Goal: Information Seeking & Learning: Learn about a topic

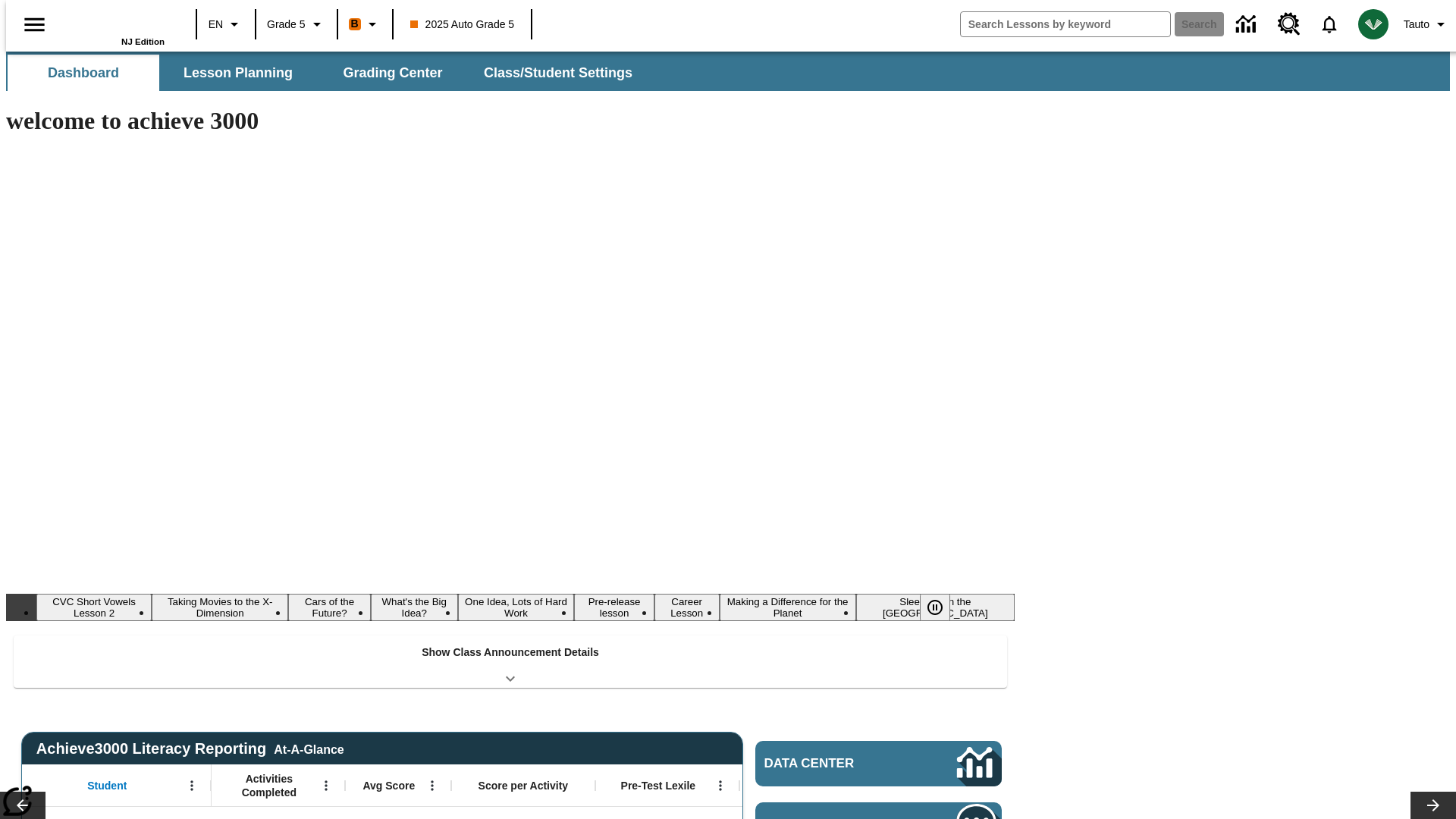
type input "-1"
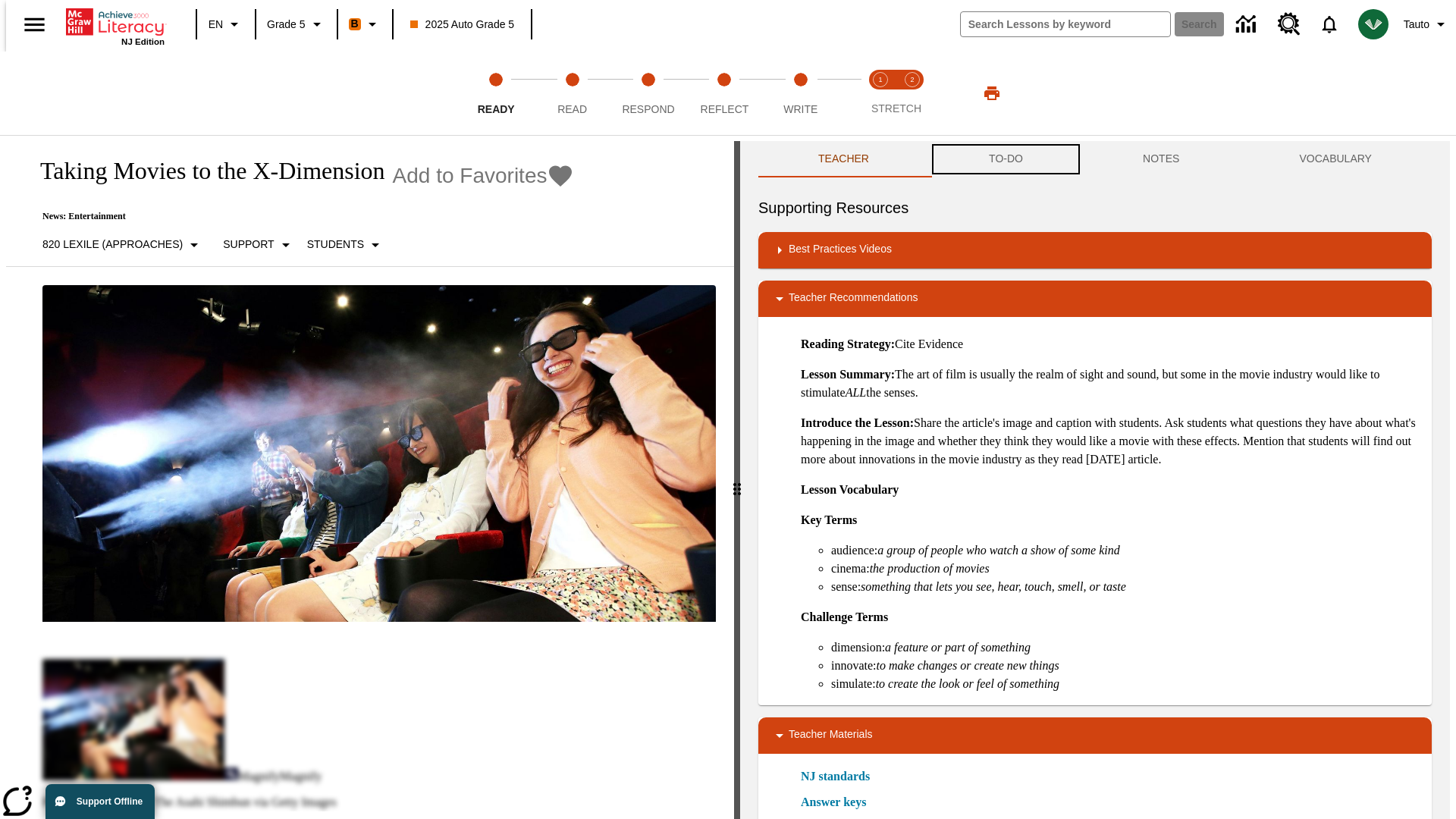
click at [1004, 159] on button "TO-DO" at bounding box center [1005, 159] width 154 height 36
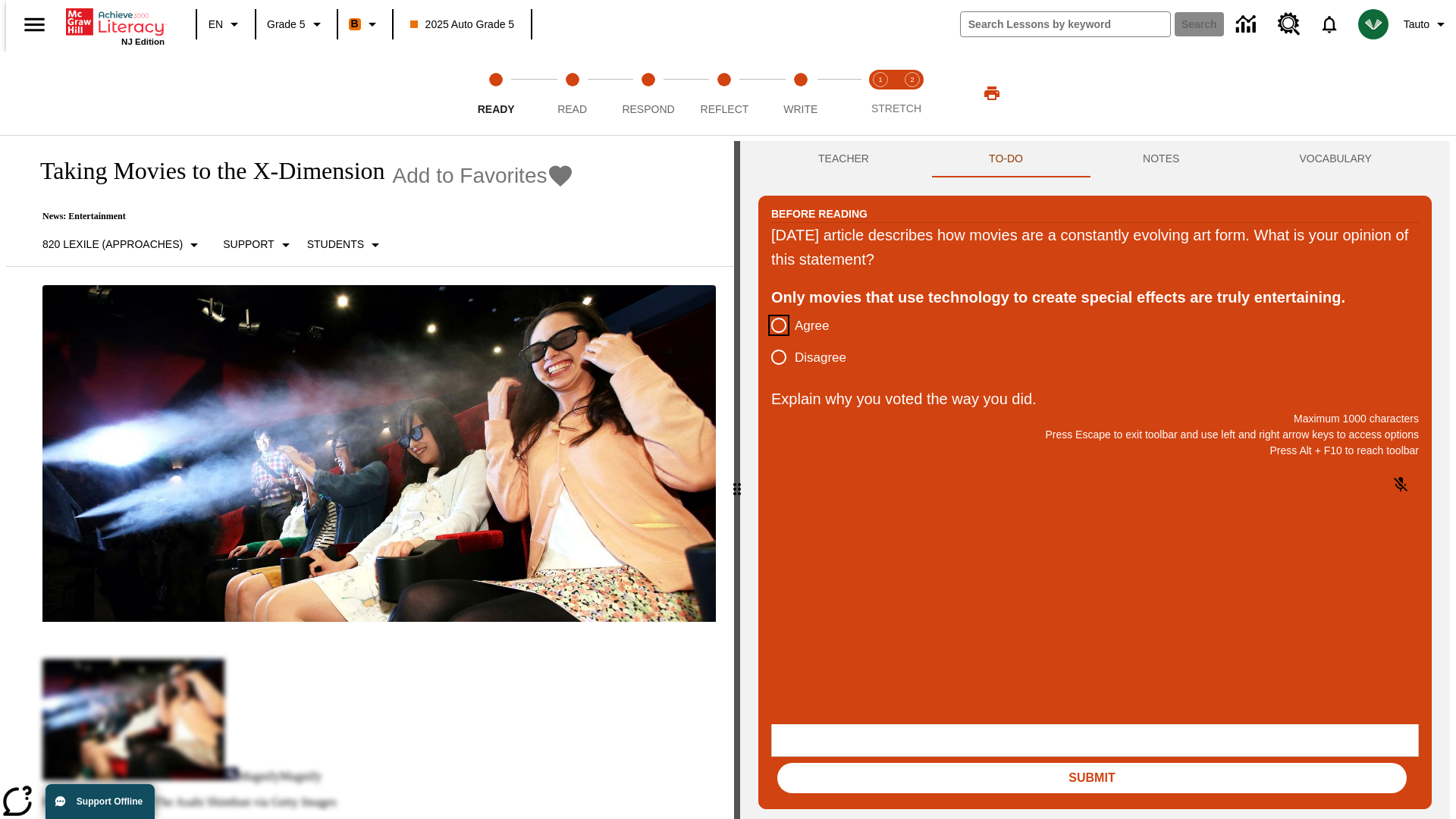
click at [773, 326] on input "Agree" at bounding box center [779, 325] width 32 height 32
radio input "true"
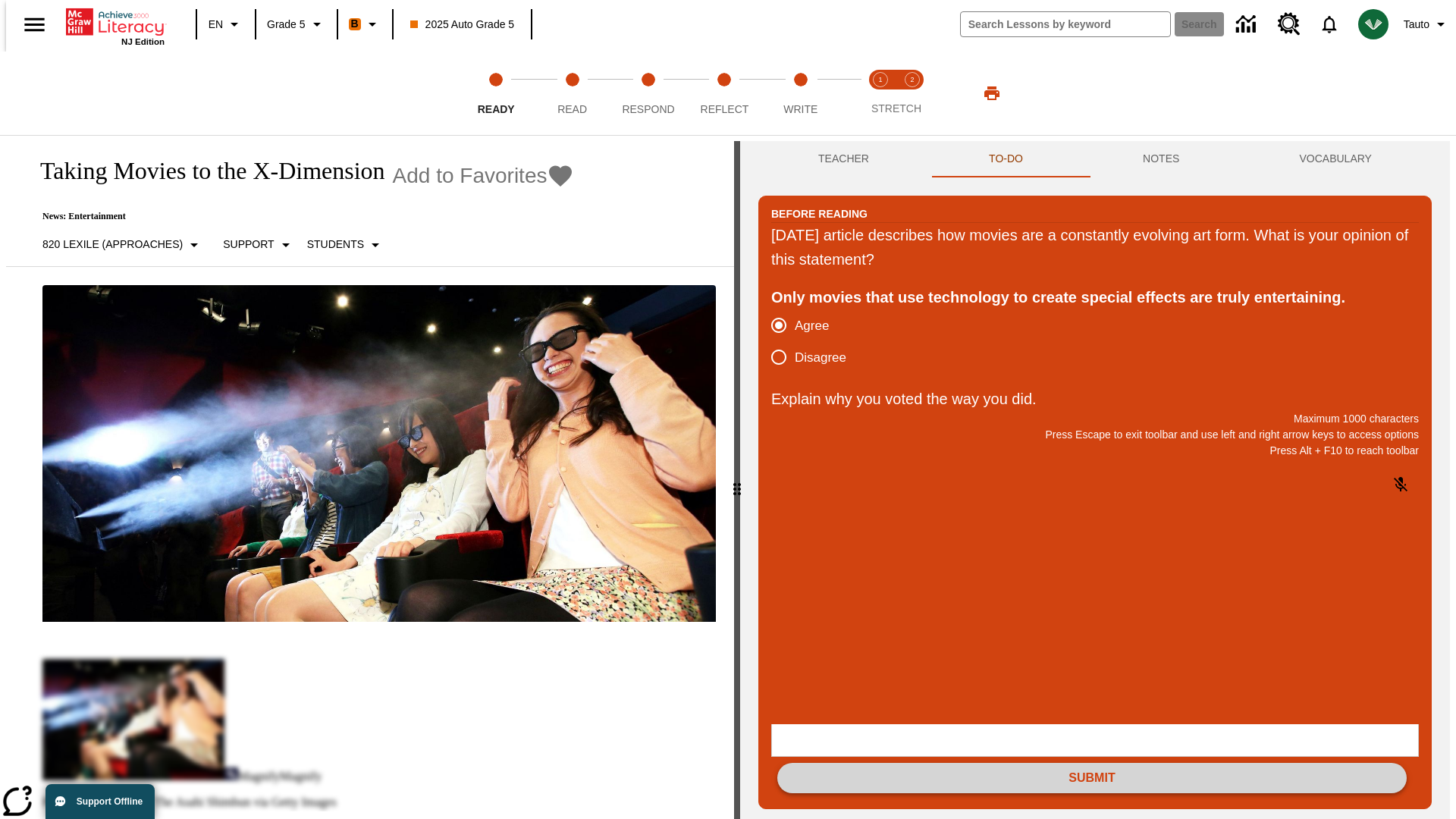
click at [1092, 763] on button "Submit" at bounding box center [1092, 778] width 630 height 30
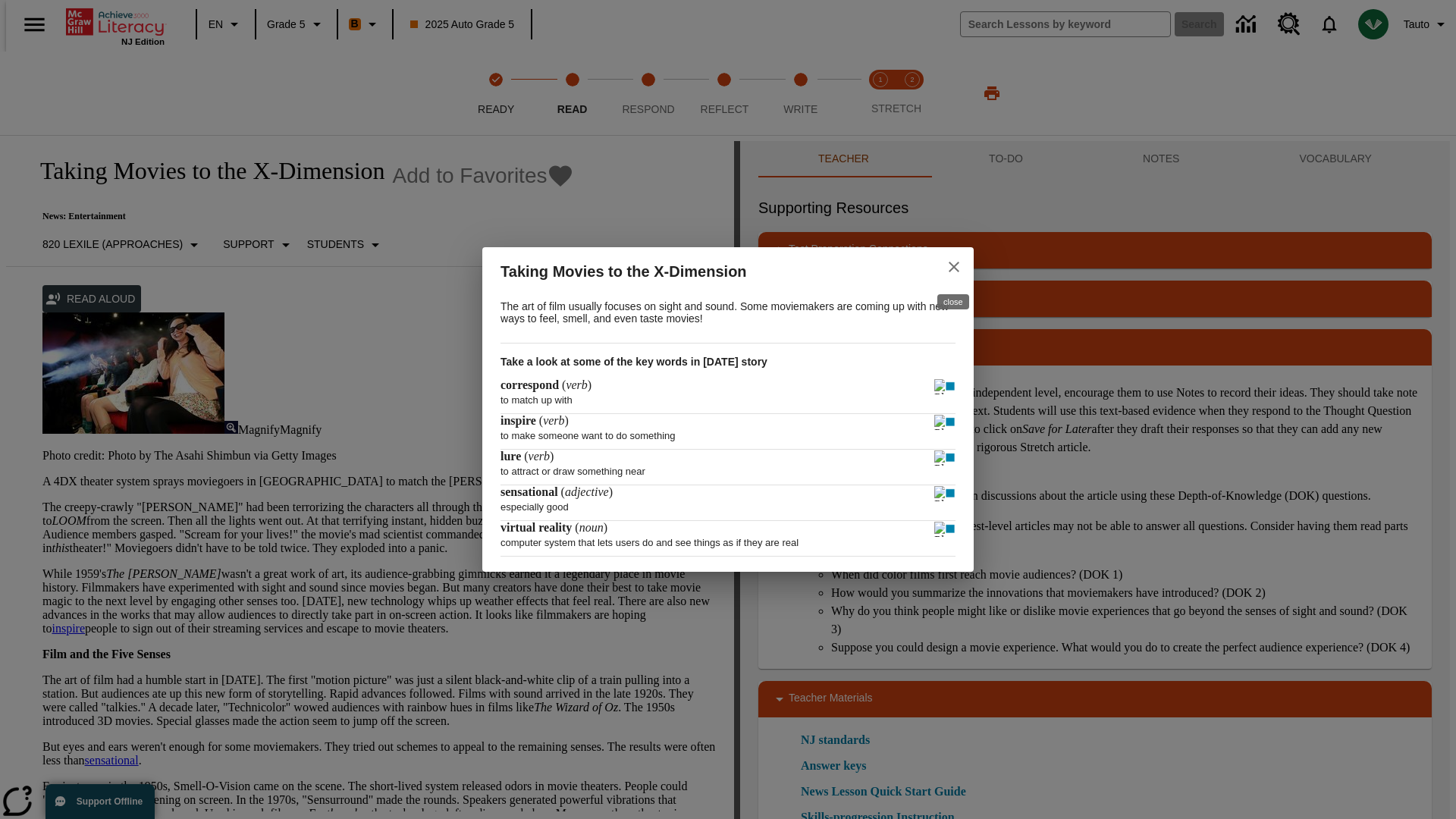
click at [954, 264] on icon "close" at bounding box center [953, 266] width 11 height 11
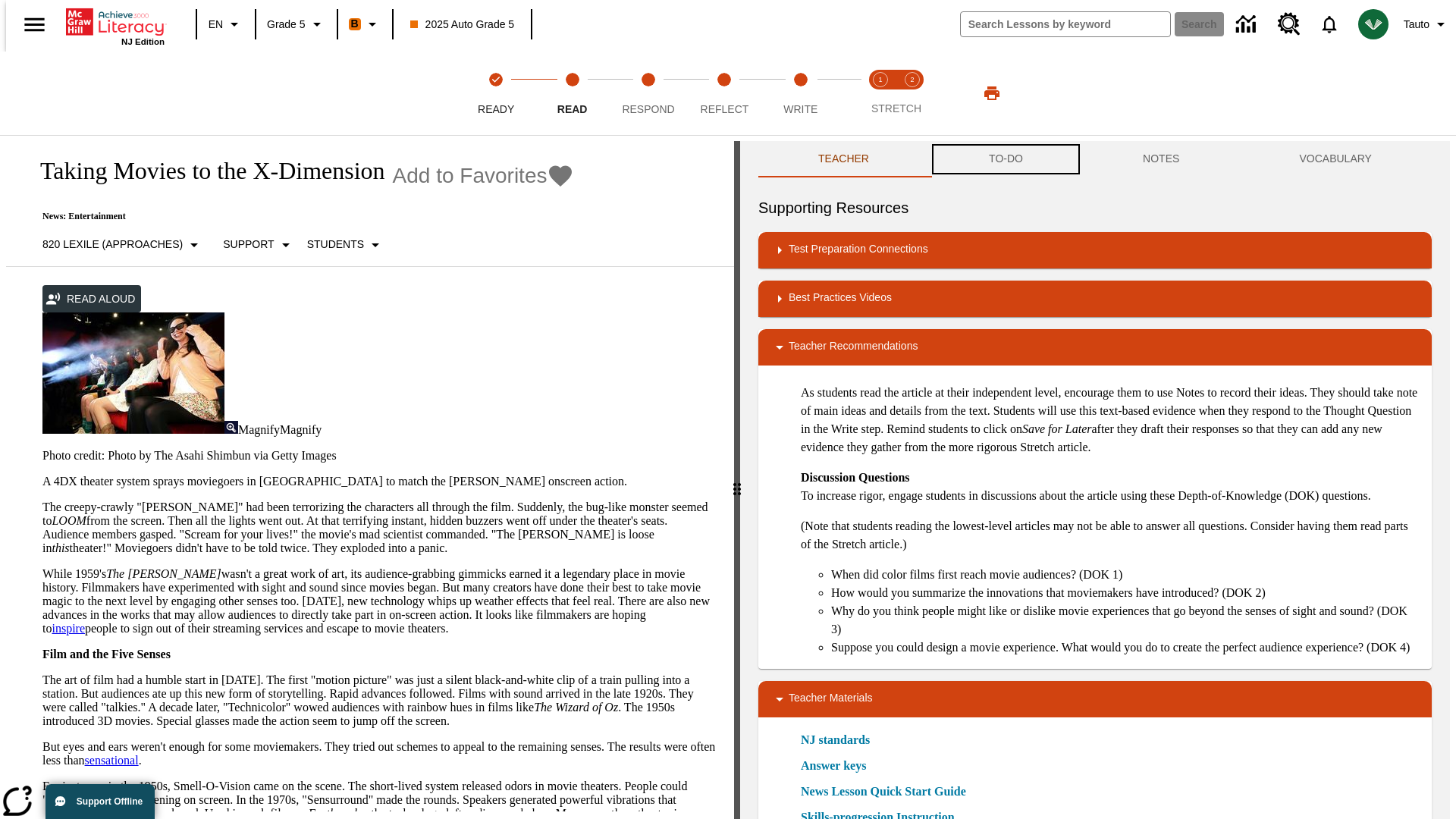
scroll to position [1, 0]
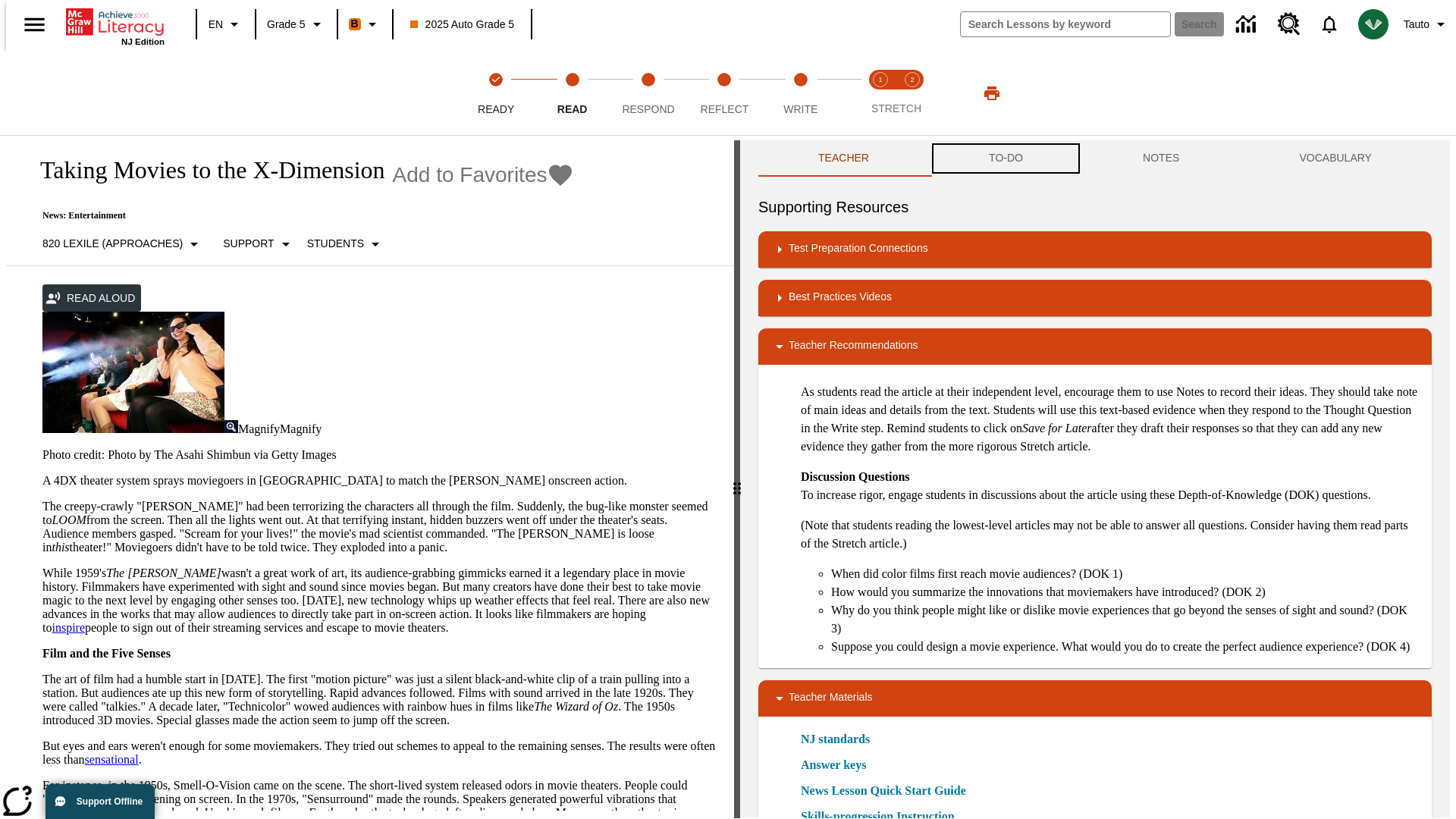
click at [1004, 159] on button "TO-DO" at bounding box center [1005, 158] width 154 height 36
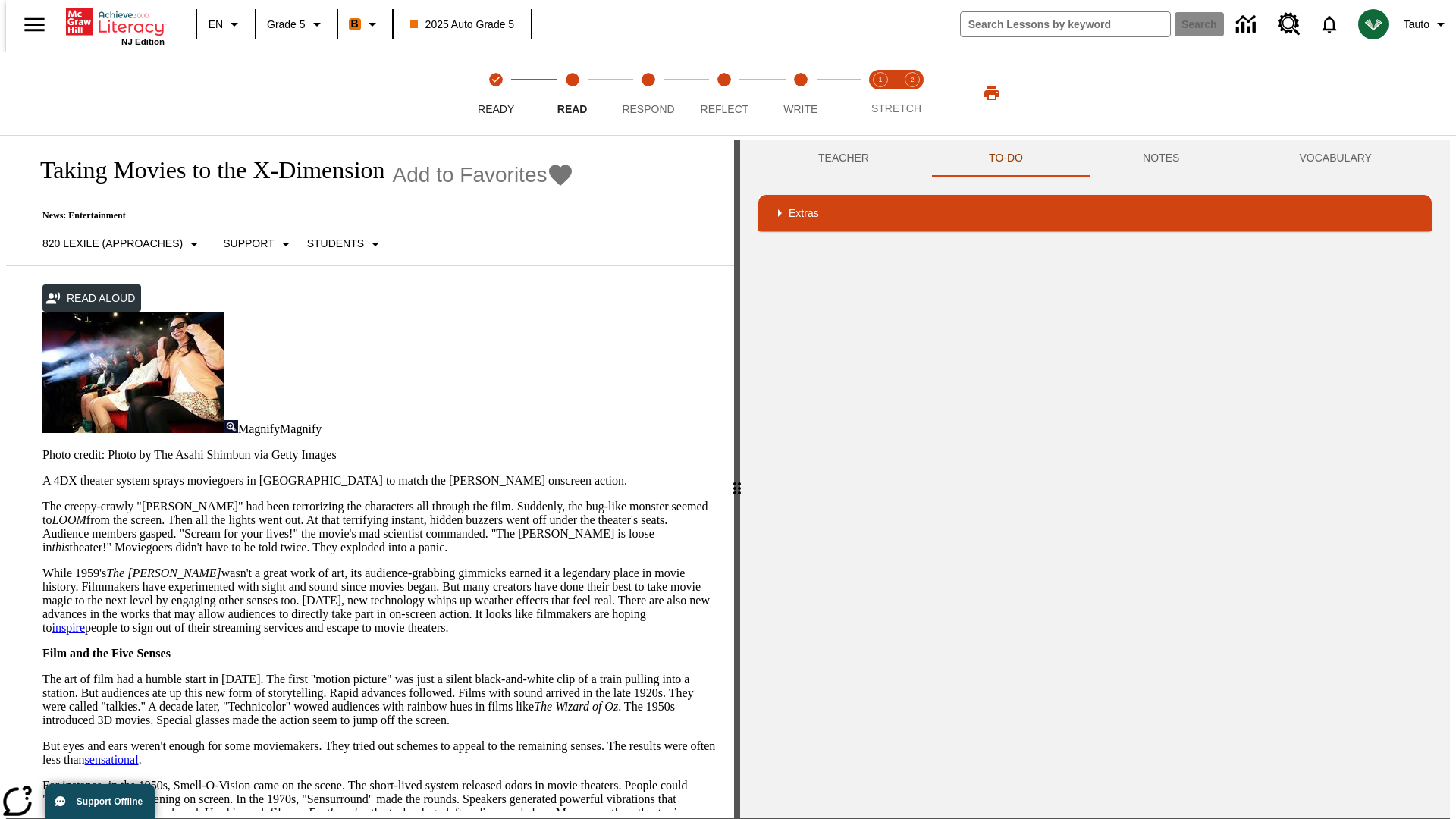
scroll to position [0, 0]
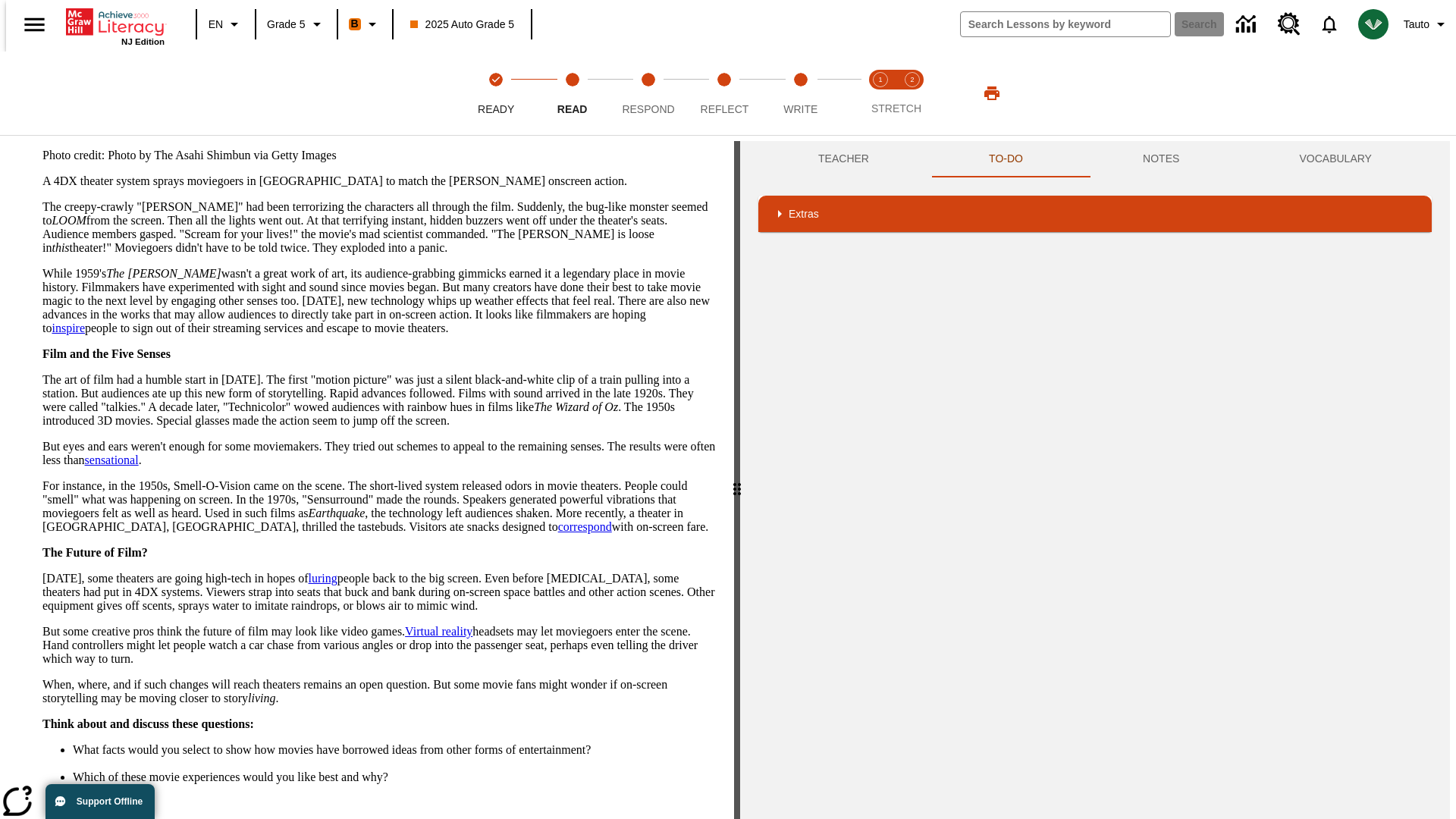
click at [684, 818] on button "Next" at bounding box center [689, 834] width 52 height 28
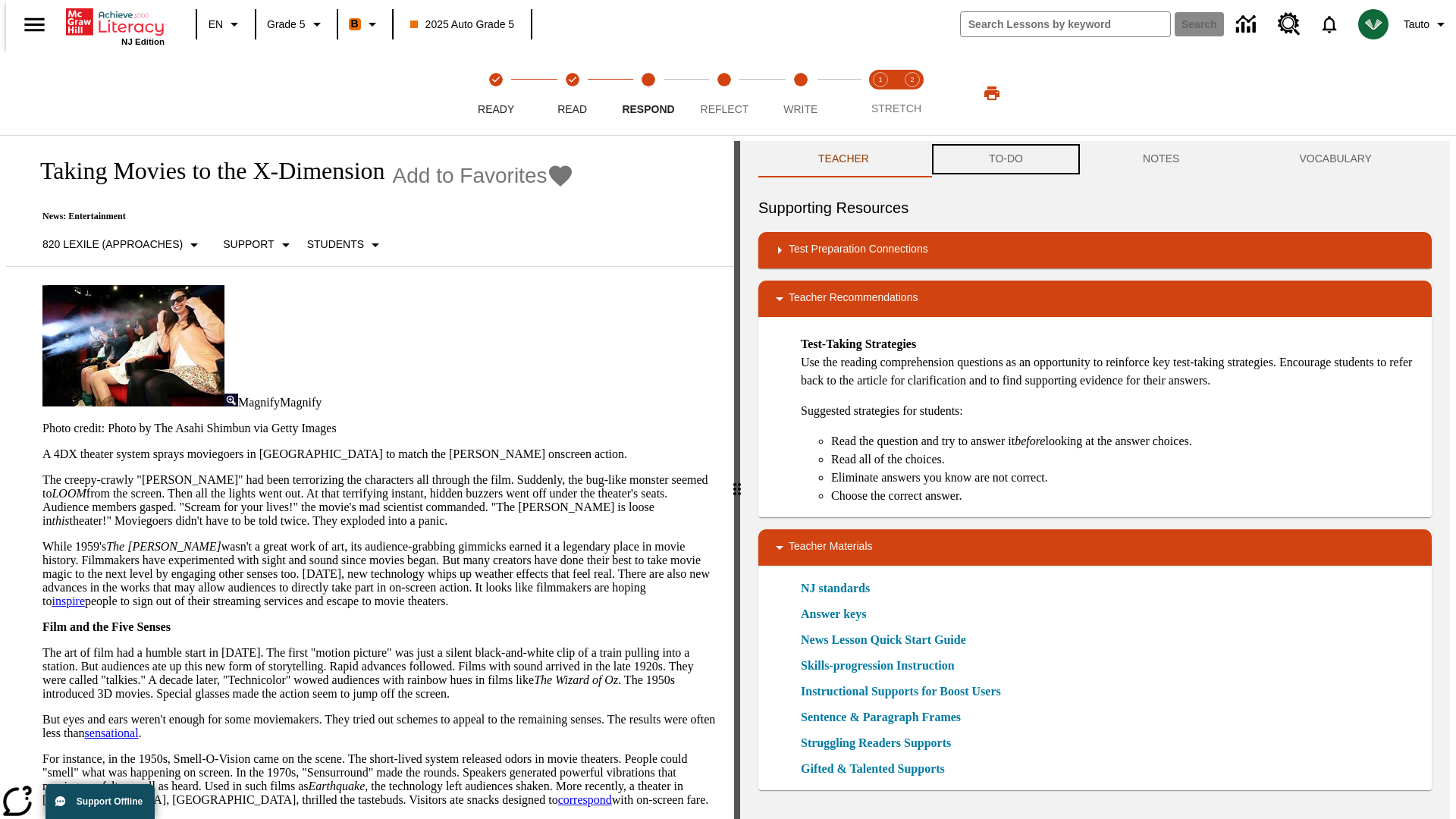
scroll to position [1, 0]
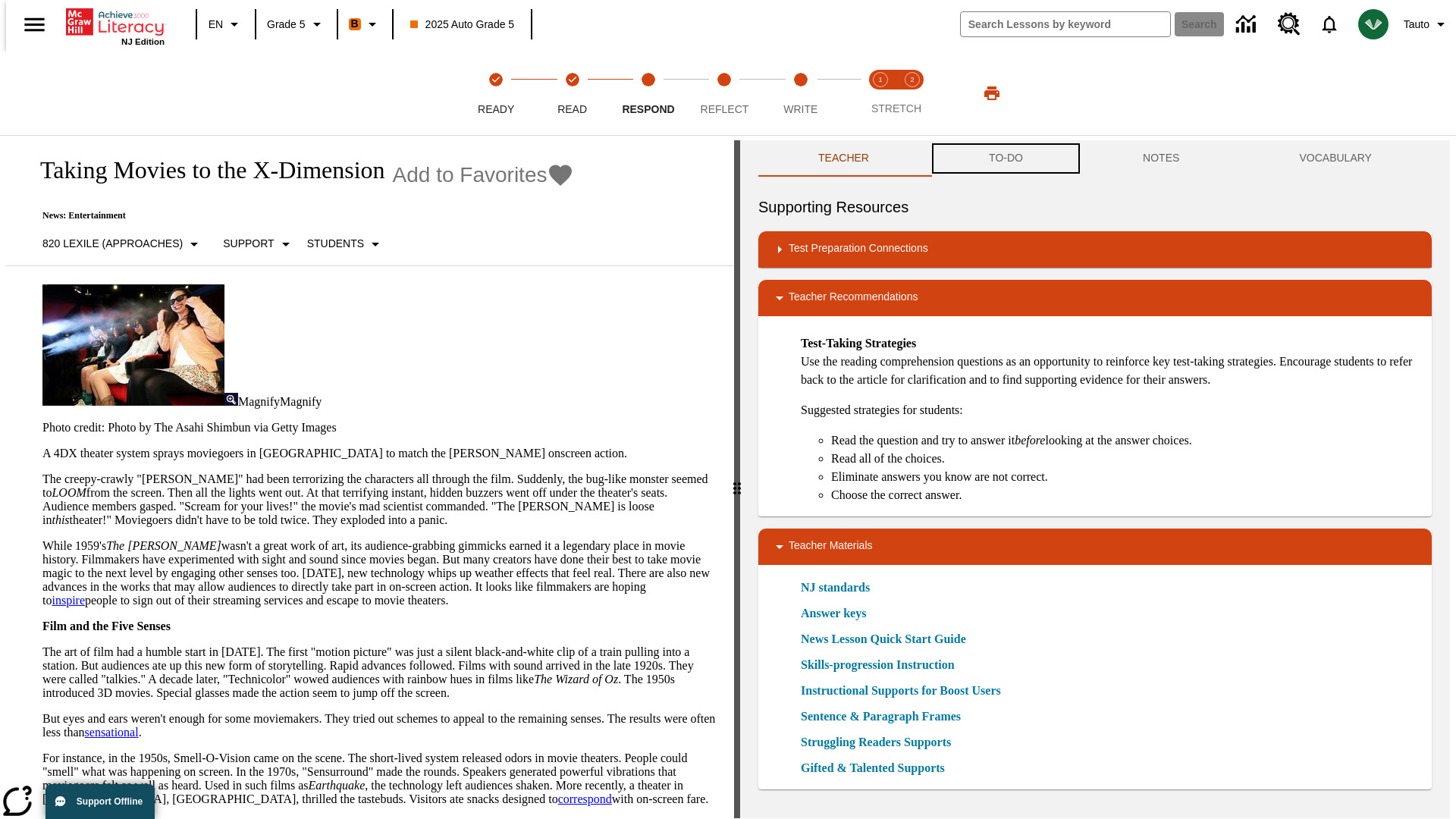
click at [1004, 159] on button "TO-DO" at bounding box center [1005, 158] width 154 height 36
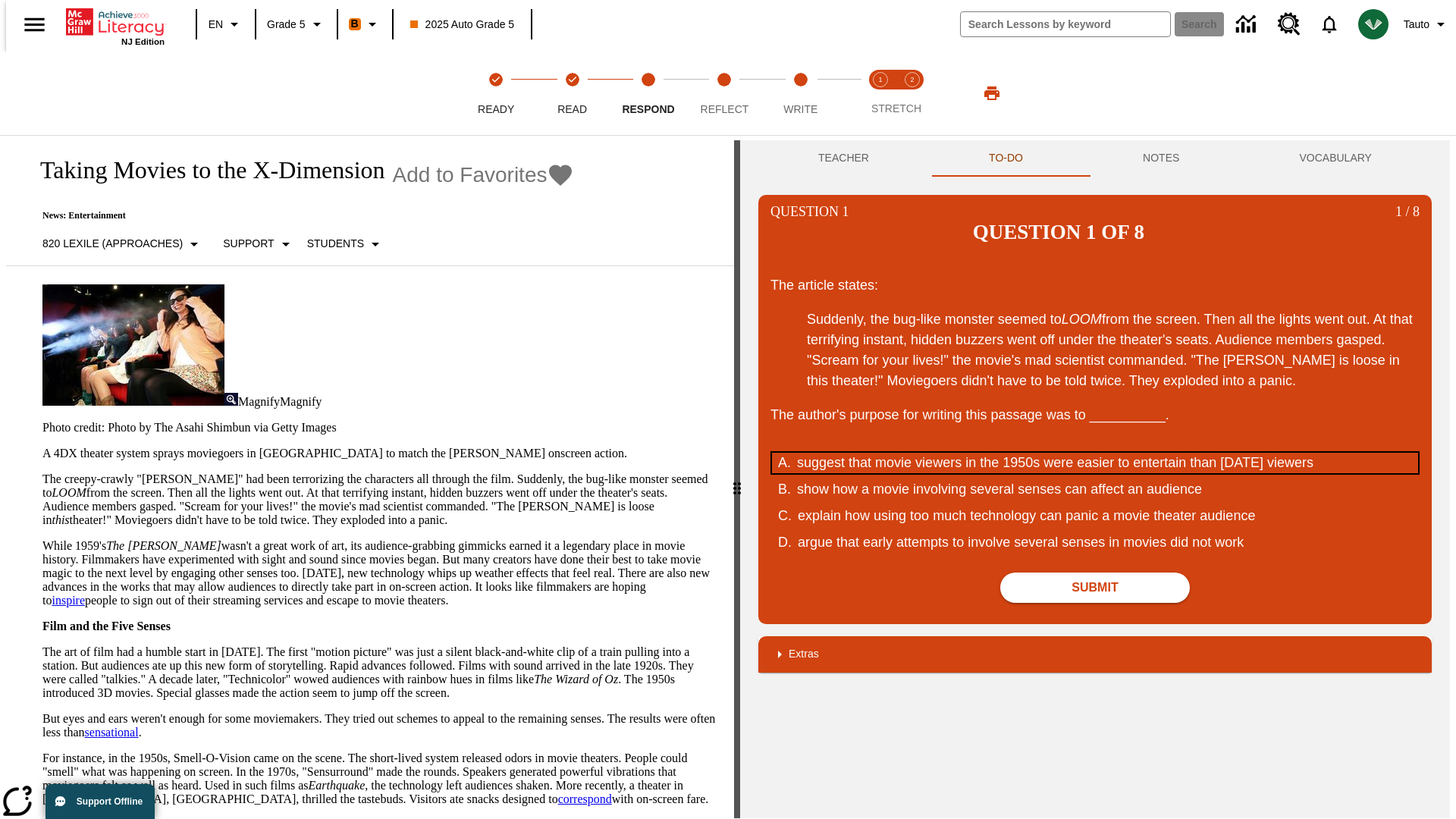
click at [1095, 452] on div "suggest that movie viewers in the 1950s were easier to entertain than today's v…" at bounding box center [1084, 462] width 576 height 21
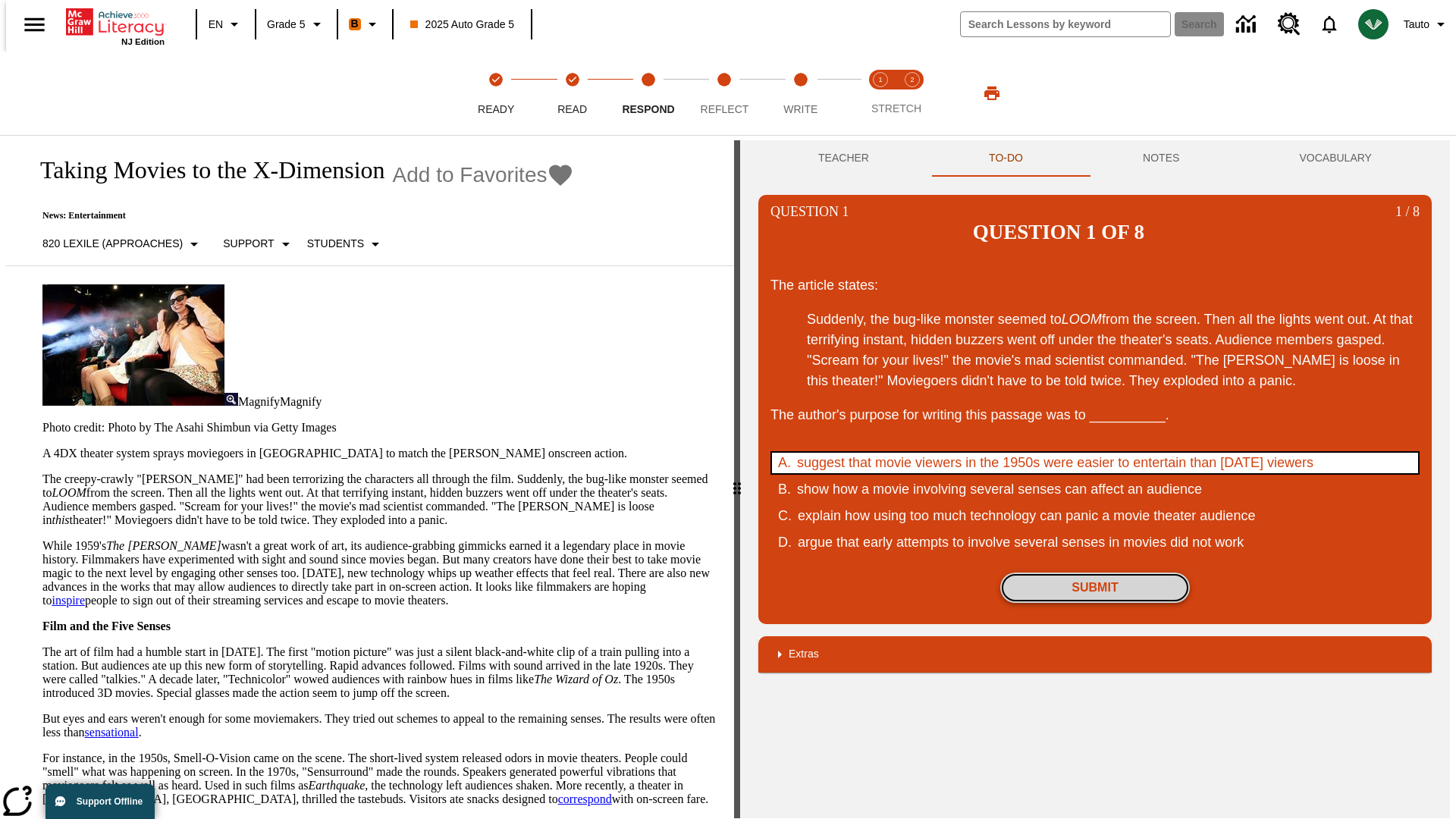
click at [1095, 573] on button "Submit" at bounding box center [1095, 587] width 190 height 30
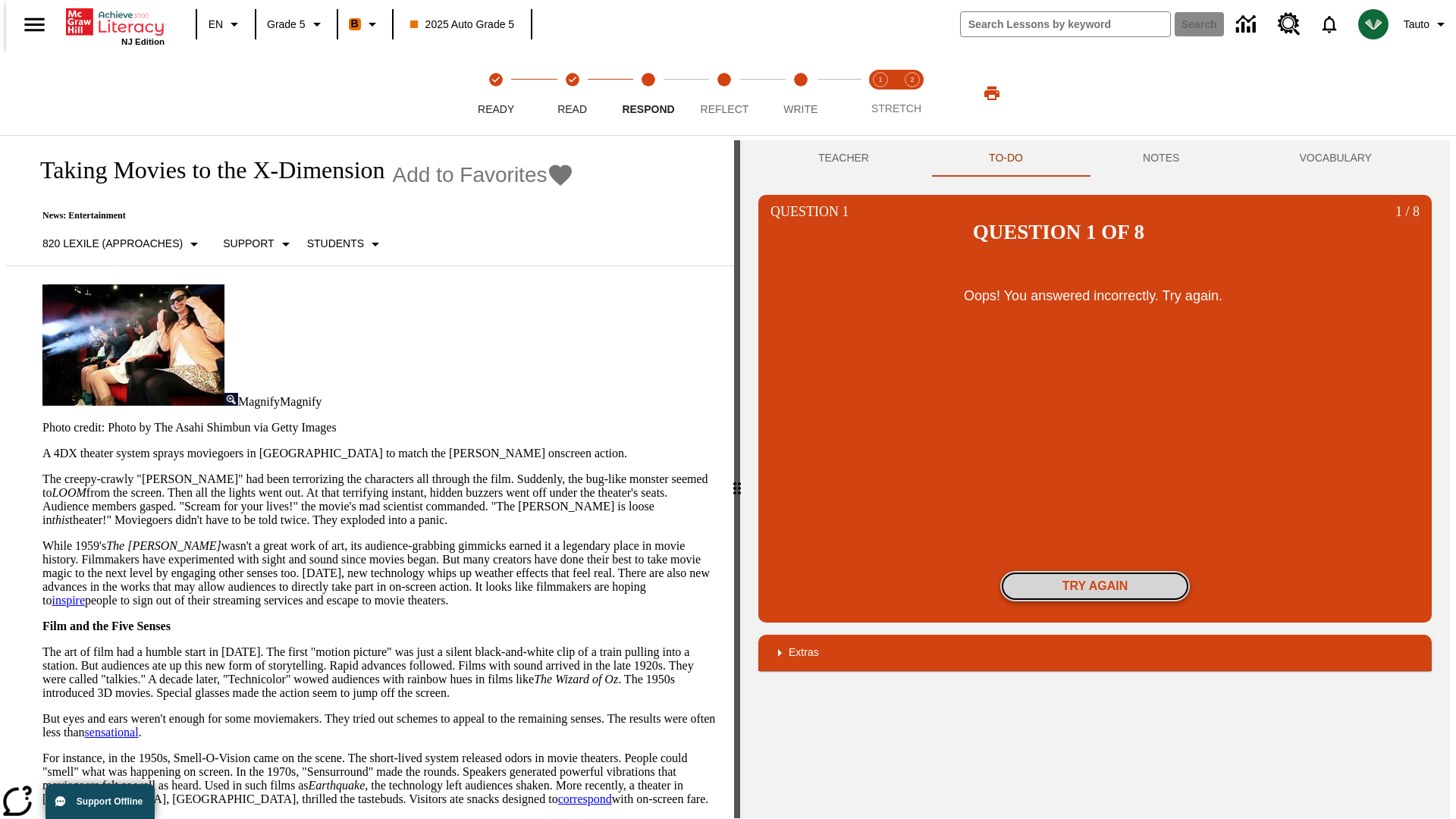
click at [1095, 571] on button "Try again" at bounding box center [1095, 586] width 190 height 30
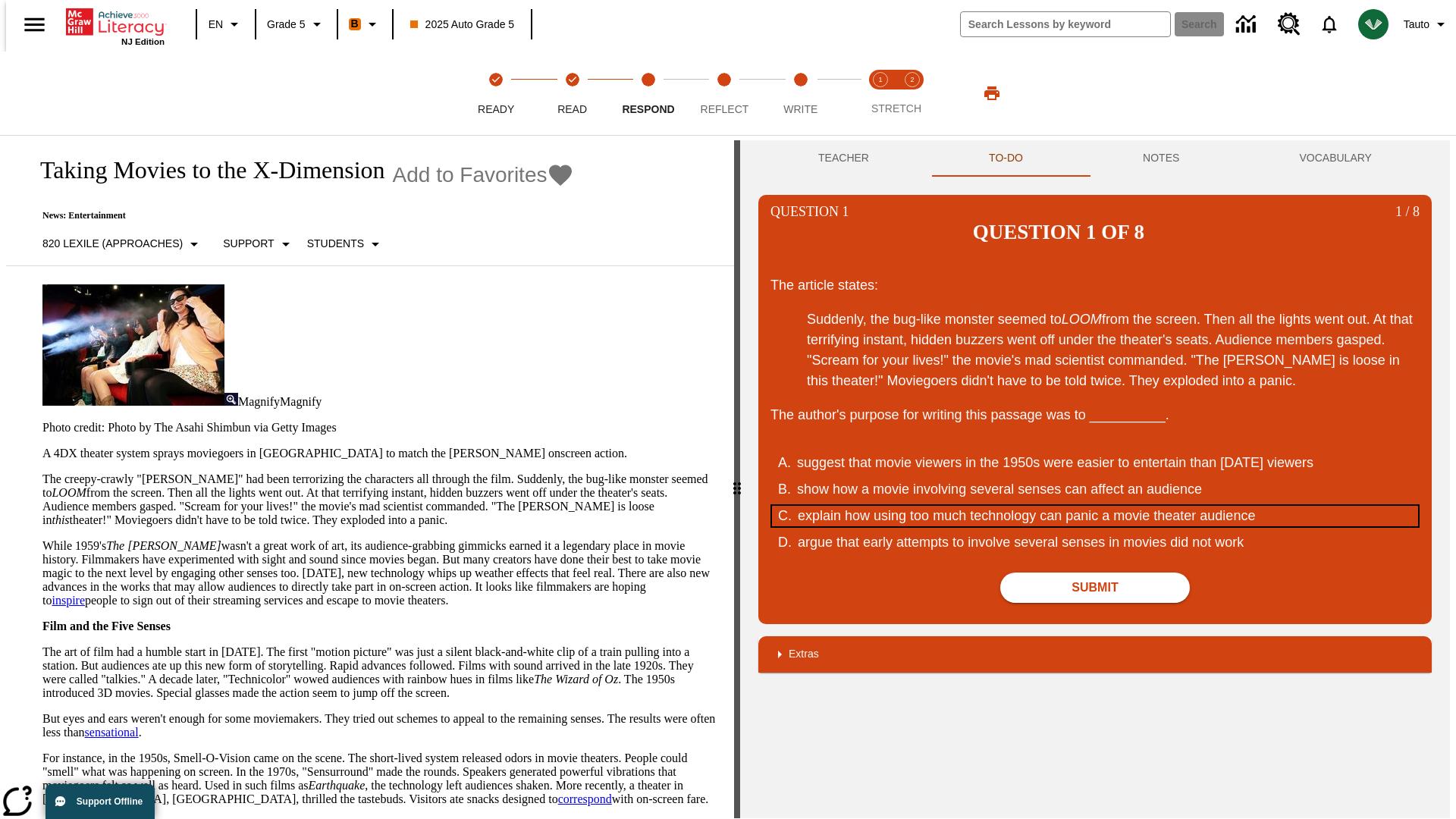
click at [1095, 506] on div "explain how using too much technology can panic a movie theater audience" at bounding box center [1085, 516] width 576 height 21
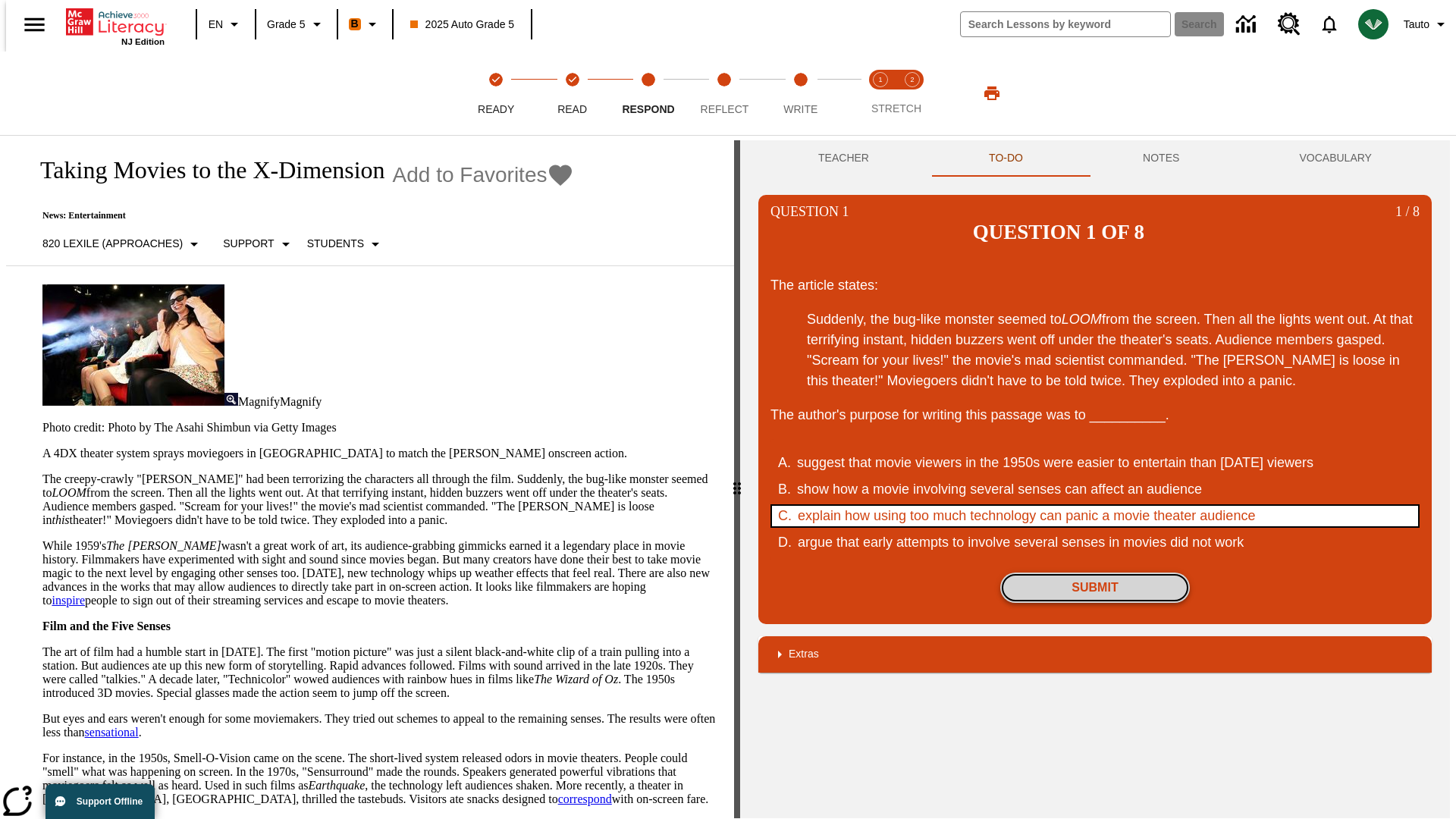
click at [1095, 573] on button "Submit" at bounding box center [1095, 587] width 190 height 30
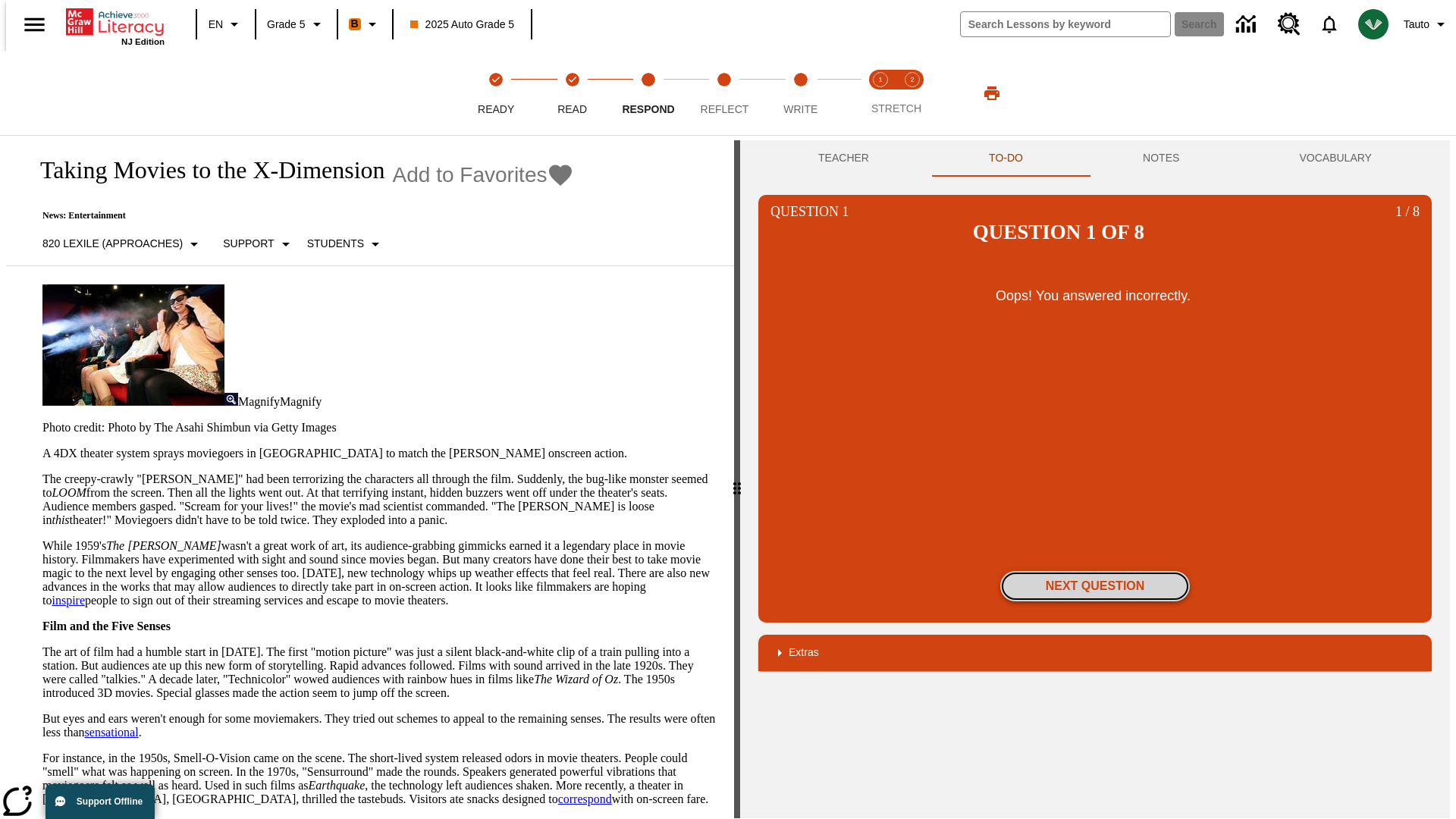
click at [1095, 571] on button "Next Question" at bounding box center [1095, 586] width 190 height 30
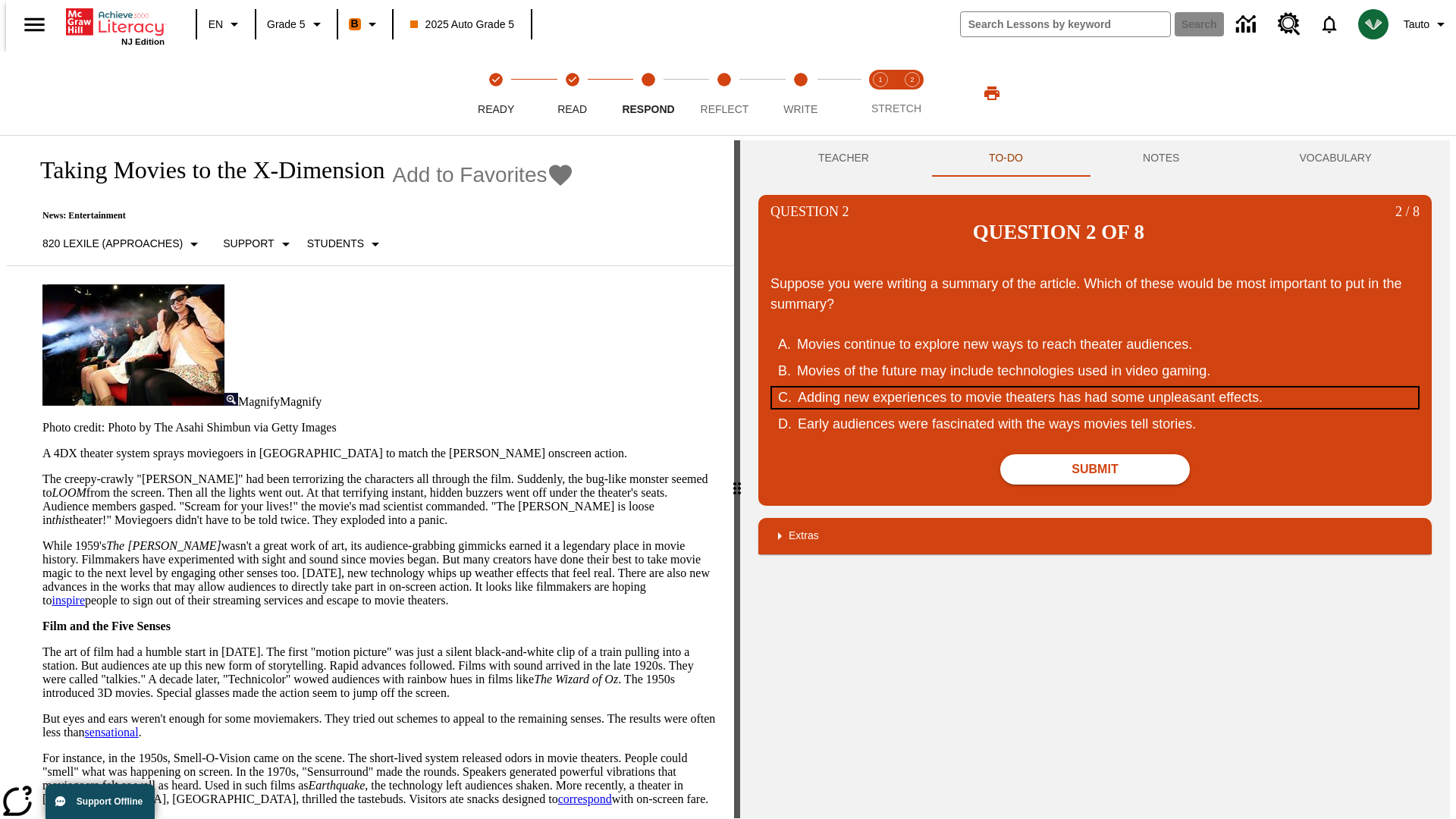
click at [1095, 387] on div "Adding new experiences to movie theaters has had some unpleasant effects." at bounding box center [1085, 397] width 576 height 21
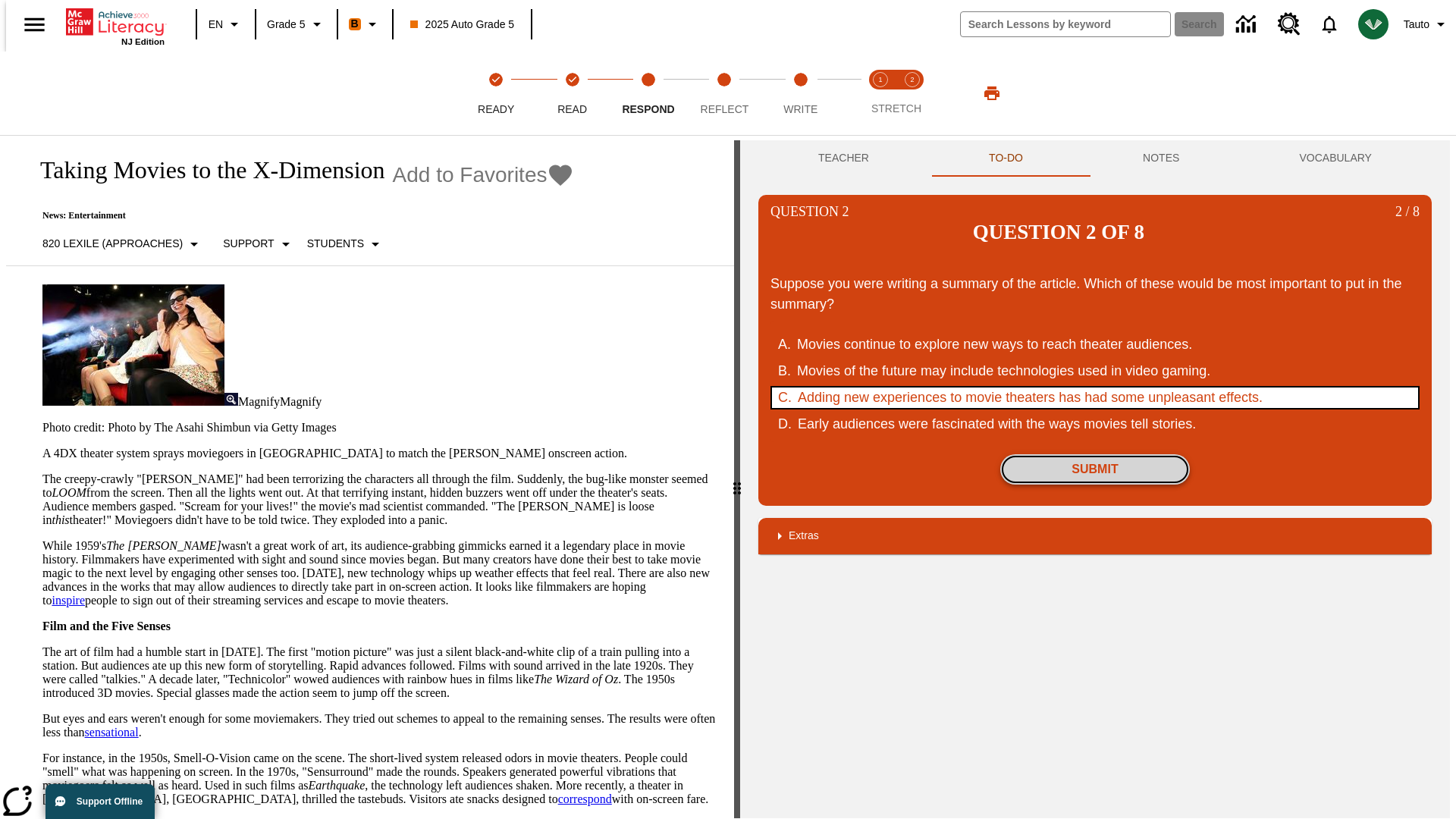
click at [1095, 454] on button "Submit" at bounding box center [1095, 469] width 190 height 30
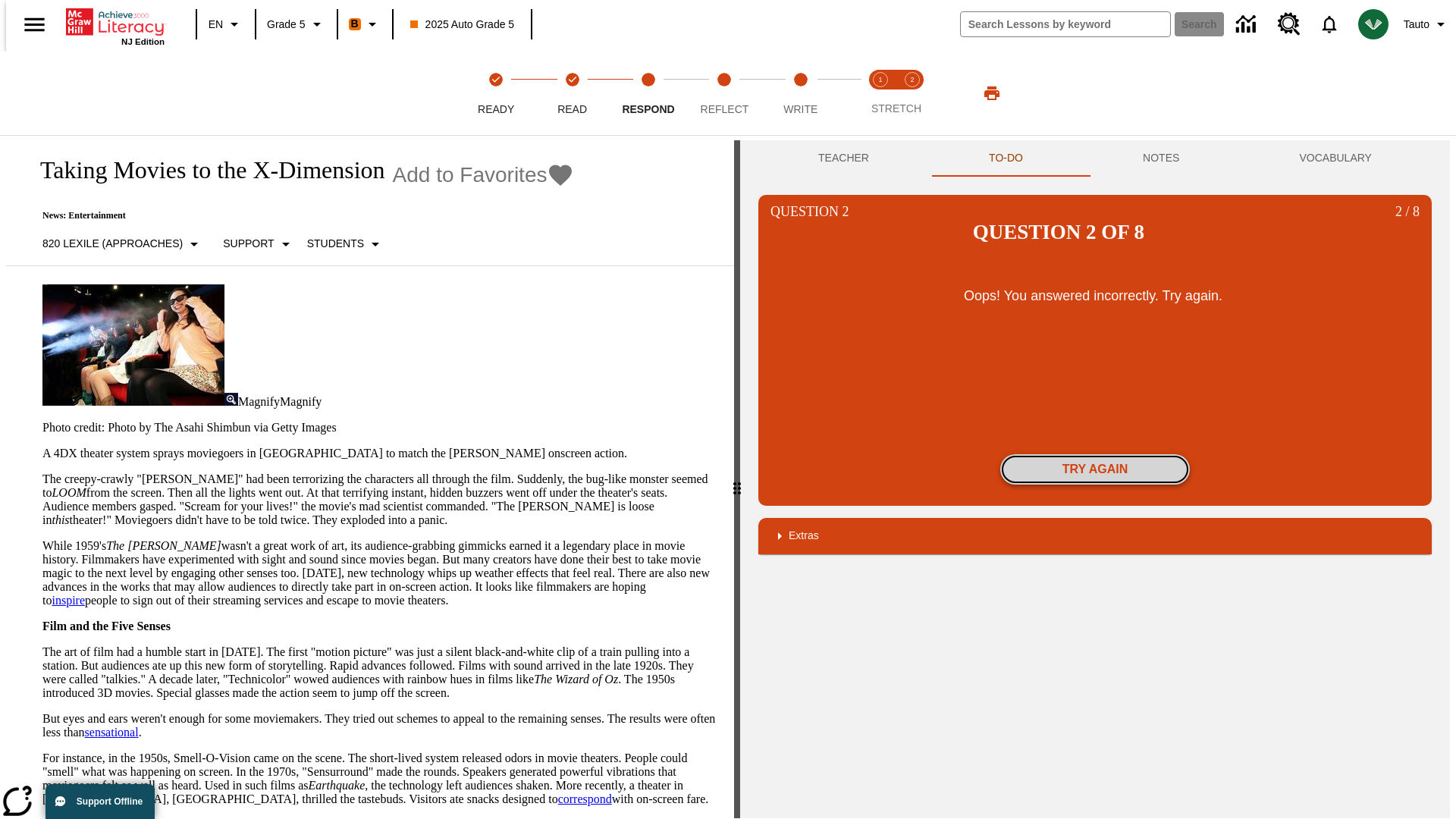
click at [1095, 454] on button "Try again" at bounding box center [1095, 469] width 190 height 30
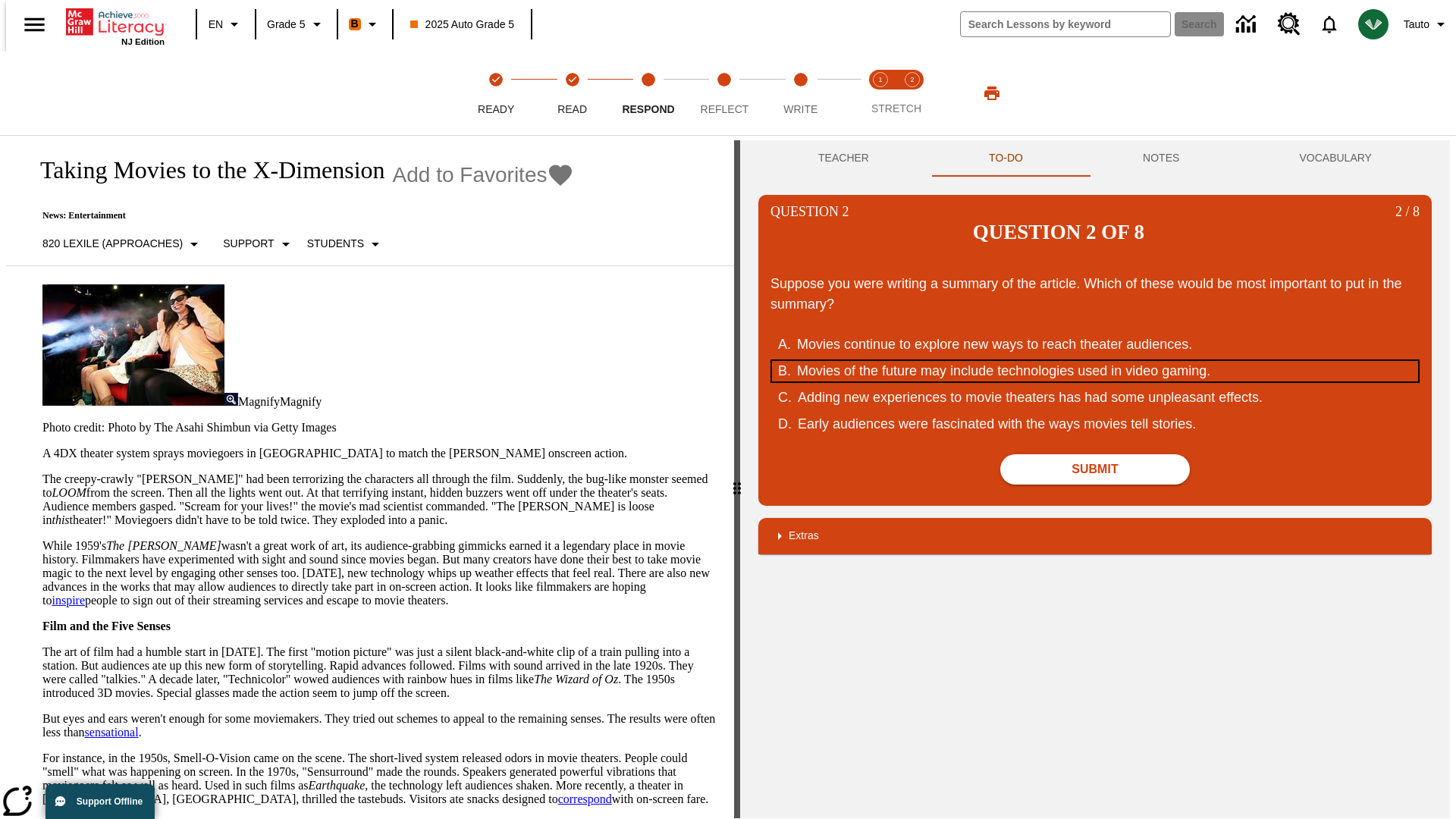
click at [1095, 361] on div "Movies of the future may include technologies used in video gaming." at bounding box center [1084, 371] width 576 height 21
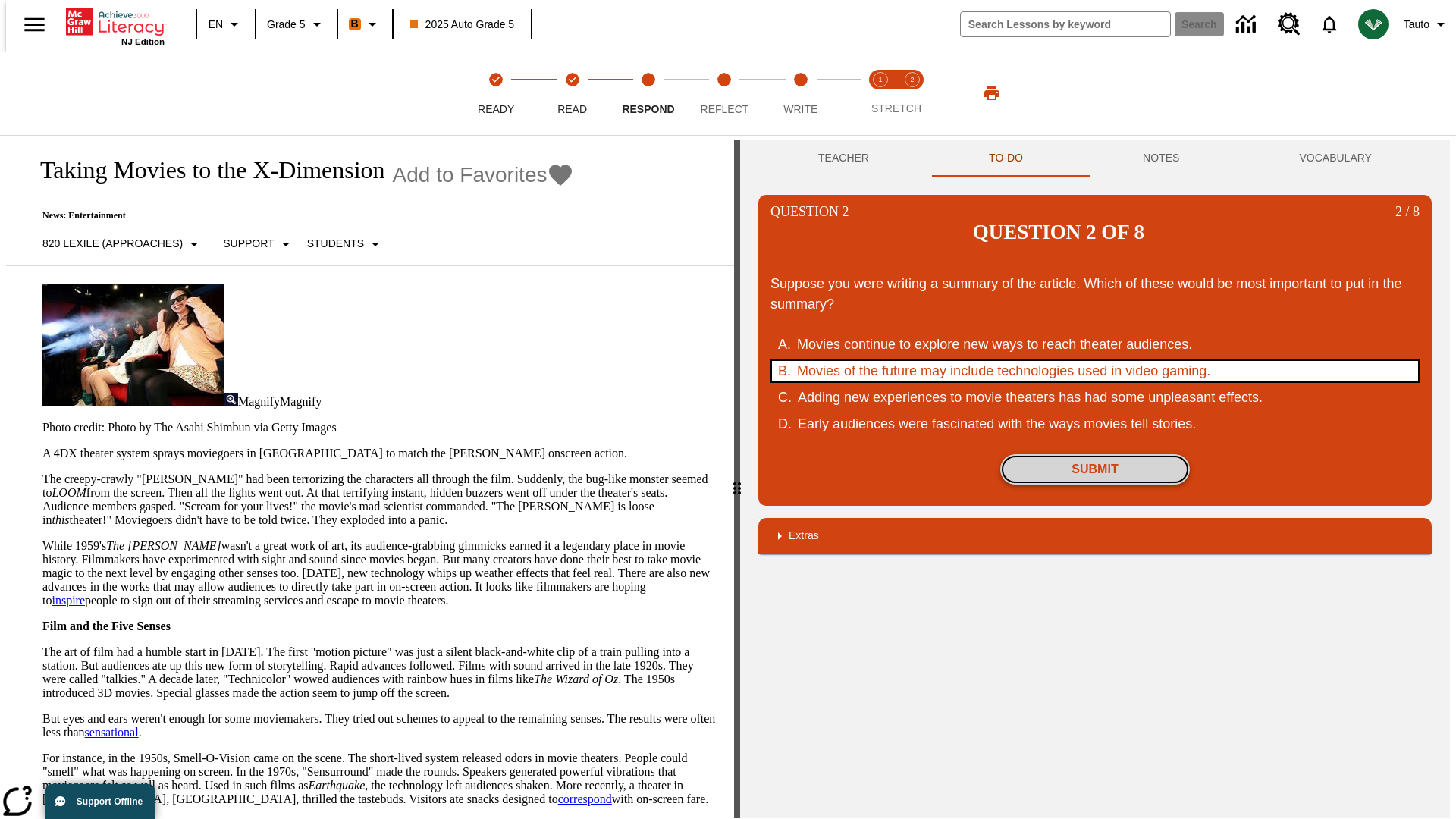
click at [1095, 454] on button "Submit" at bounding box center [1095, 469] width 190 height 30
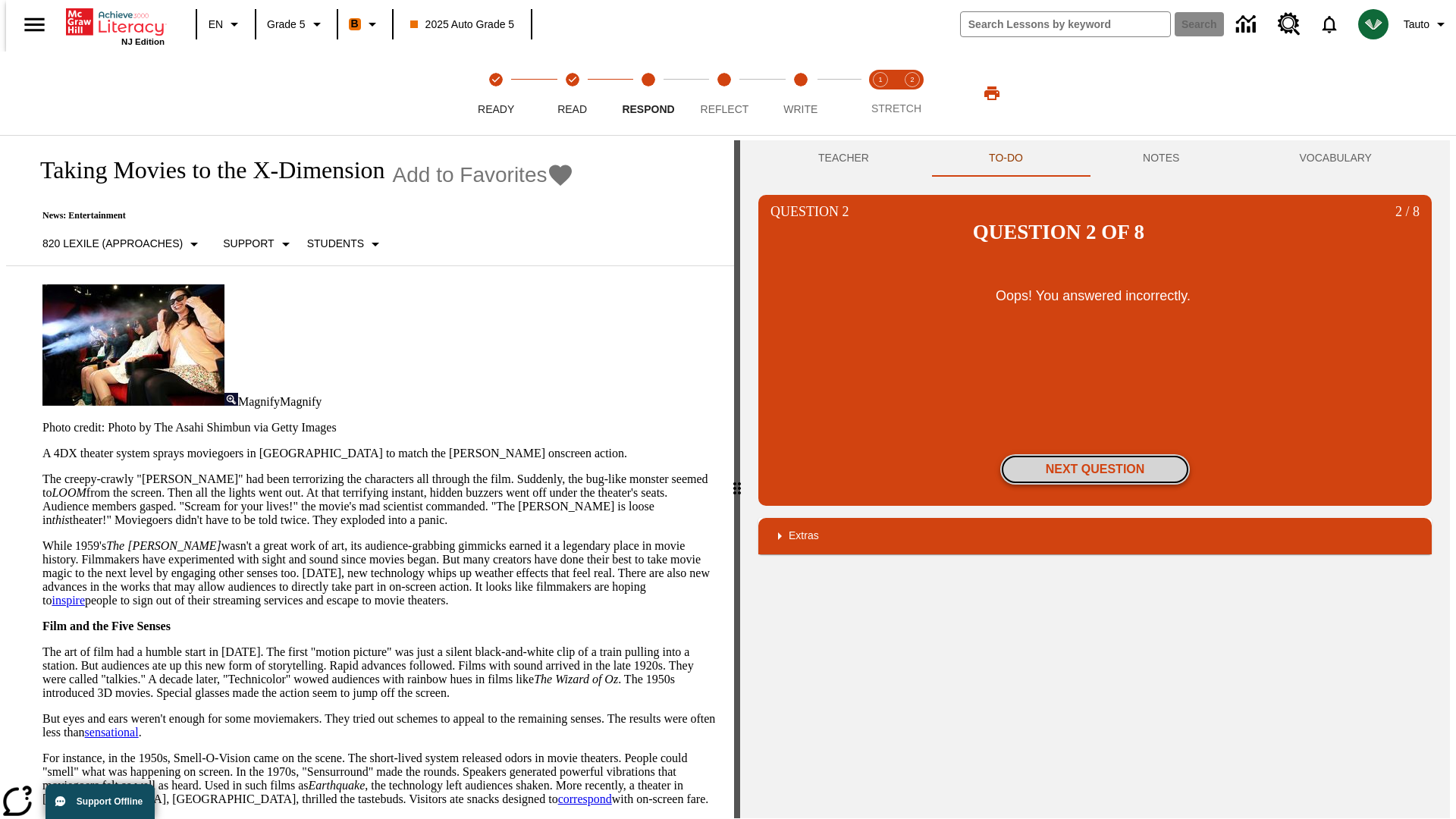
click at [1095, 454] on button "Next Question" at bounding box center [1095, 469] width 190 height 30
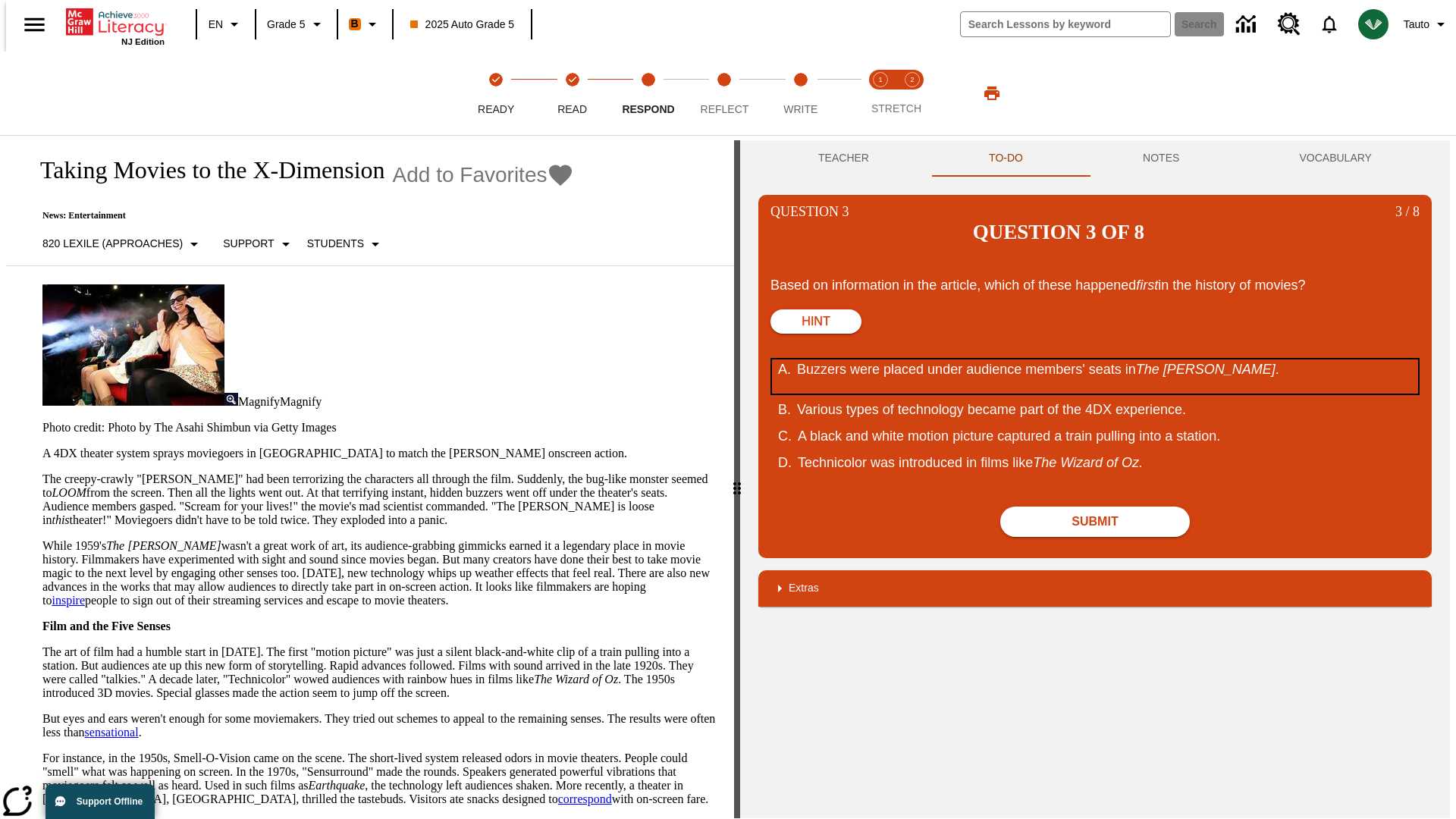
click at [1095, 359] on div "Buzzers were placed under audience members' seats in The Tingler ." at bounding box center [1084, 376] width 576 height 34
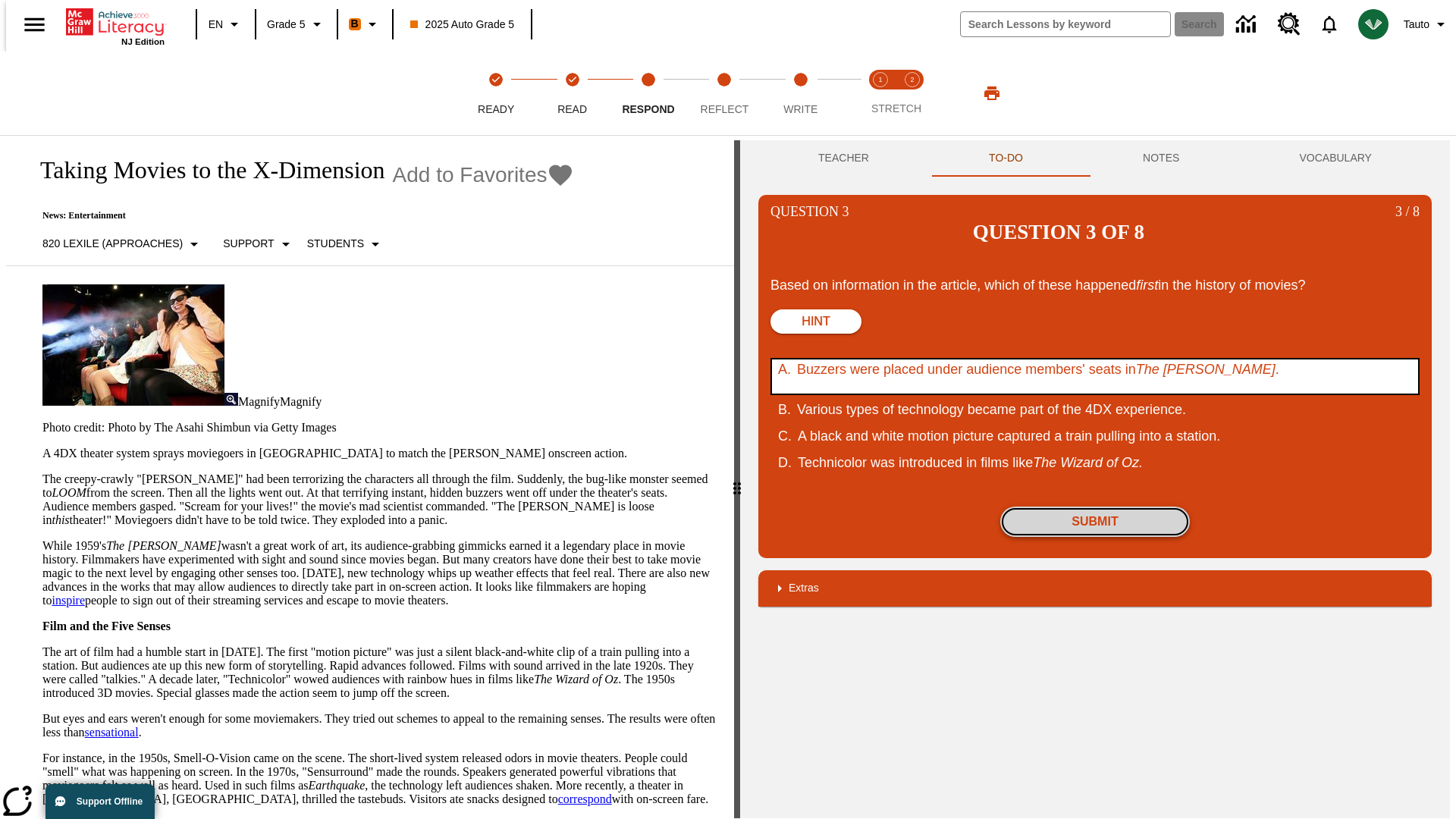
click at [1095, 507] on button "Submit" at bounding box center [1095, 522] width 190 height 30
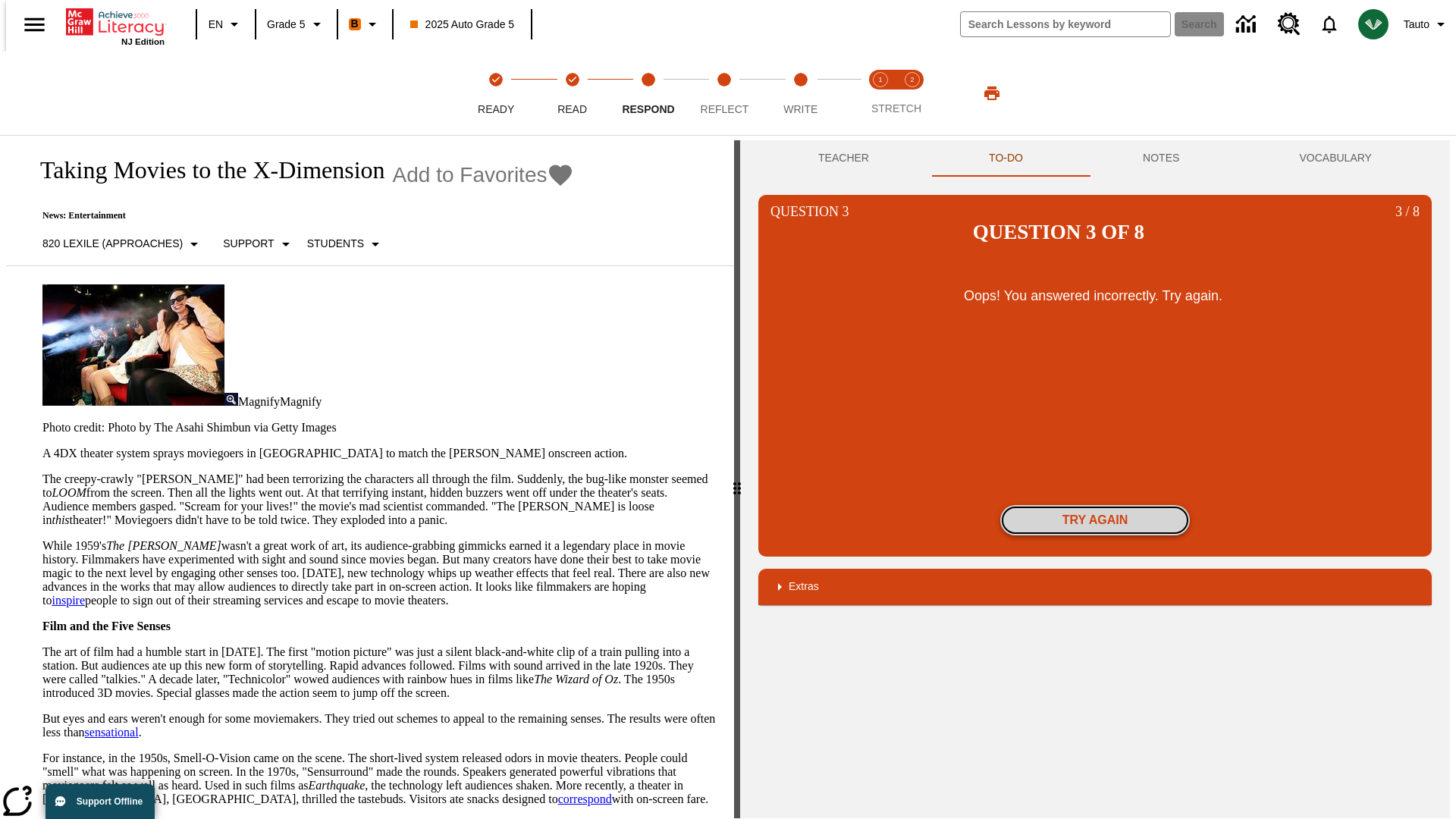
click at [1095, 505] on button "Try again" at bounding box center [1095, 520] width 190 height 30
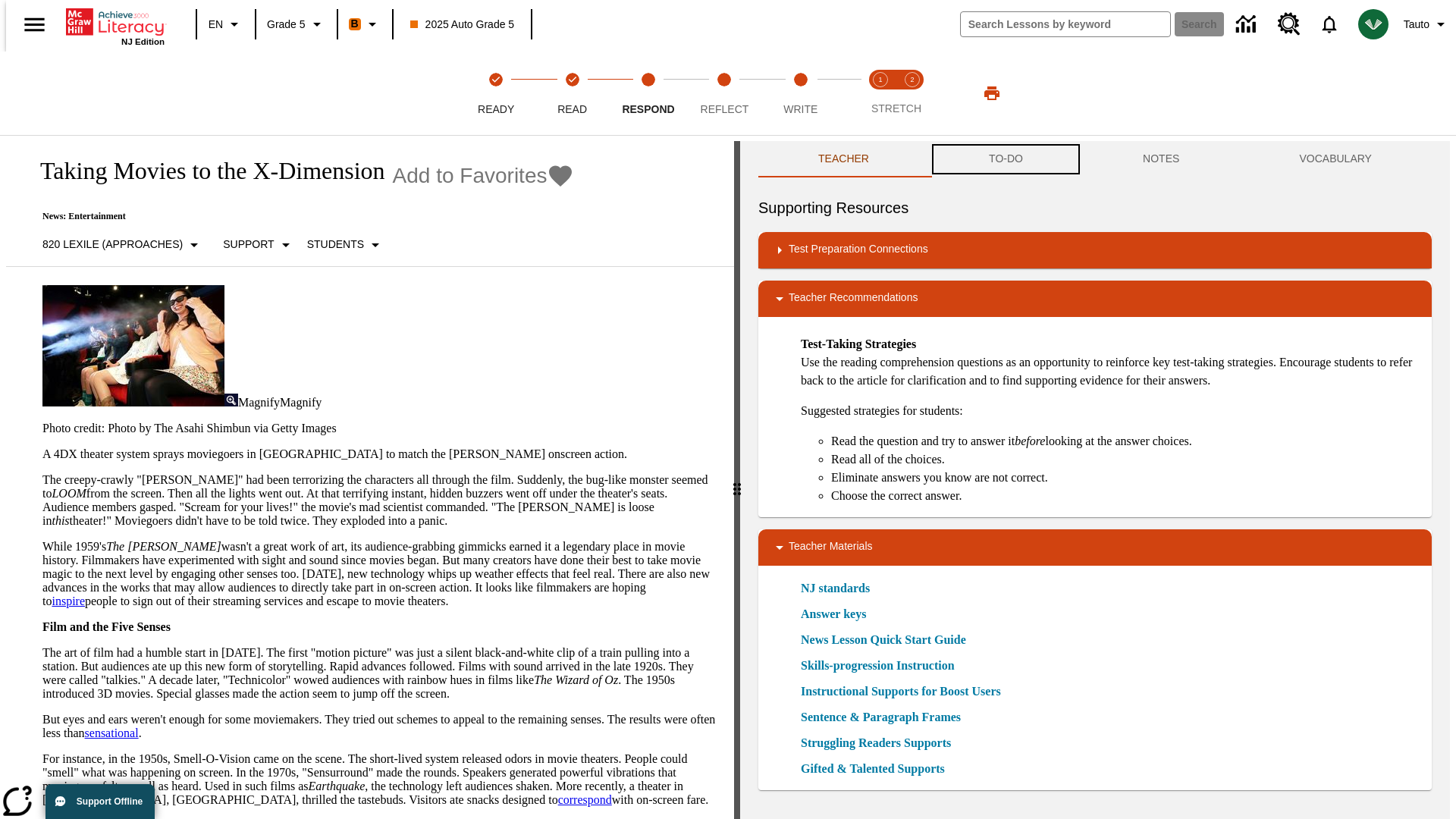
click at [1004, 159] on button "TO-DO" at bounding box center [1005, 159] width 154 height 36
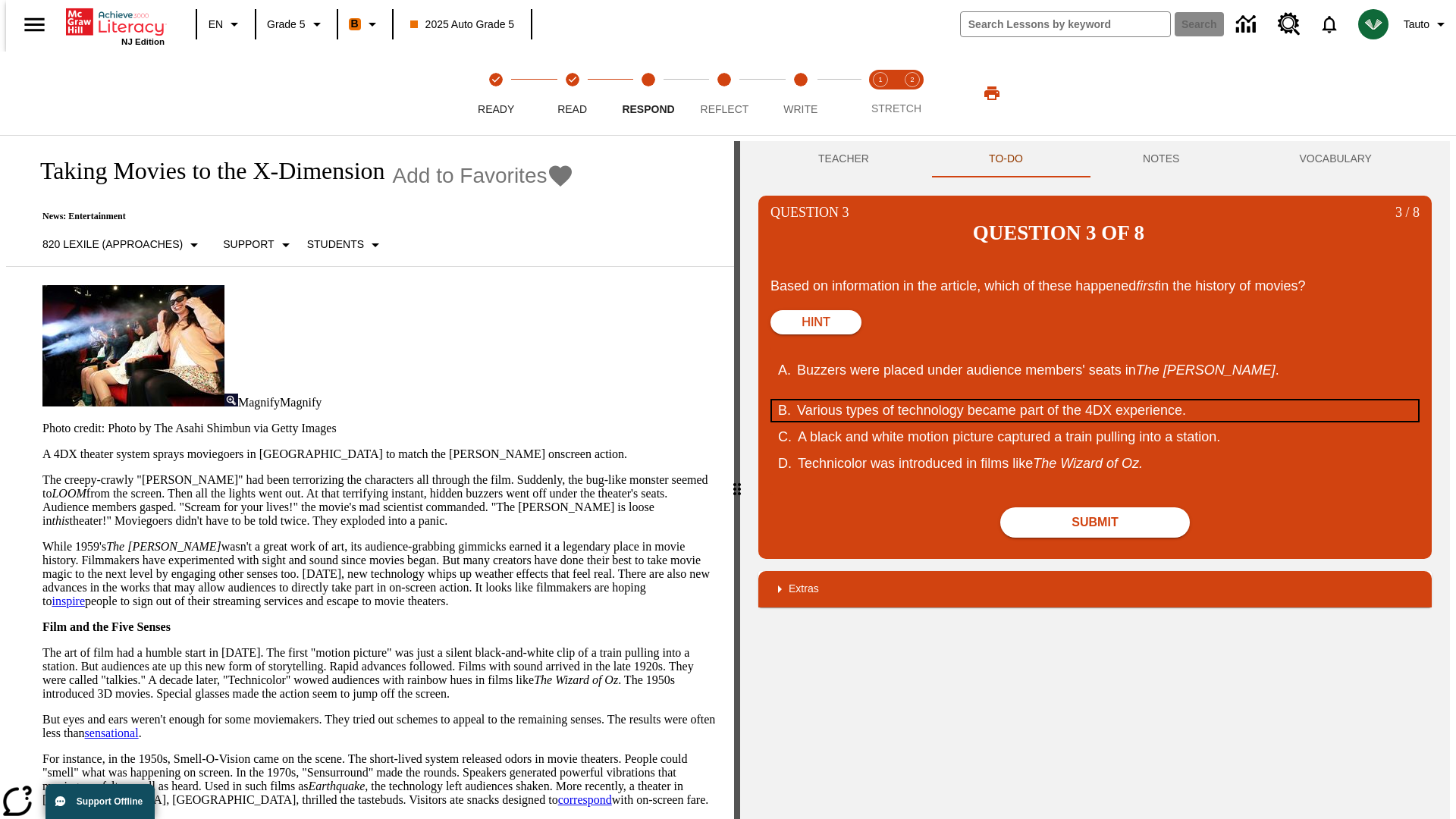
click at [1095, 400] on div "Various types of technology became part of the 4DX experience." at bounding box center [1084, 410] width 576 height 21
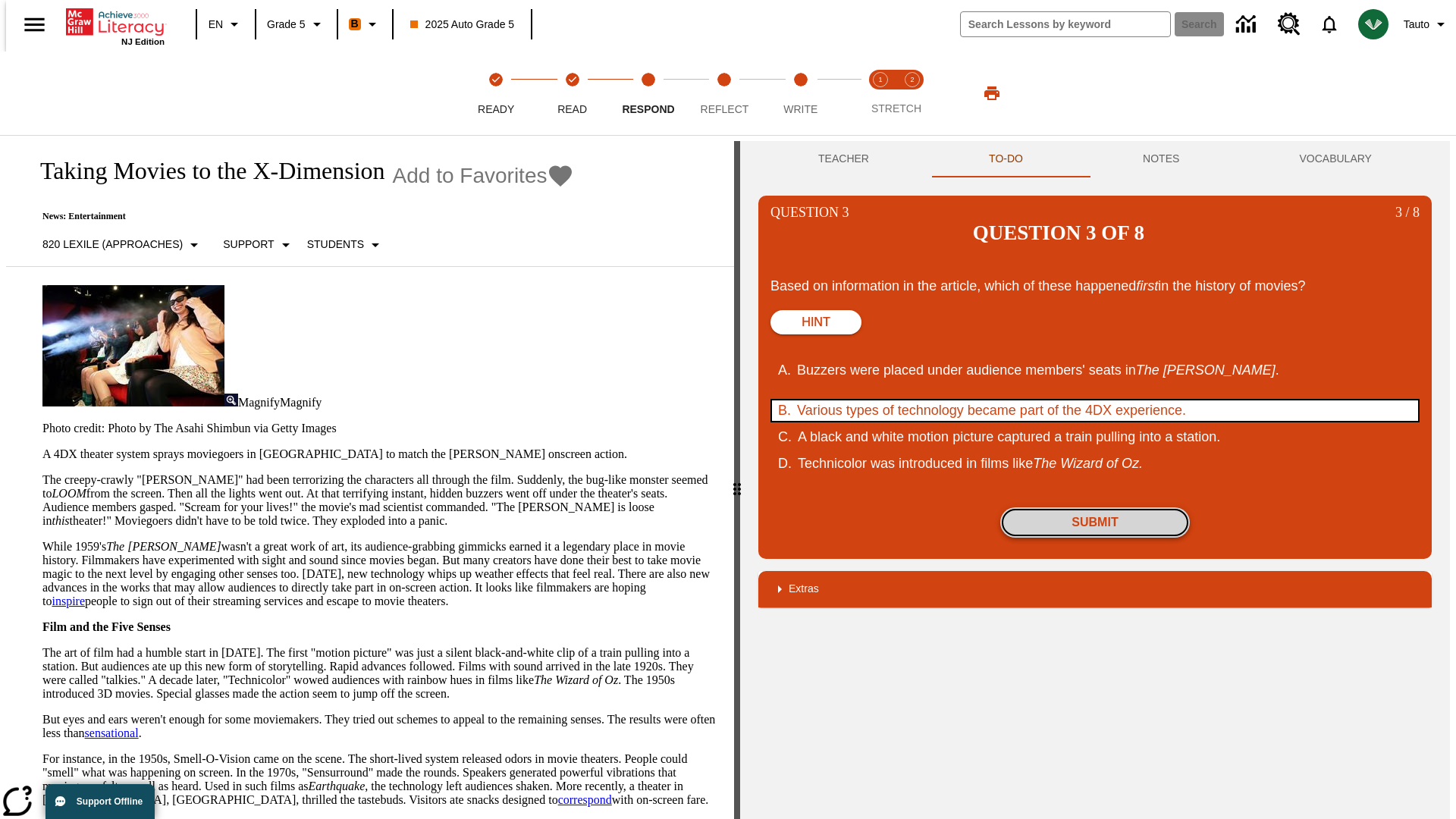
click at [1095, 508] on button "Submit" at bounding box center [1095, 522] width 190 height 30
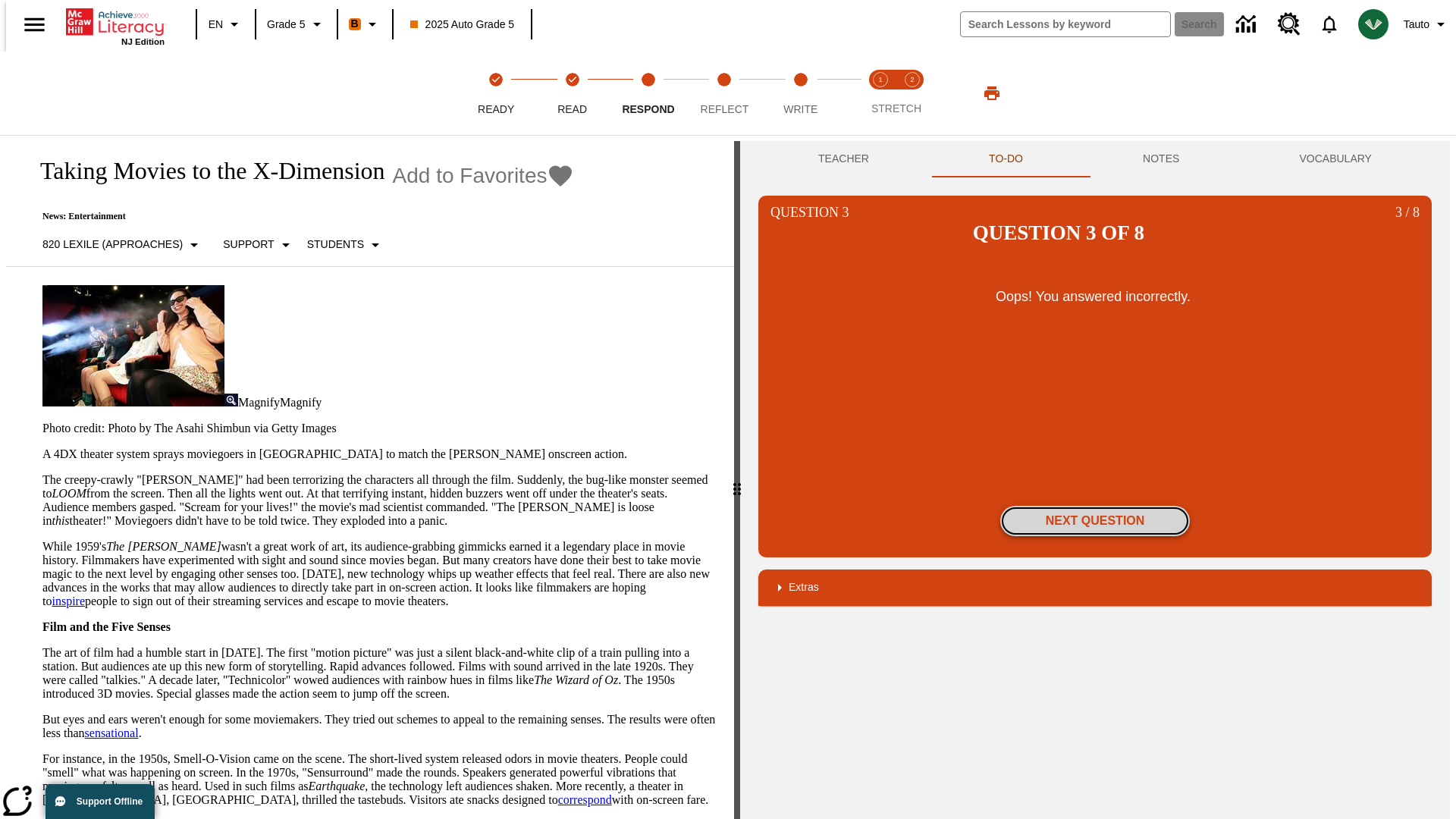
click at [1095, 506] on button "Next Question" at bounding box center [1095, 521] width 190 height 30
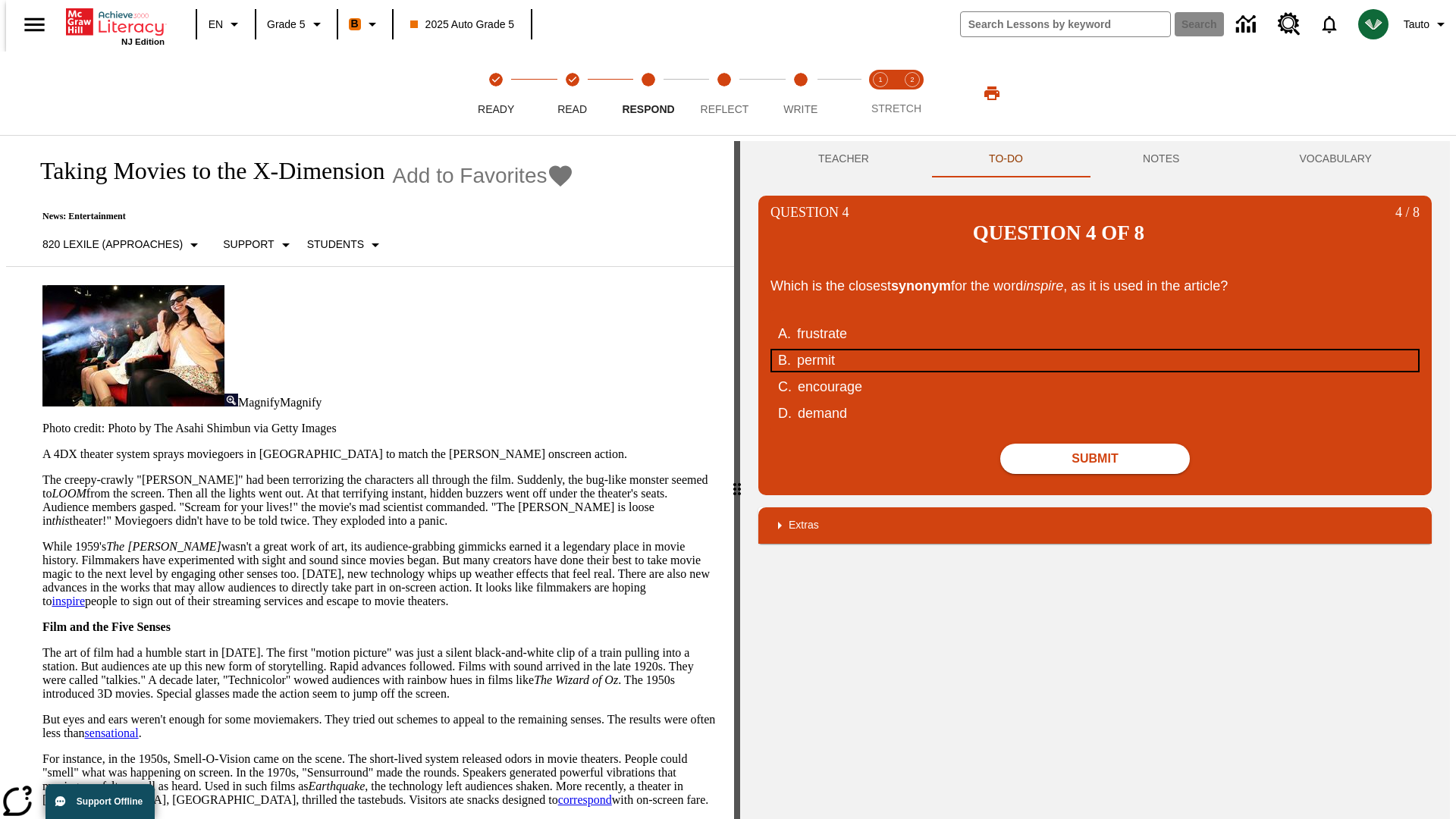
click at [1095, 350] on div "permit" at bounding box center [1084, 360] width 576 height 21
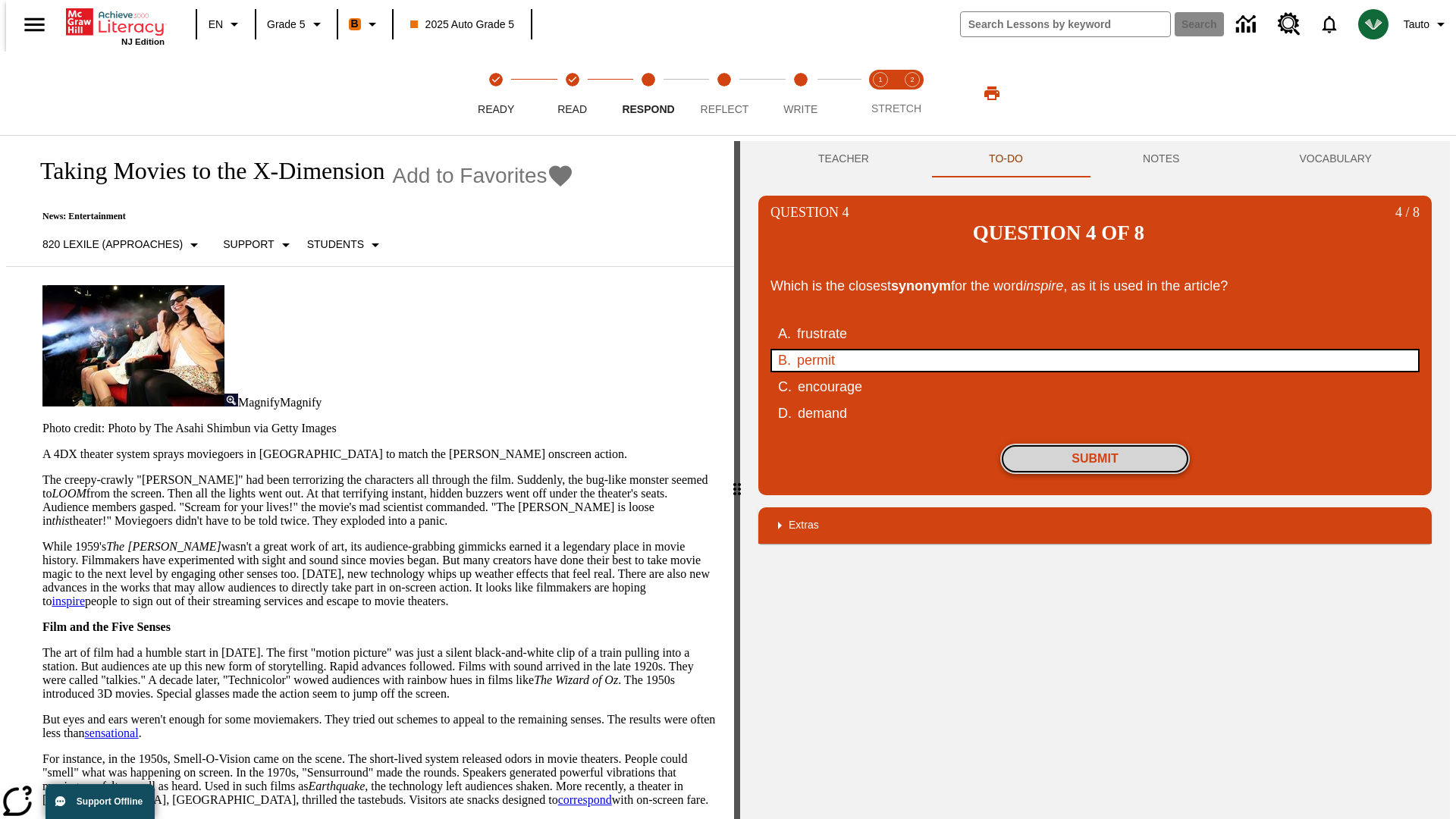
click at [1095, 443] on button "Submit" at bounding box center [1095, 458] width 190 height 30
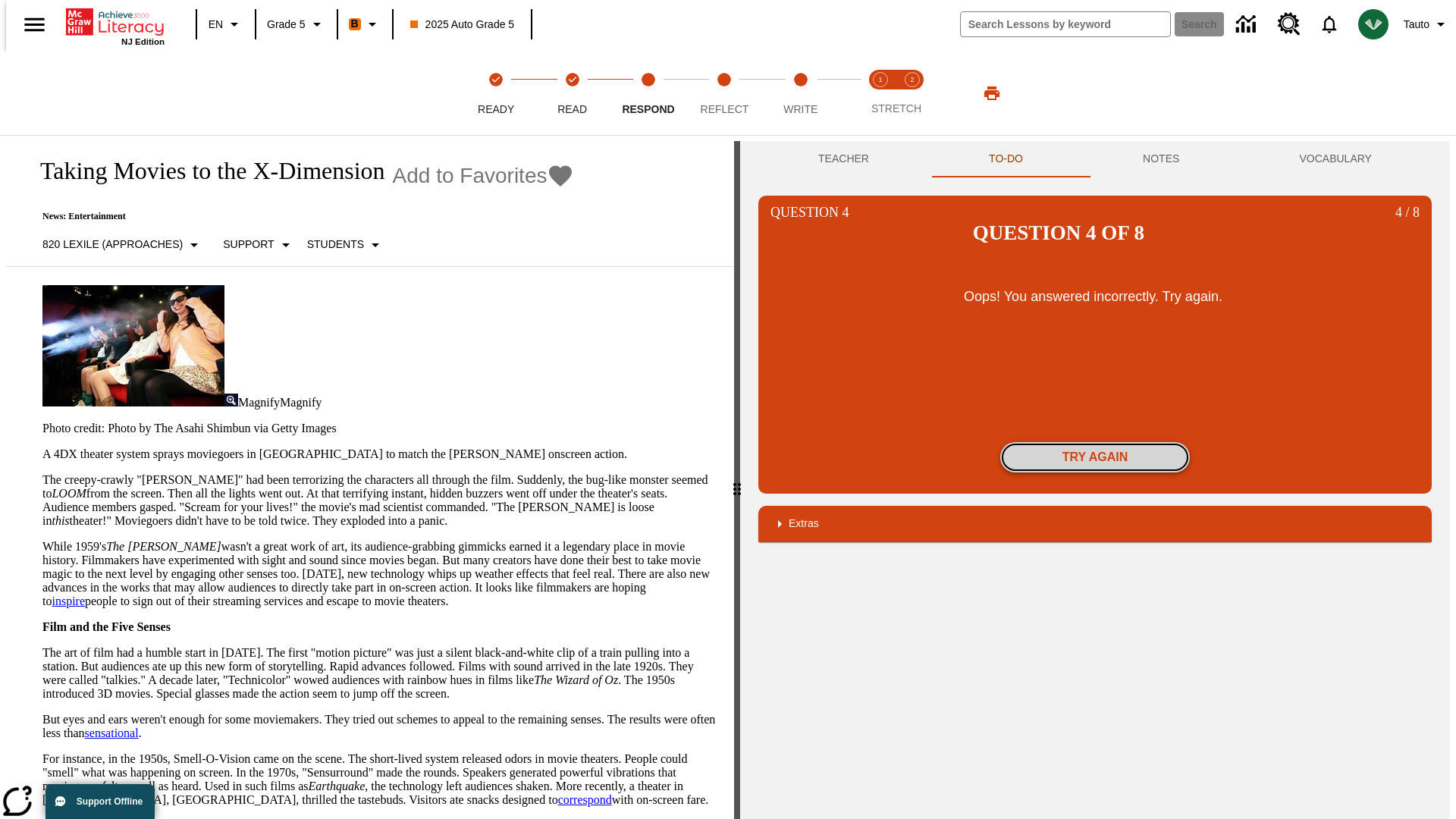
click at [1095, 442] on button "Try again" at bounding box center [1095, 456] width 190 height 30
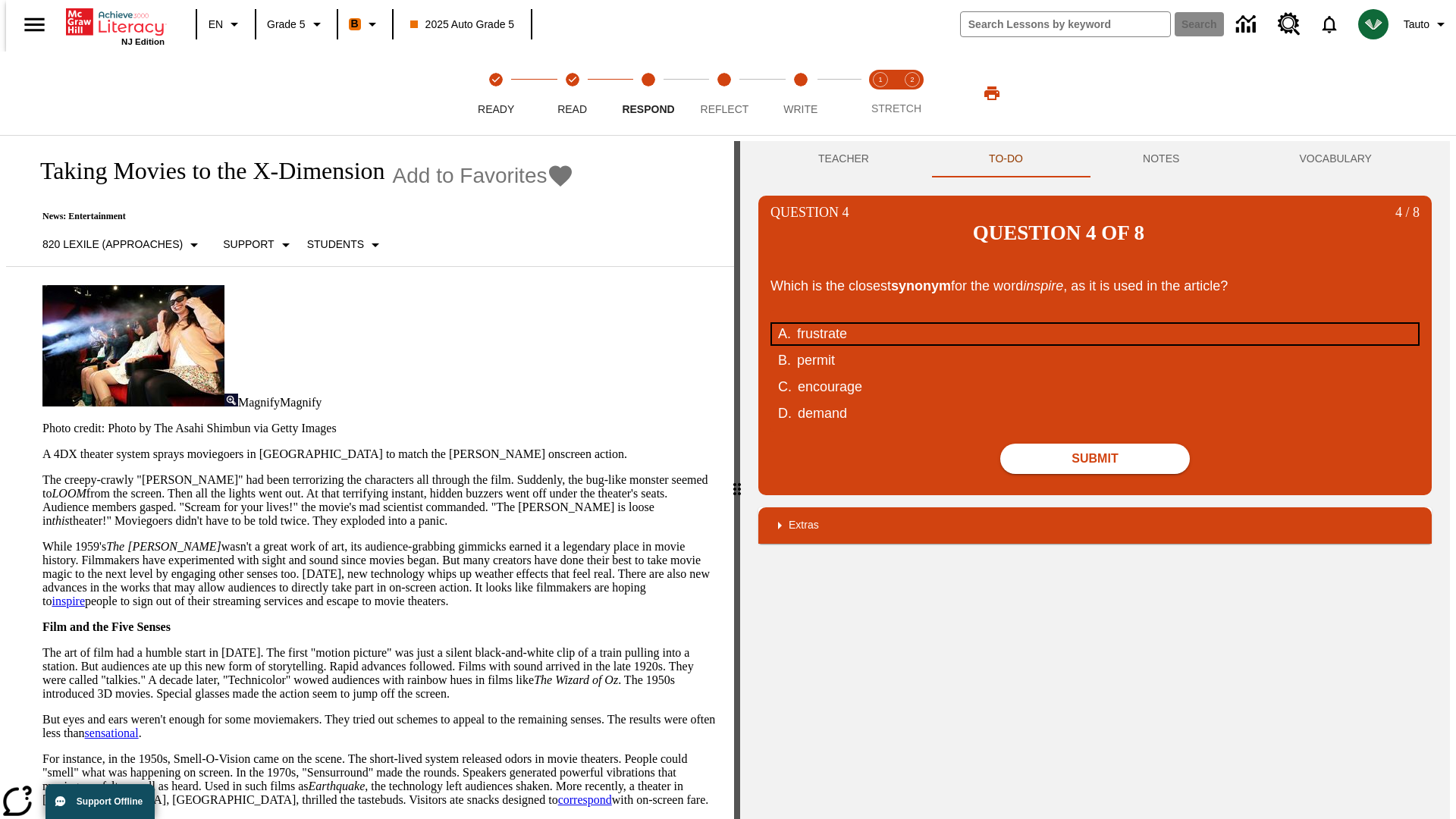
click at [1095, 324] on div "frustrate" at bounding box center [1084, 334] width 576 height 21
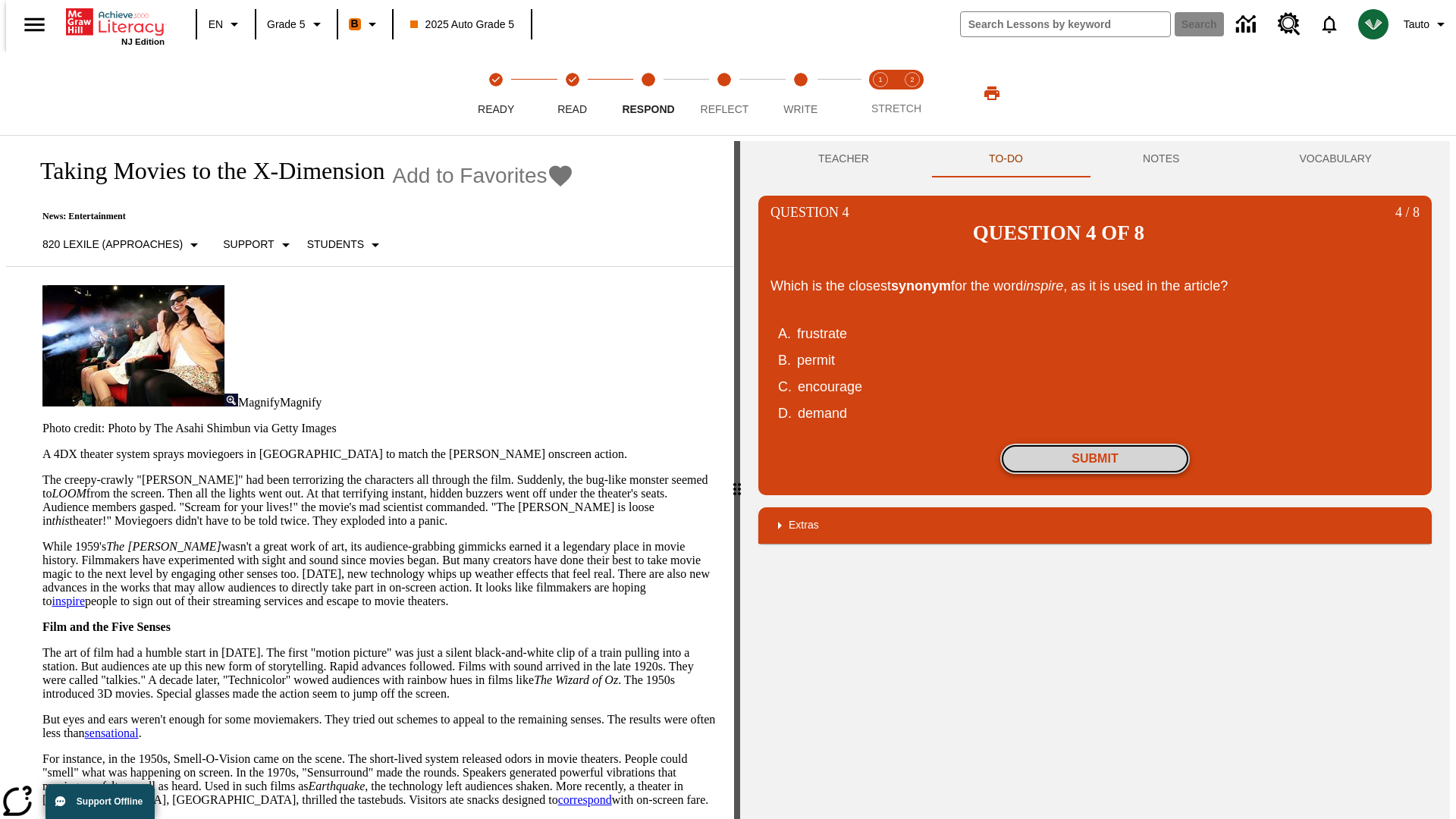
click at [1095, 443] on button "Submit" at bounding box center [1095, 458] width 190 height 30
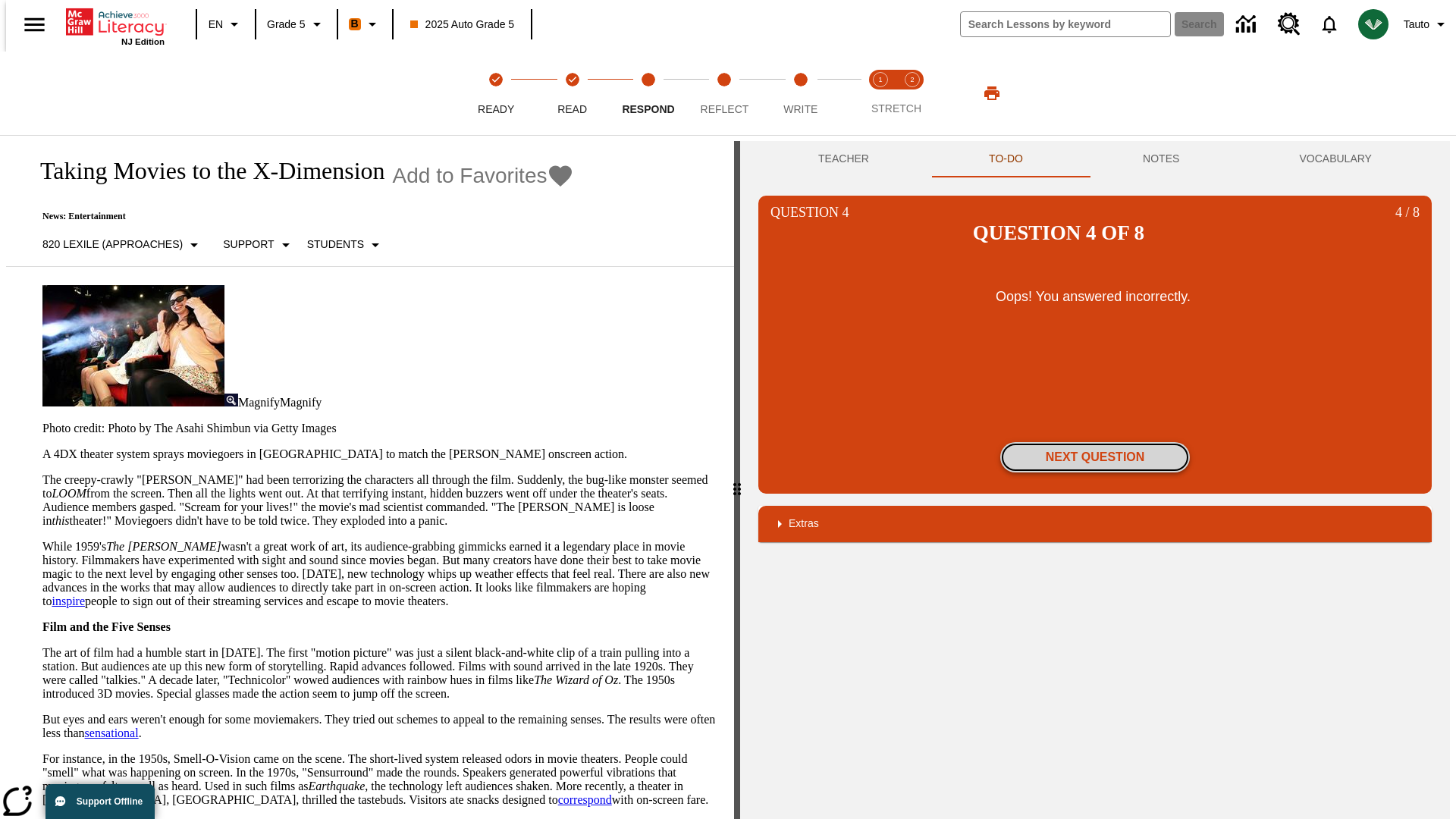
click at [1095, 442] on button "Next Question" at bounding box center [1095, 456] width 190 height 30
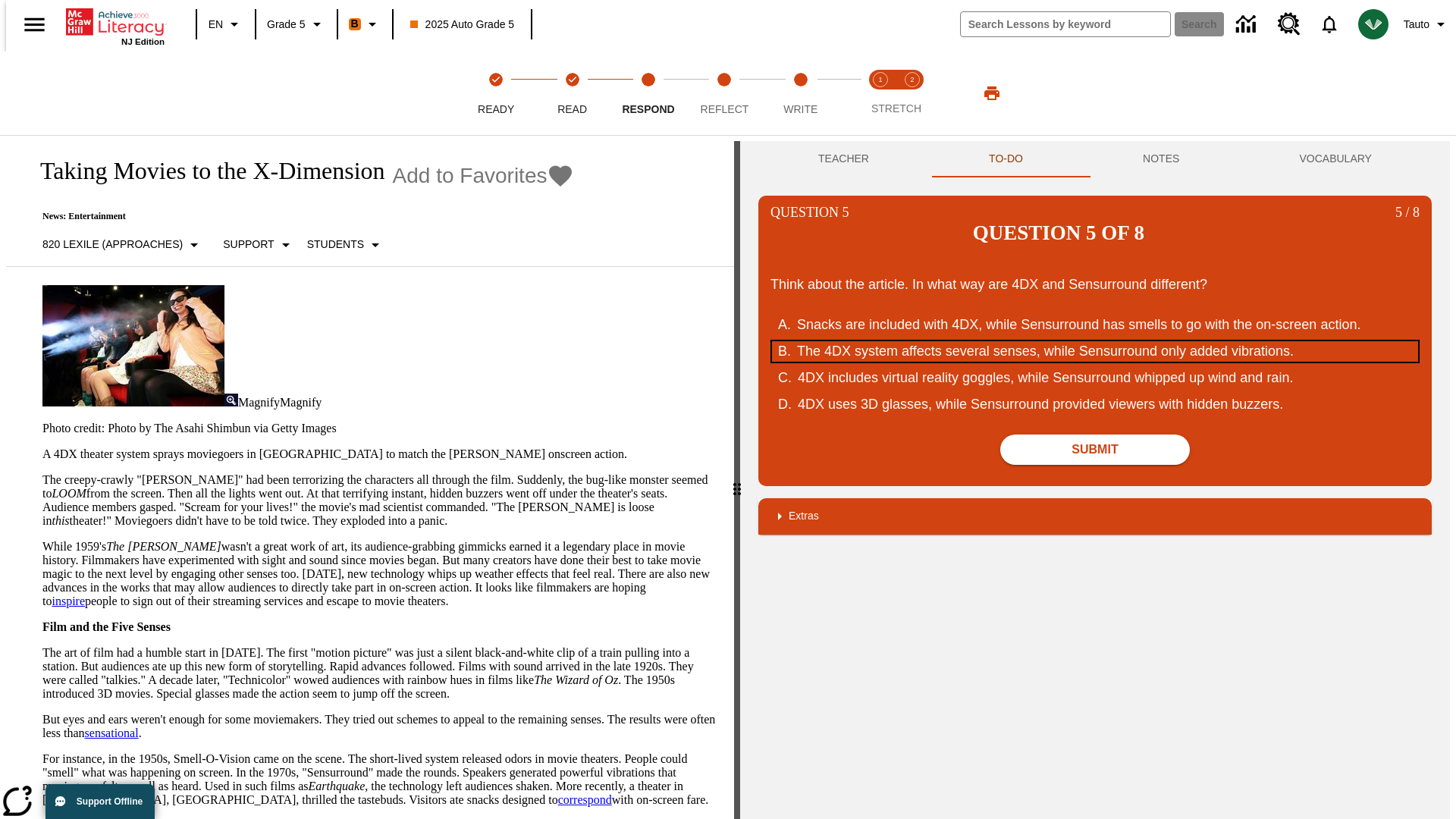
click at [1095, 341] on div "The 4DX system affects several senses, while Sensurround only added vibrations." at bounding box center [1084, 351] width 576 height 21
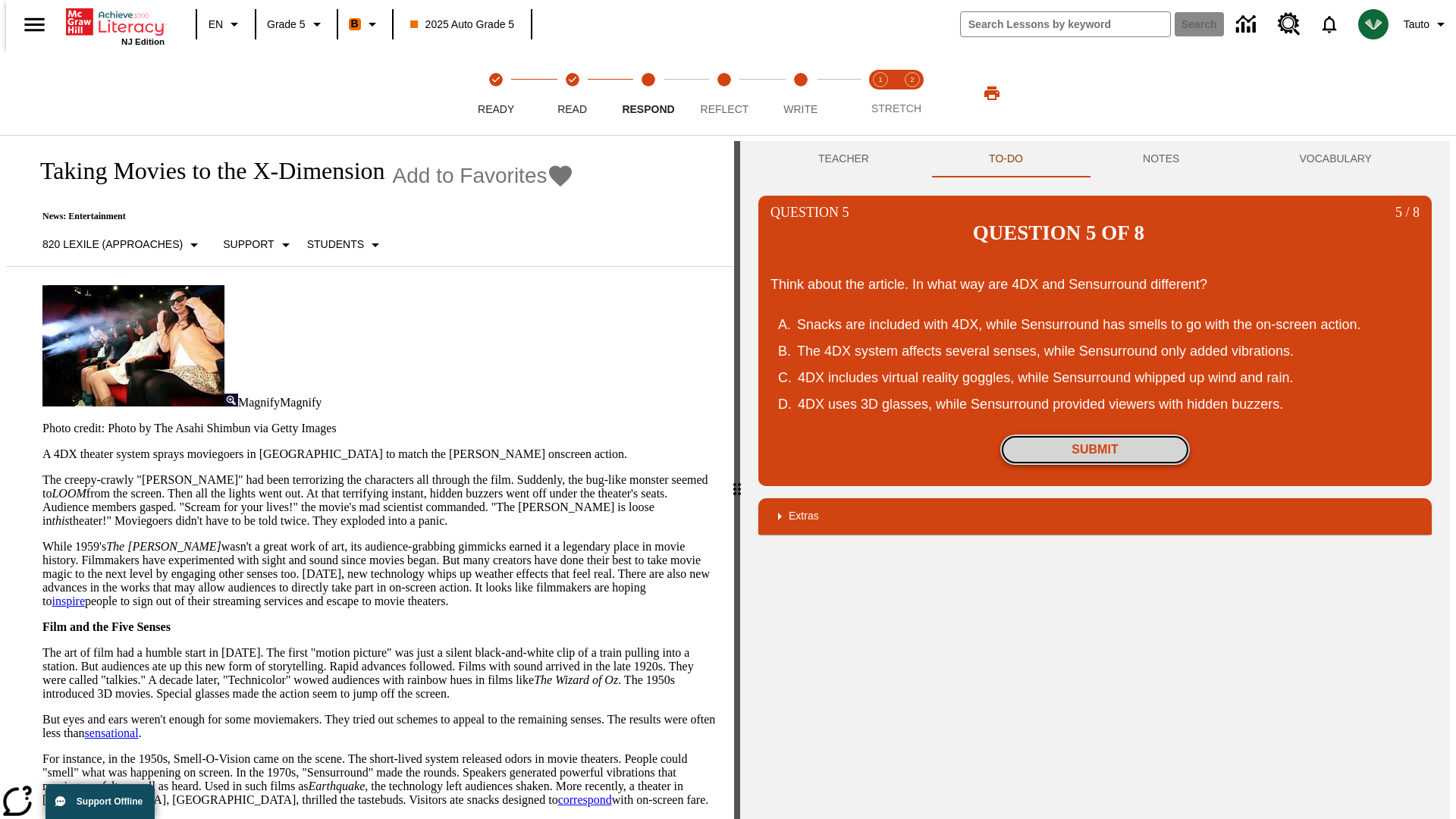
click at [1095, 434] on button "Submit" at bounding box center [1095, 449] width 190 height 30
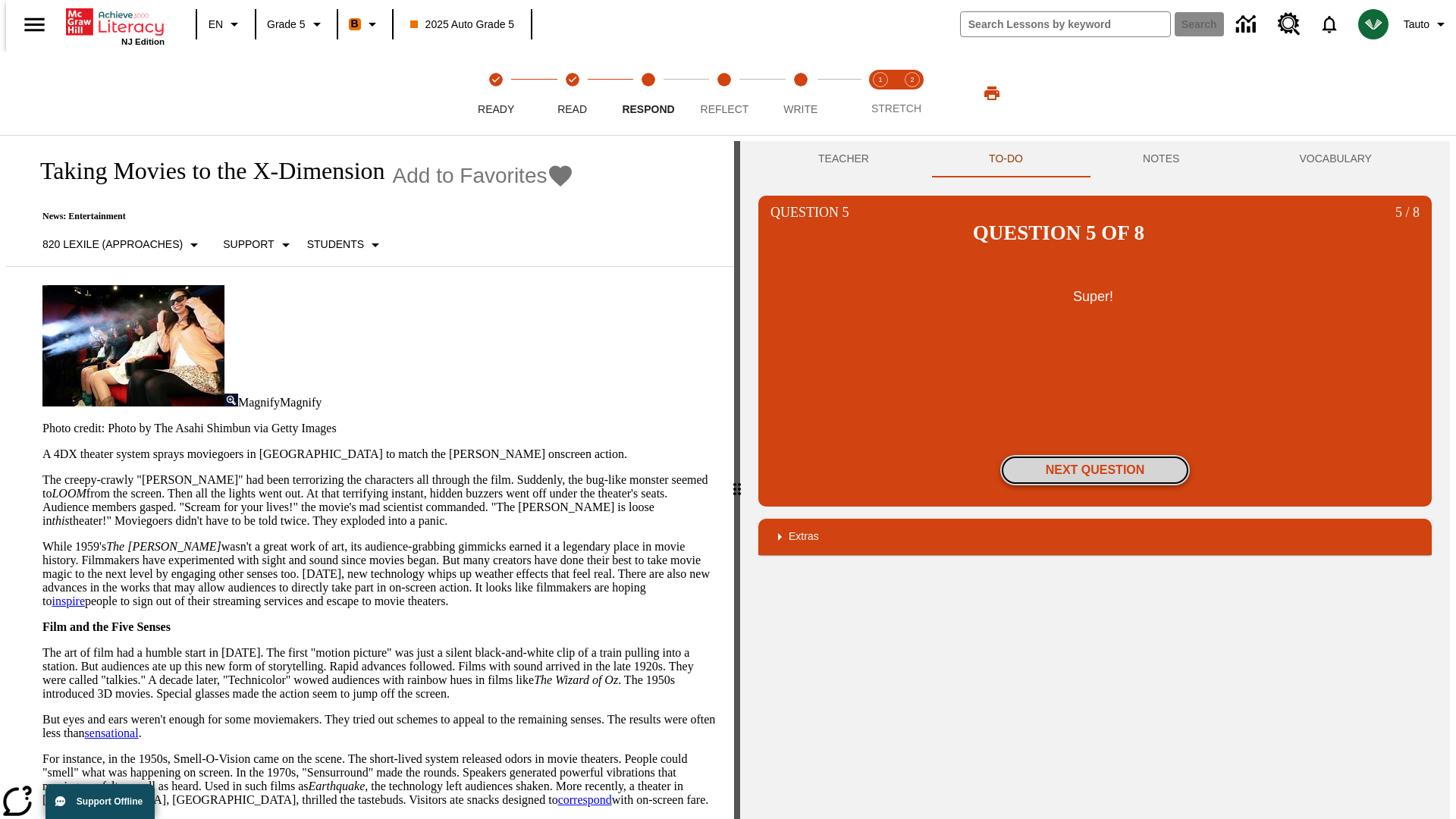
click at [1095, 455] on button "Next Question" at bounding box center [1095, 470] width 190 height 30
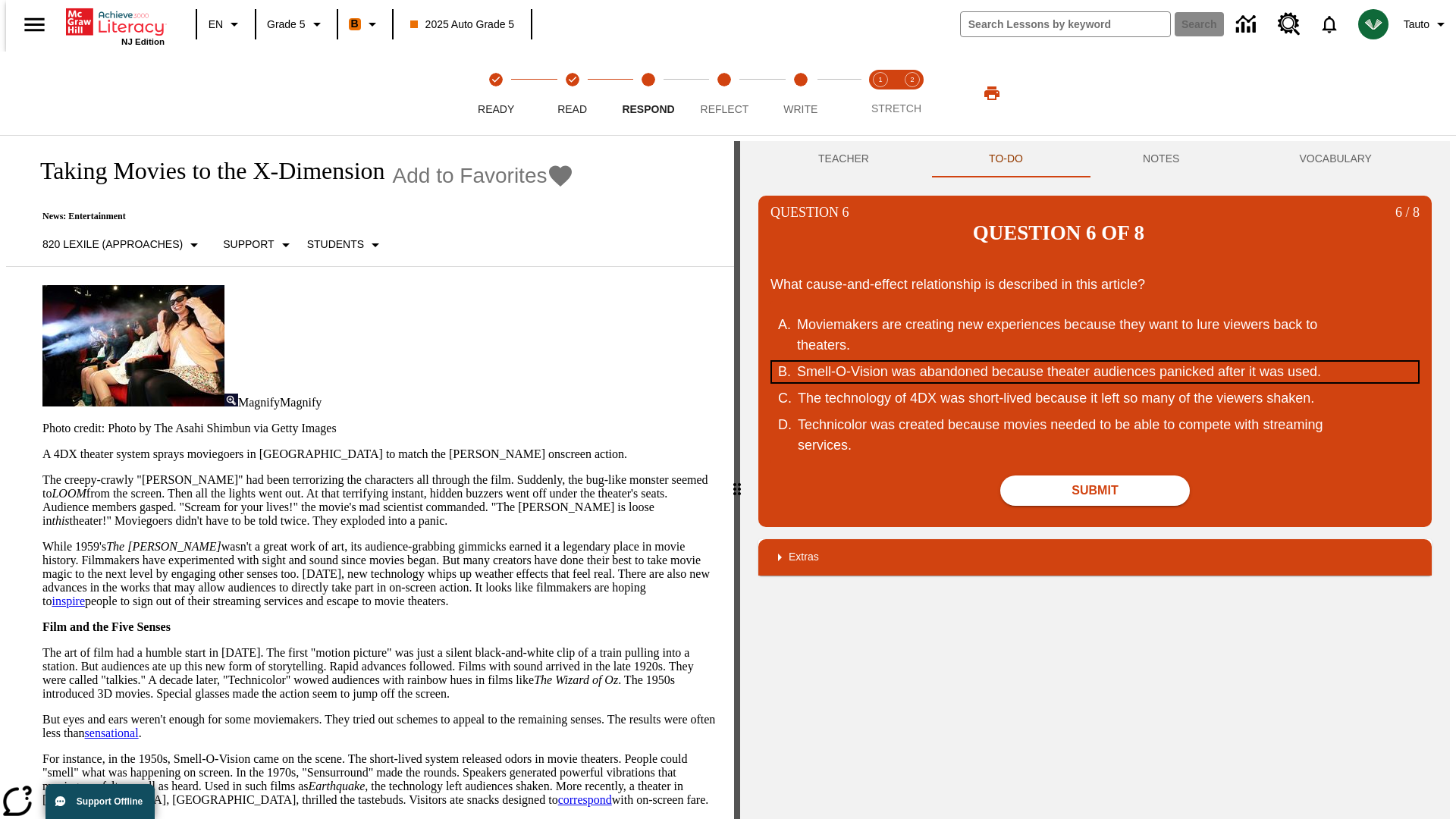
click at [1095, 362] on div "Smell-O-Vision was abandoned because theater audiences panicked after it was us…" at bounding box center [1084, 372] width 576 height 21
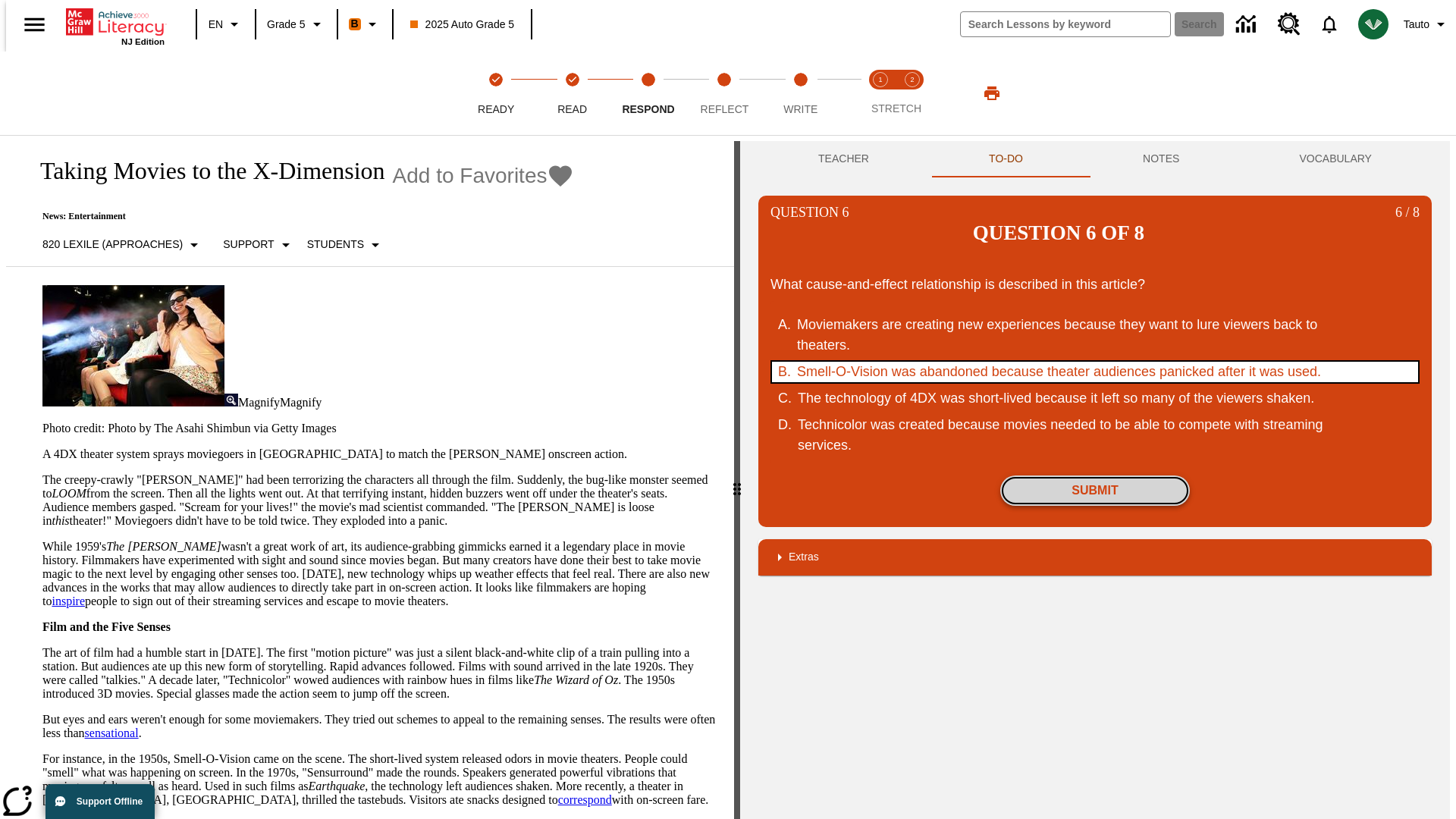
click at [1095, 475] on button "Submit" at bounding box center [1095, 490] width 190 height 30
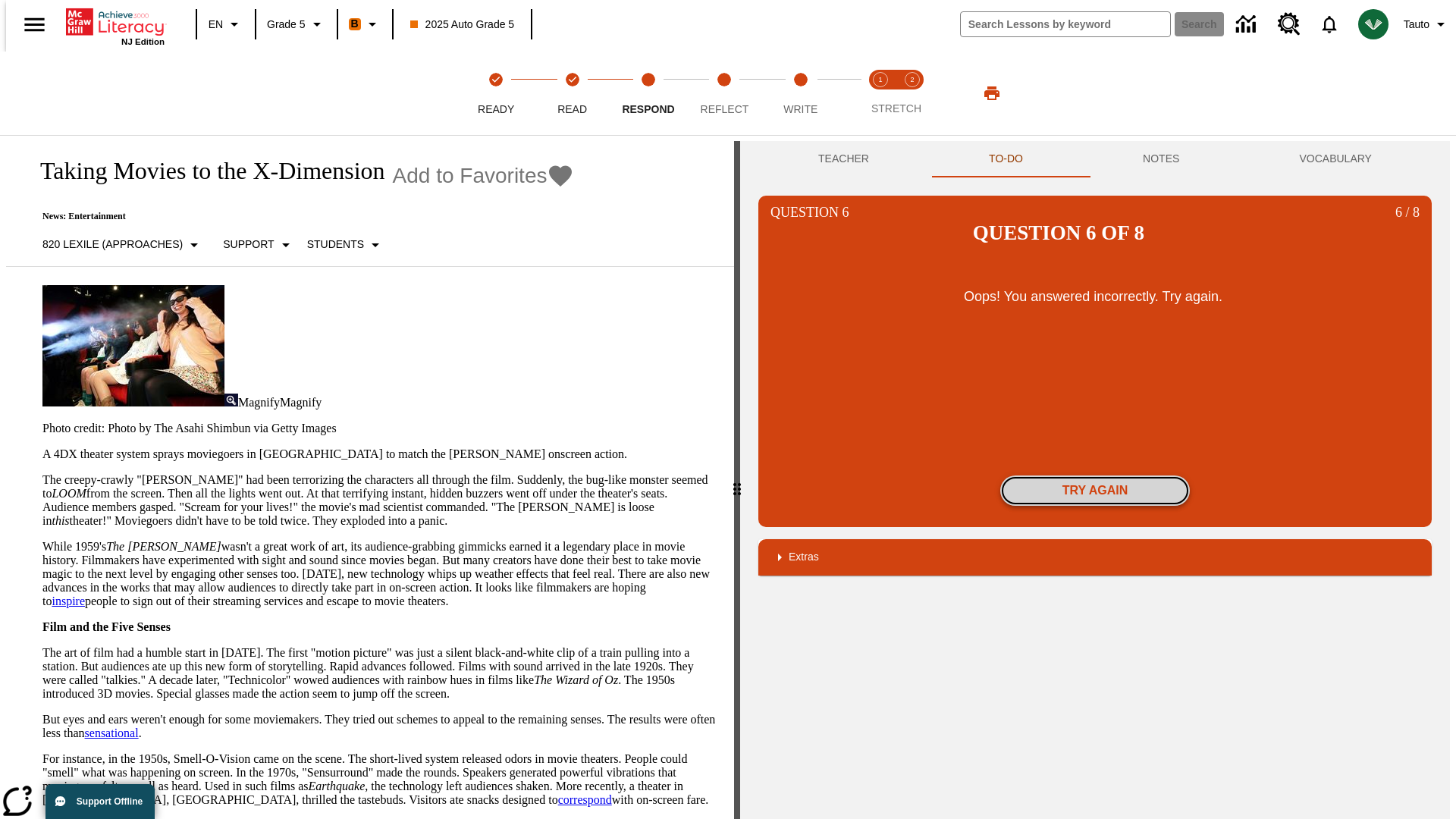
click at [1095, 475] on button "Try again" at bounding box center [1095, 490] width 190 height 30
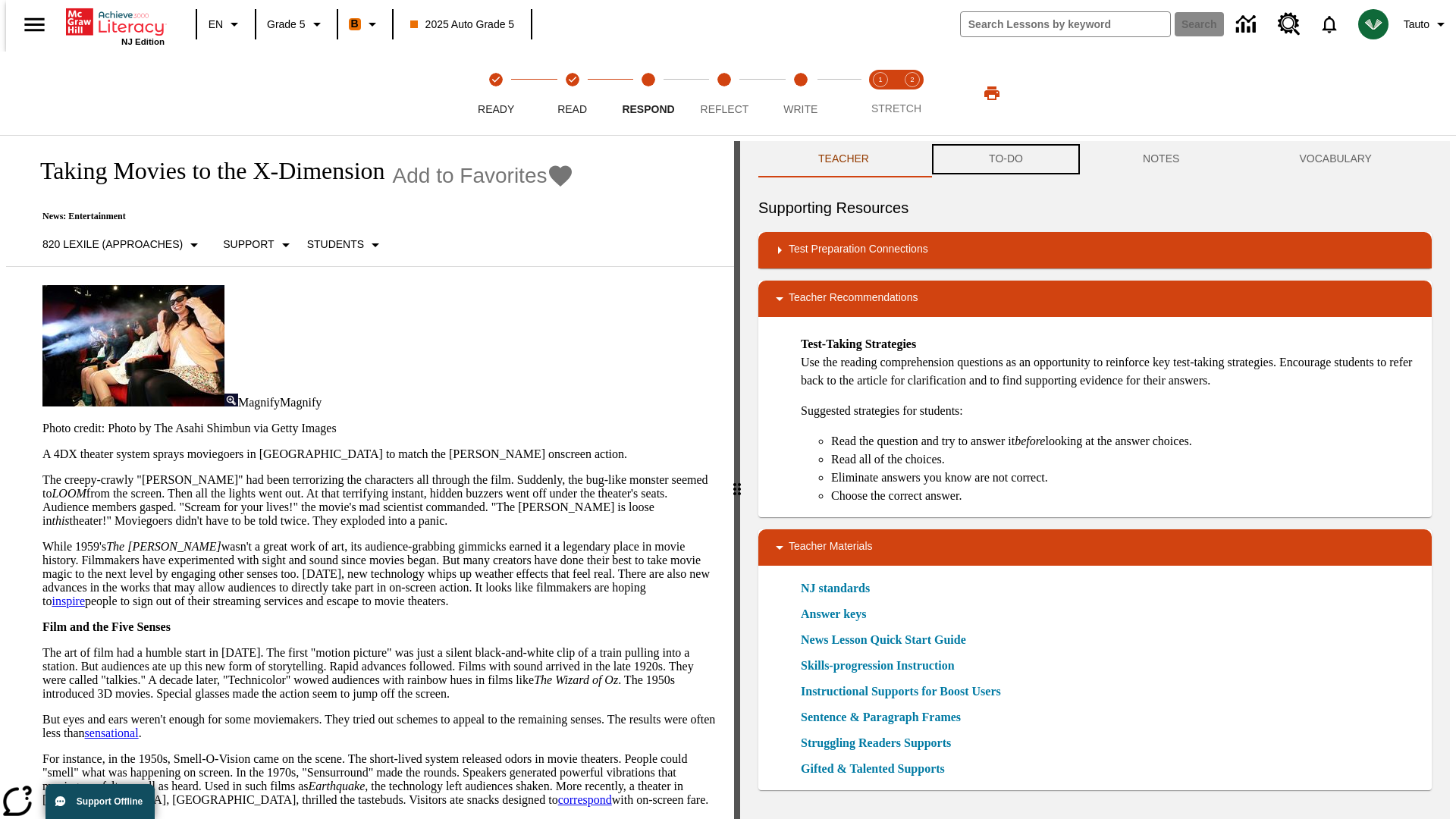
click at [1004, 159] on button "TO-DO" at bounding box center [1005, 159] width 154 height 36
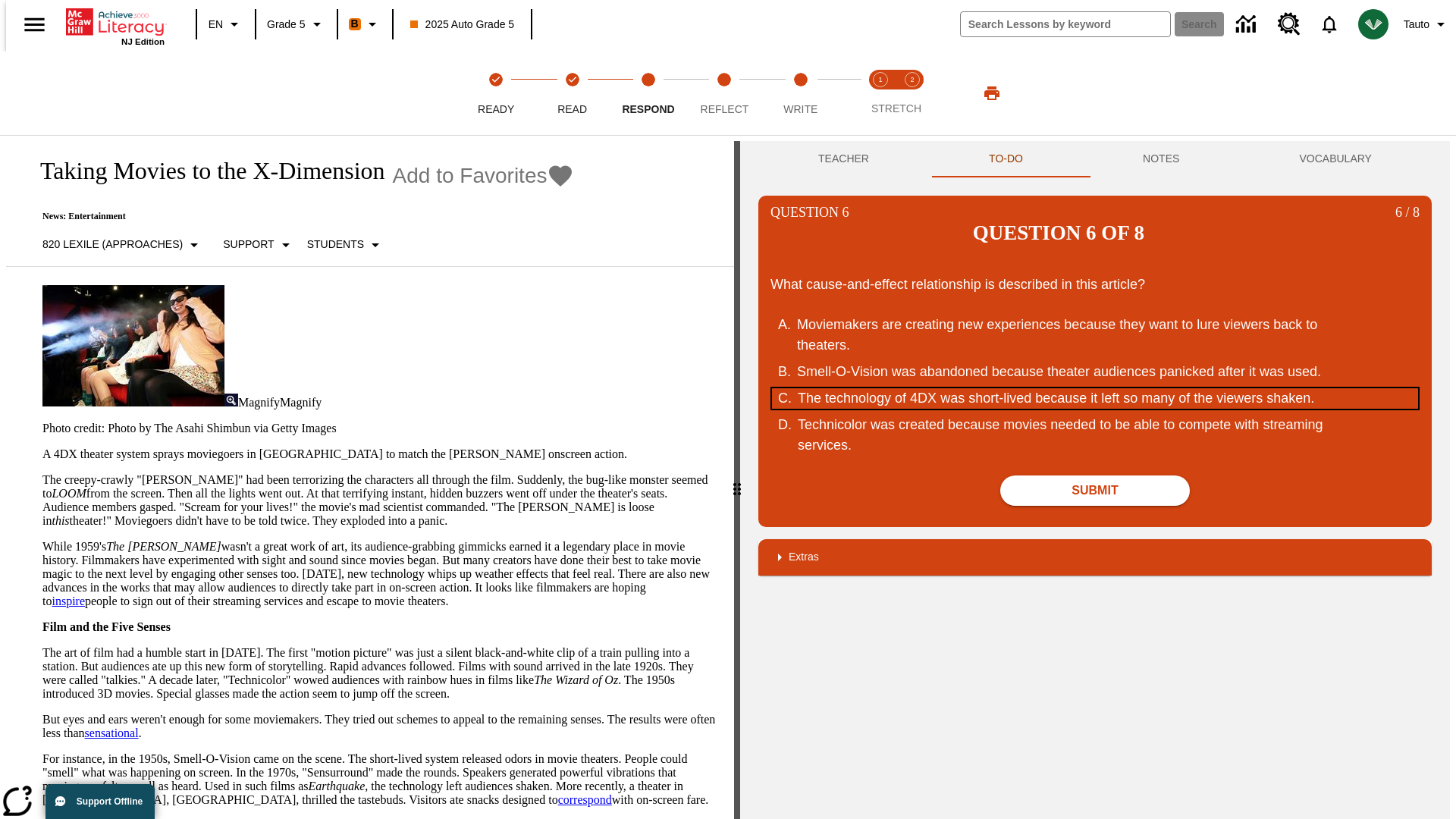
click at [1095, 388] on div "The technology of 4DX was short-lived because it left so many of the viewers sh…" at bounding box center [1085, 398] width 576 height 21
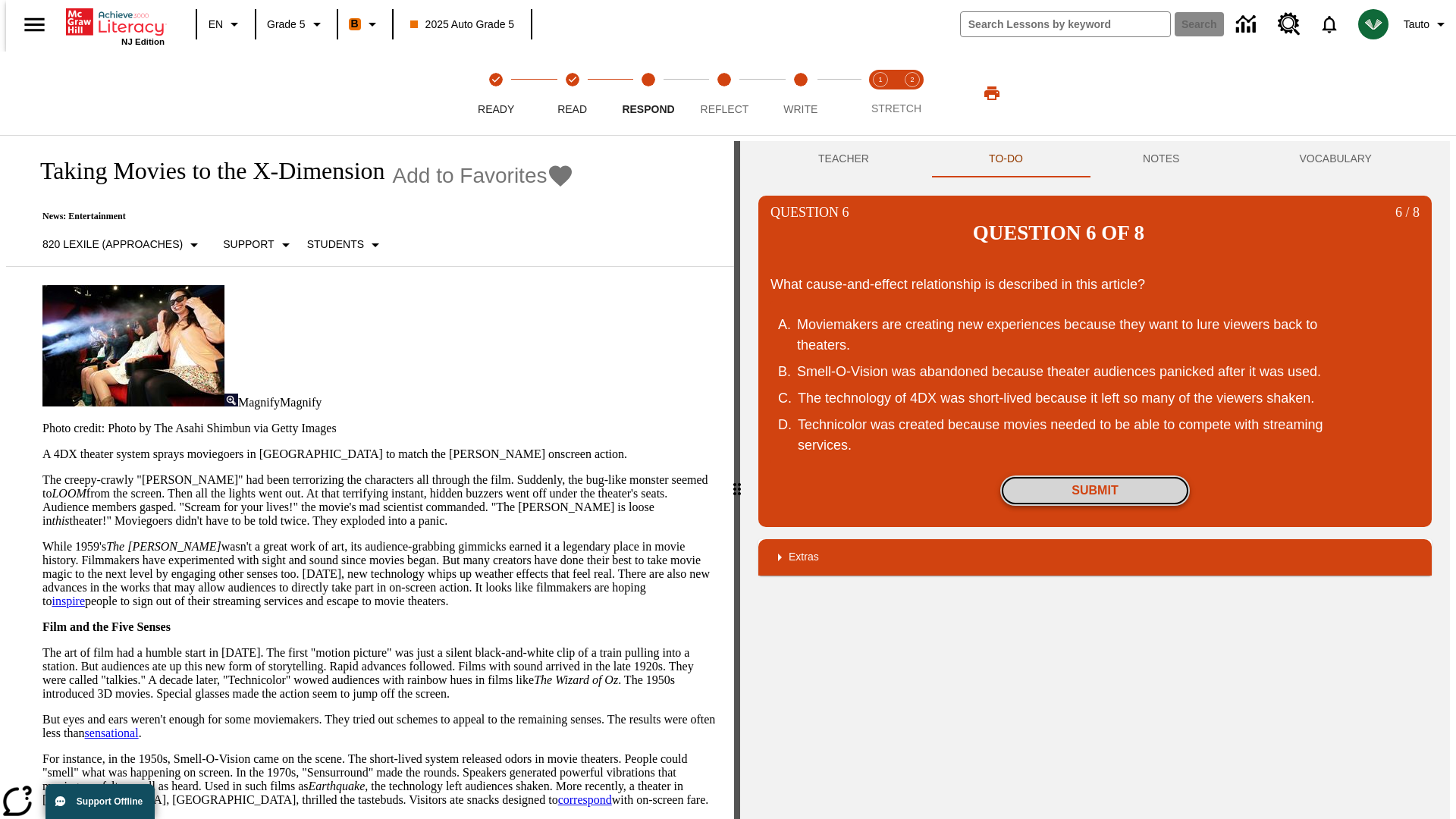
click at [1095, 475] on button "Submit" at bounding box center [1095, 490] width 190 height 30
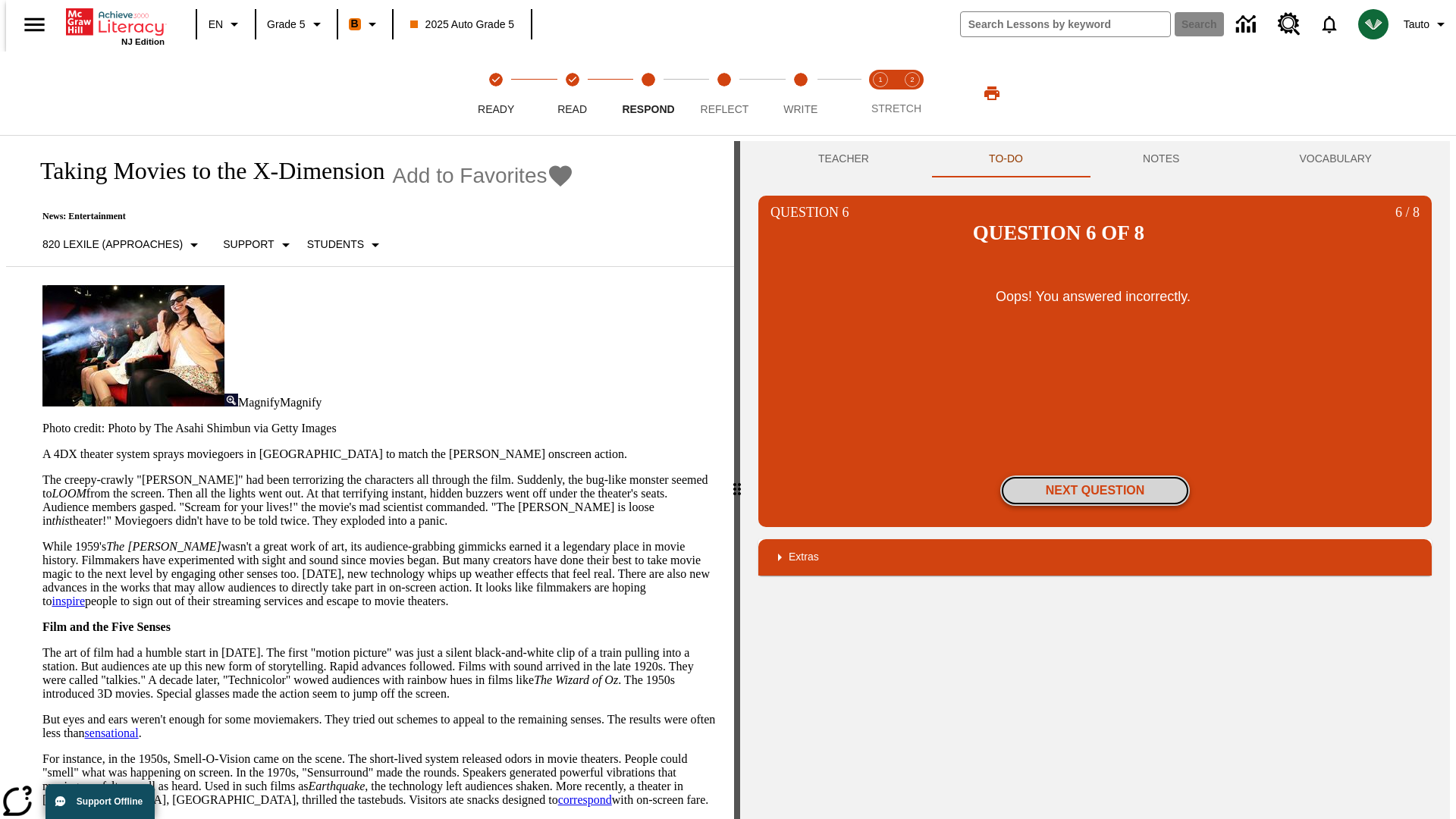
click at [1095, 475] on button "Next Question" at bounding box center [1095, 490] width 190 height 30
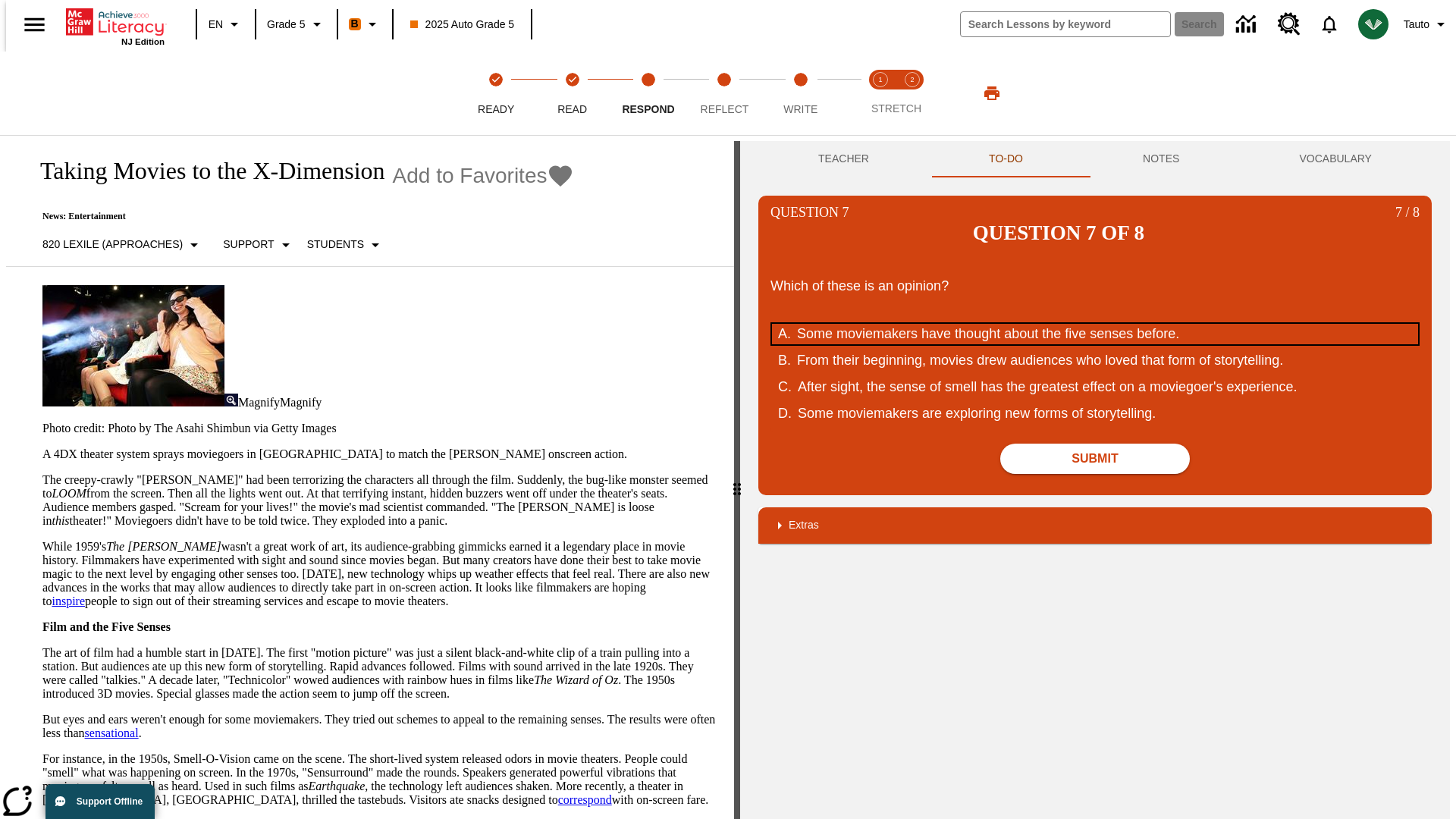
click at [1095, 324] on div "Some moviemakers have thought about the five senses before." at bounding box center [1084, 334] width 576 height 21
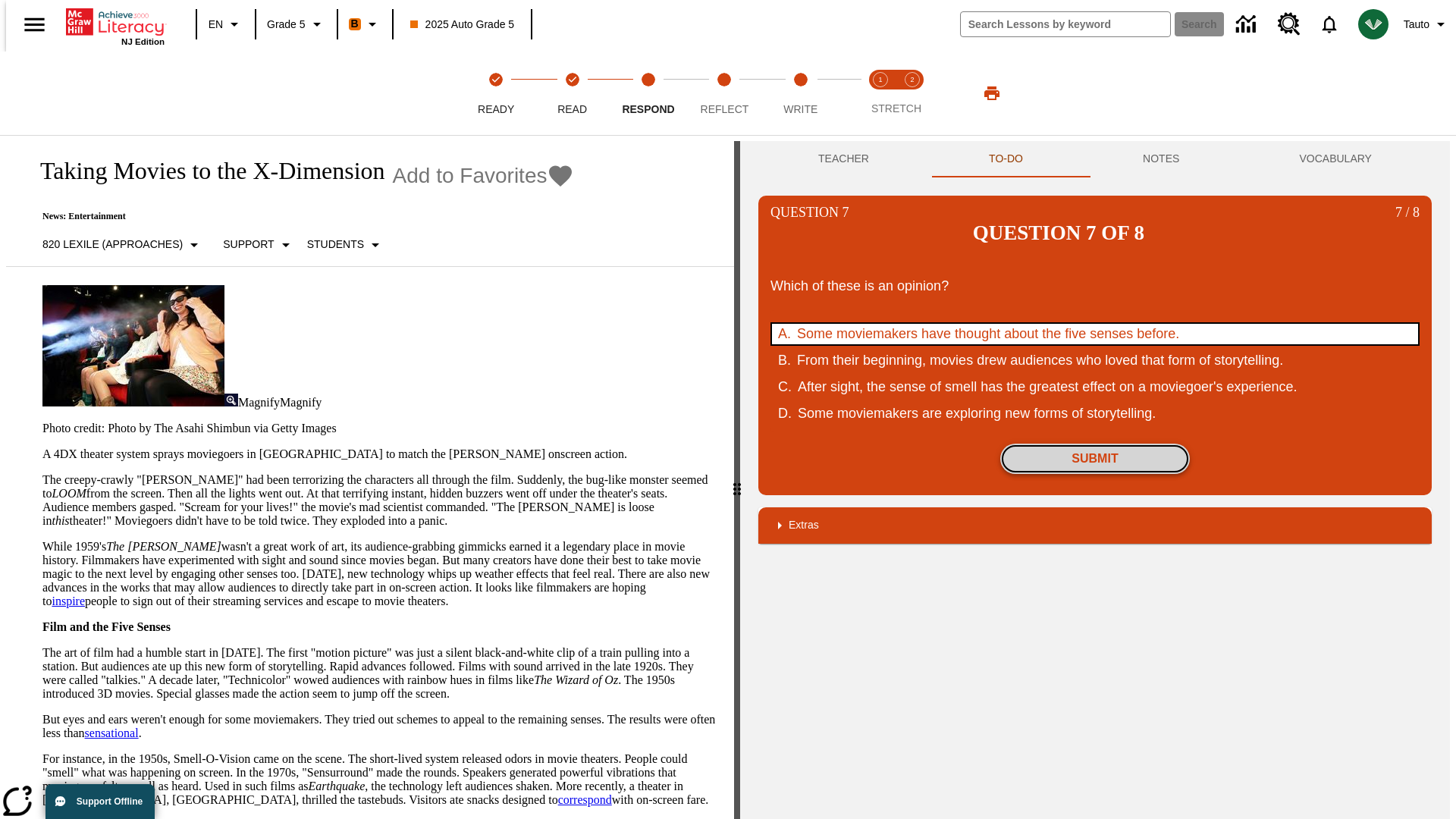
click at [1095, 443] on button "Submit" at bounding box center [1095, 458] width 190 height 30
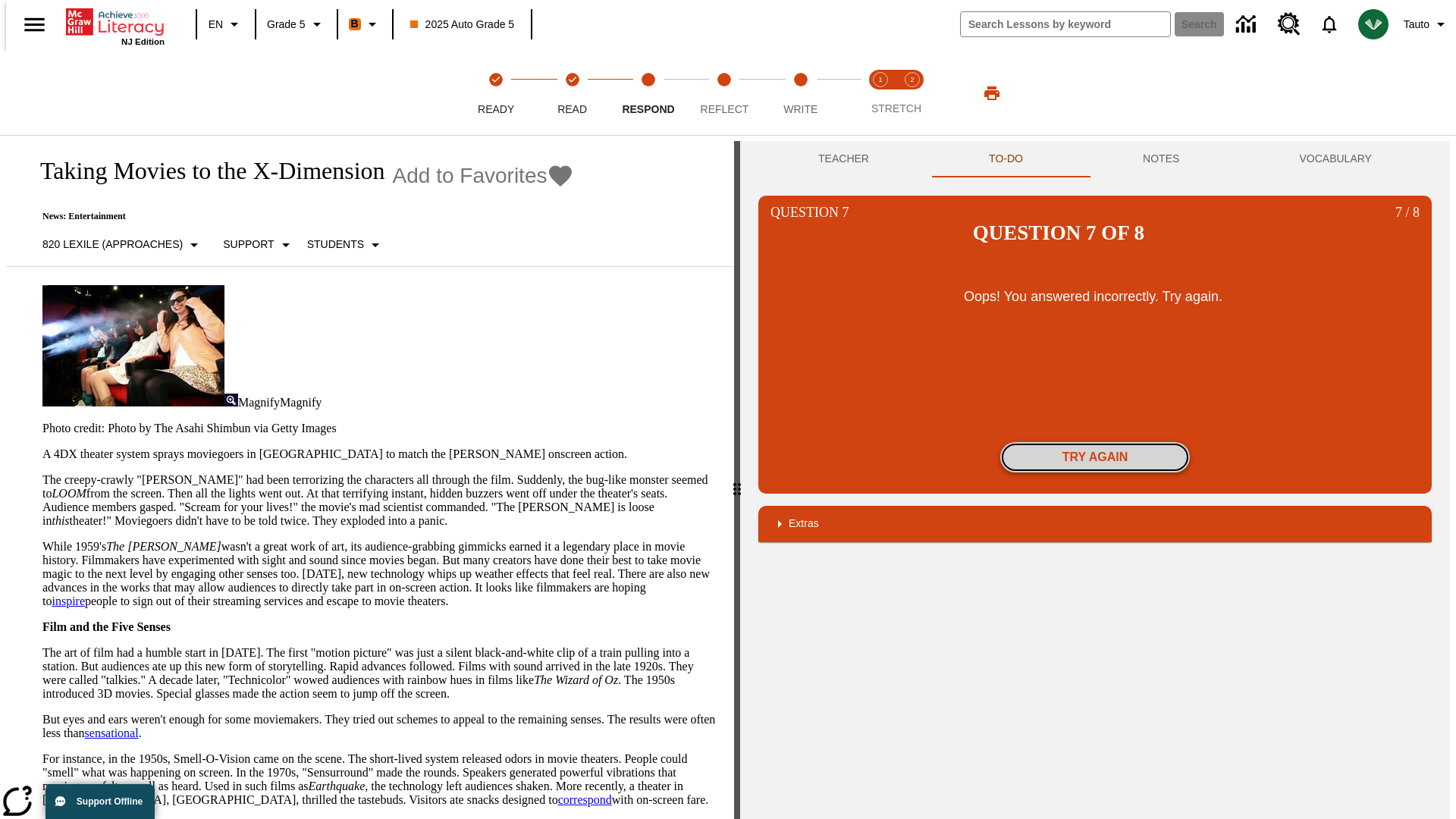
click at [1095, 442] on button "Try again" at bounding box center [1095, 456] width 190 height 30
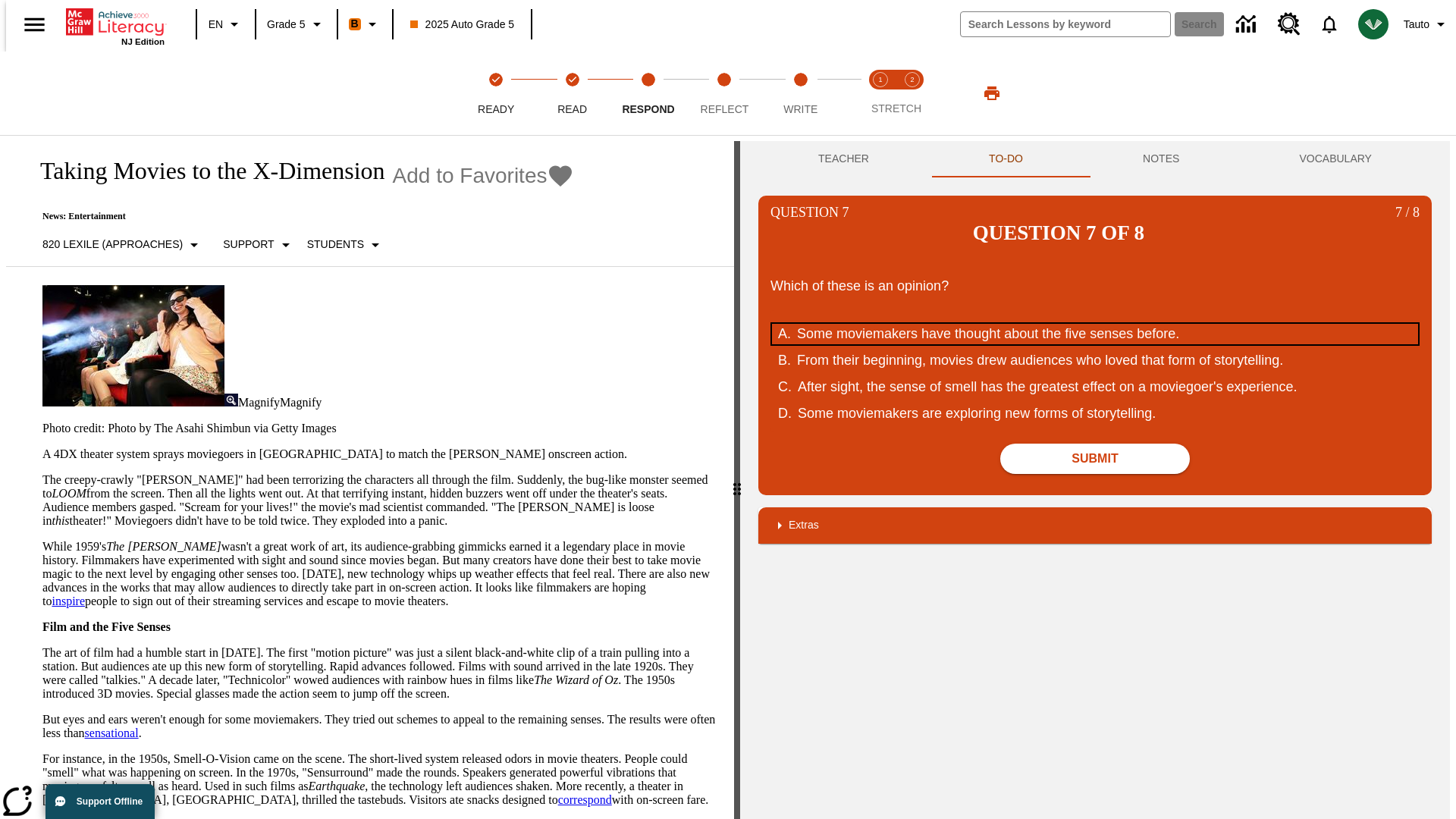
click at [1095, 324] on div "Some moviemakers have thought about the five senses before." at bounding box center [1084, 334] width 576 height 21
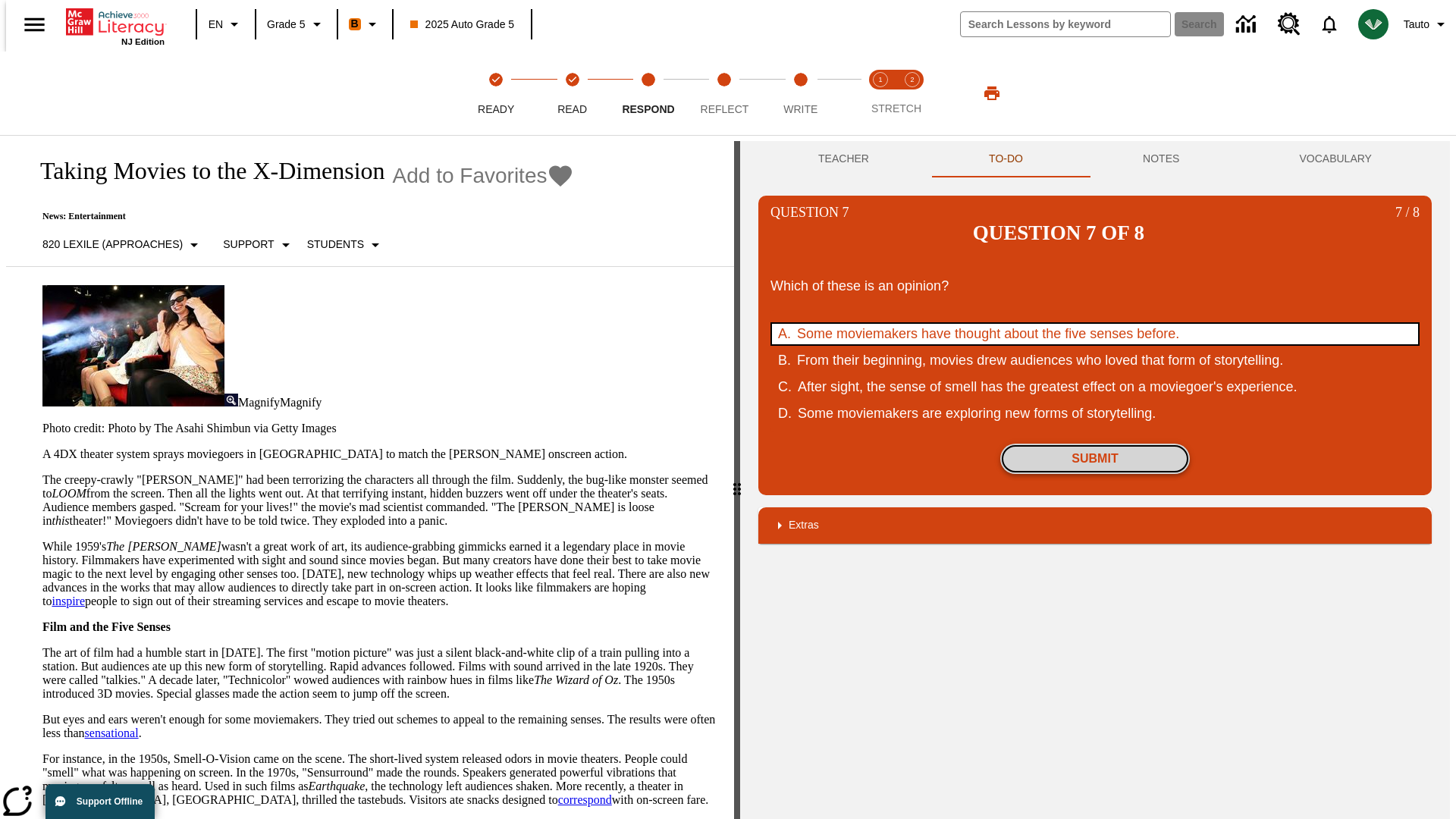
click at [1095, 443] on button "Submit" at bounding box center [1095, 458] width 190 height 30
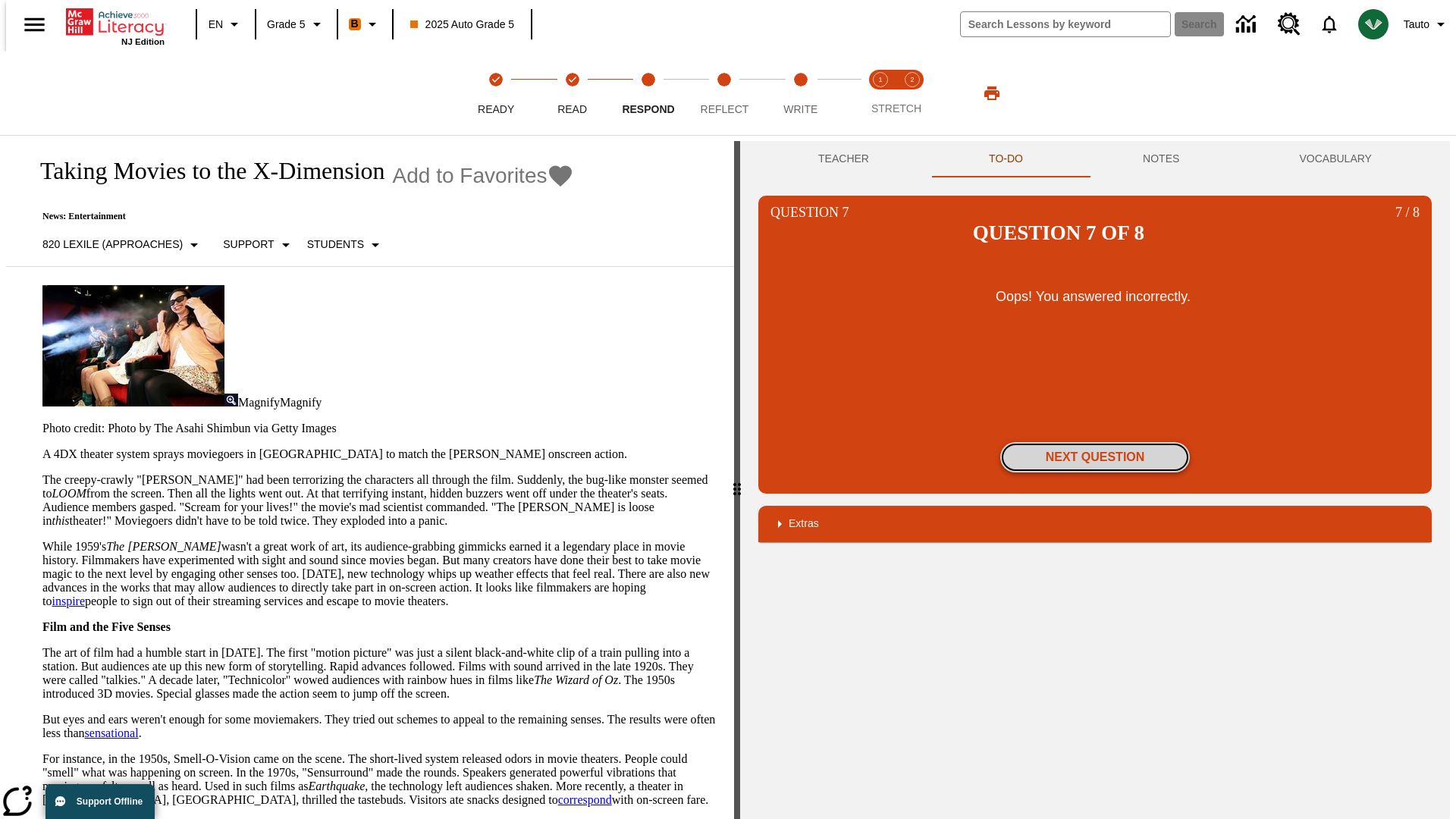
click at [1095, 442] on button "Next Question" at bounding box center [1095, 456] width 190 height 30
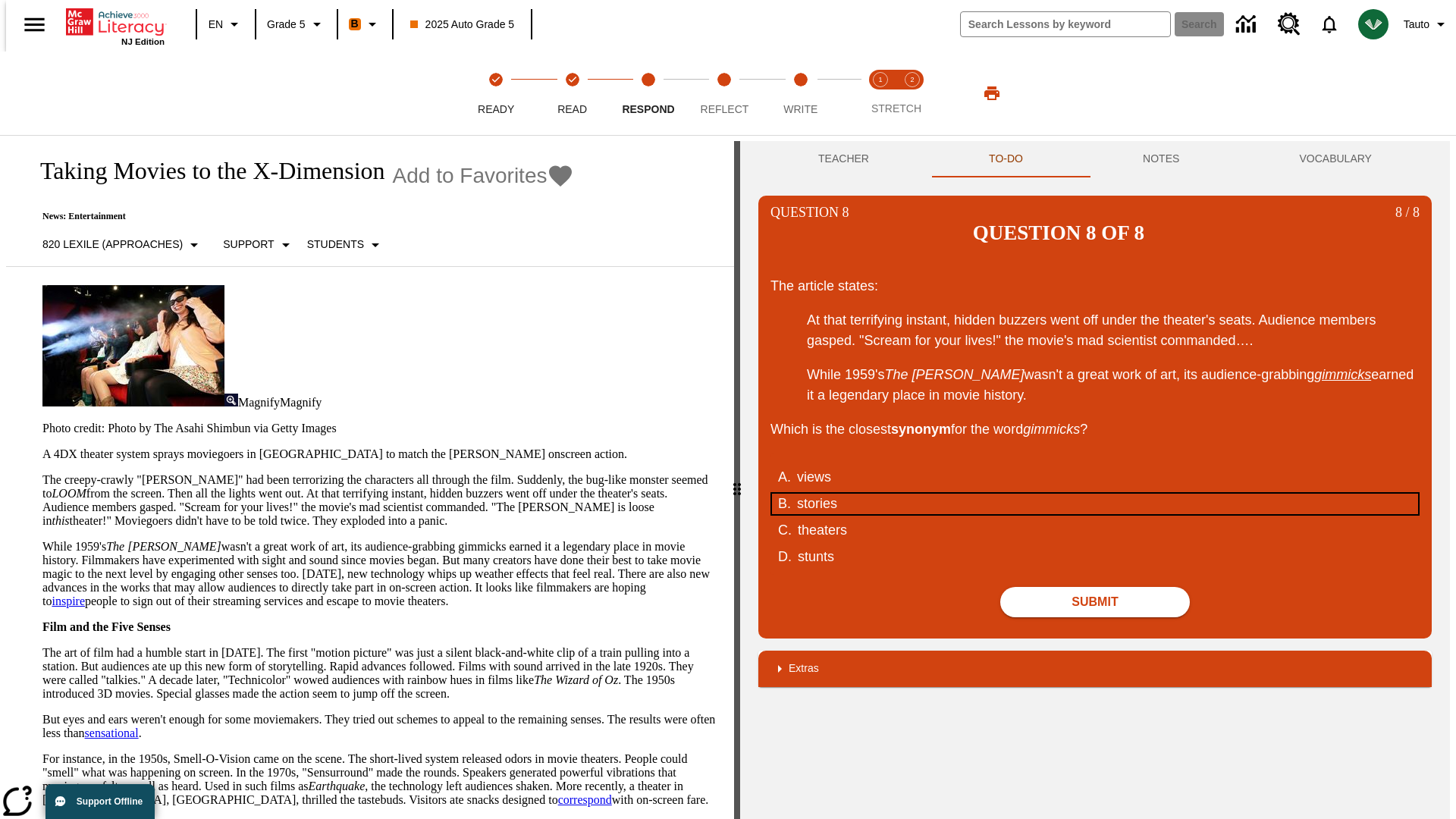
click at [1095, 494] on div "stories" at bounding box center [1084, 503] width 576 height 21
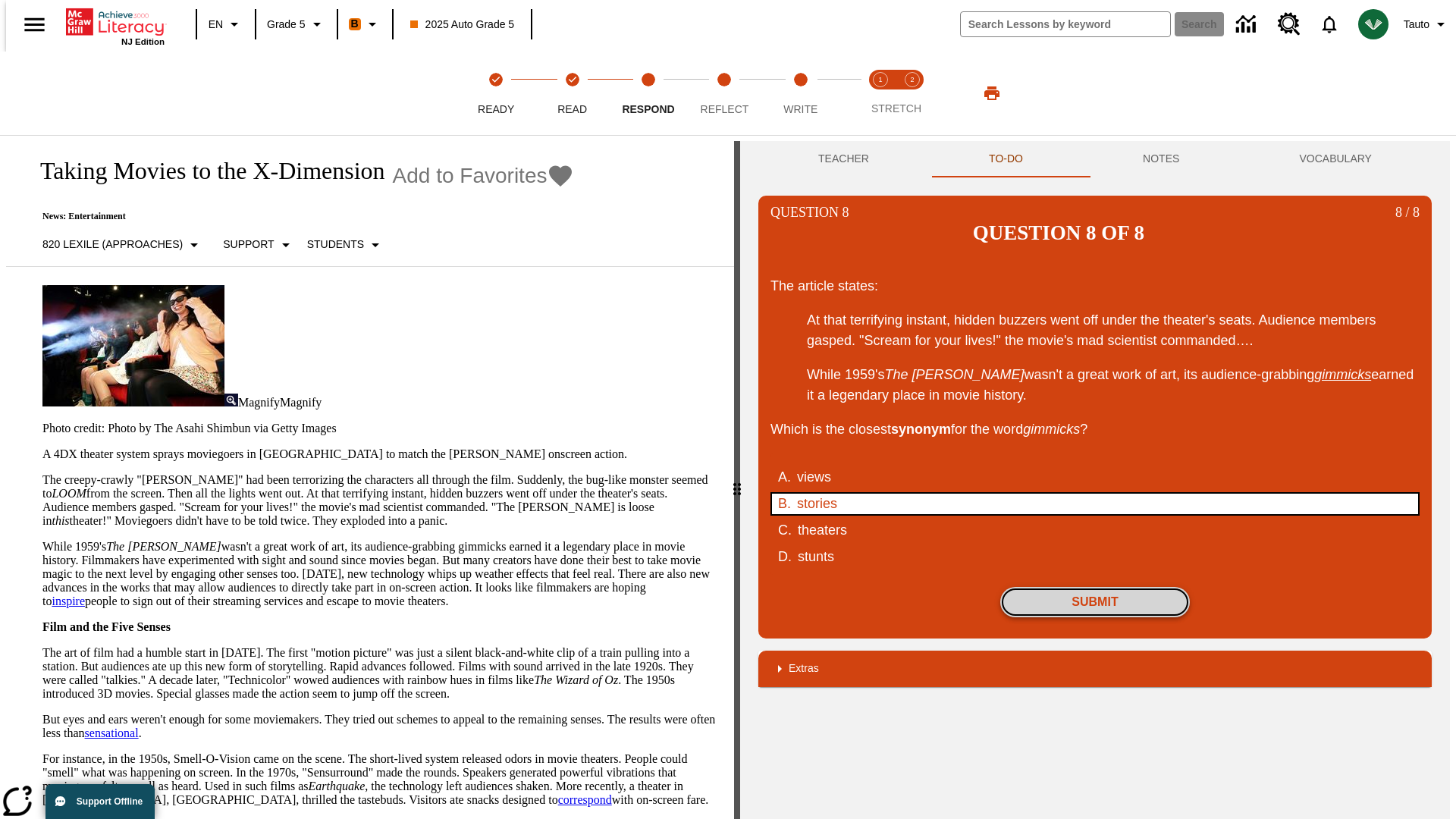
click at [1095, 587] on button "Submit" at bounding box center [1095, 601] width 190 height 30
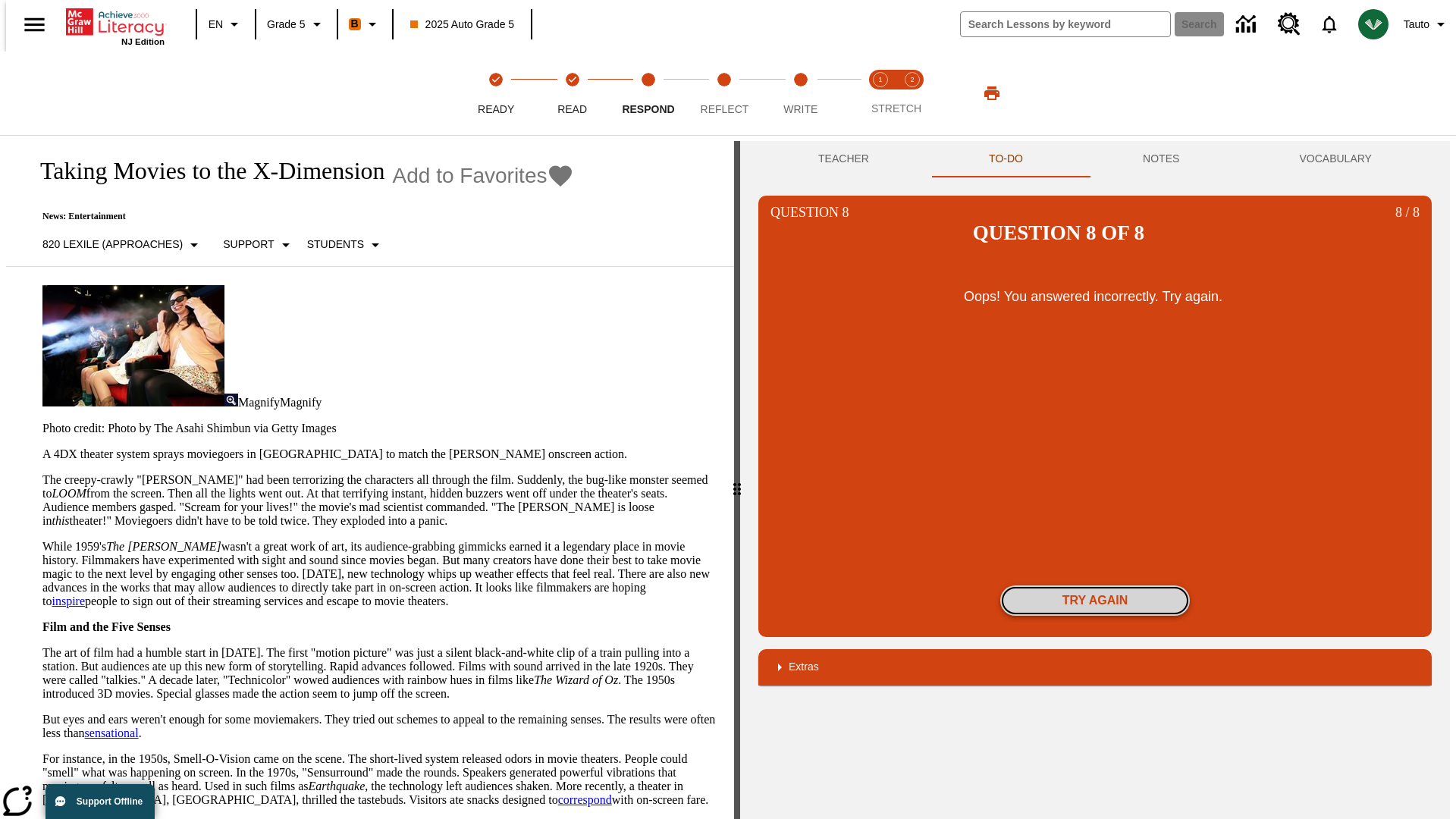
click at [1095, 585] on button "Try again" at bounding box center [1095, 600] width 190 height 30
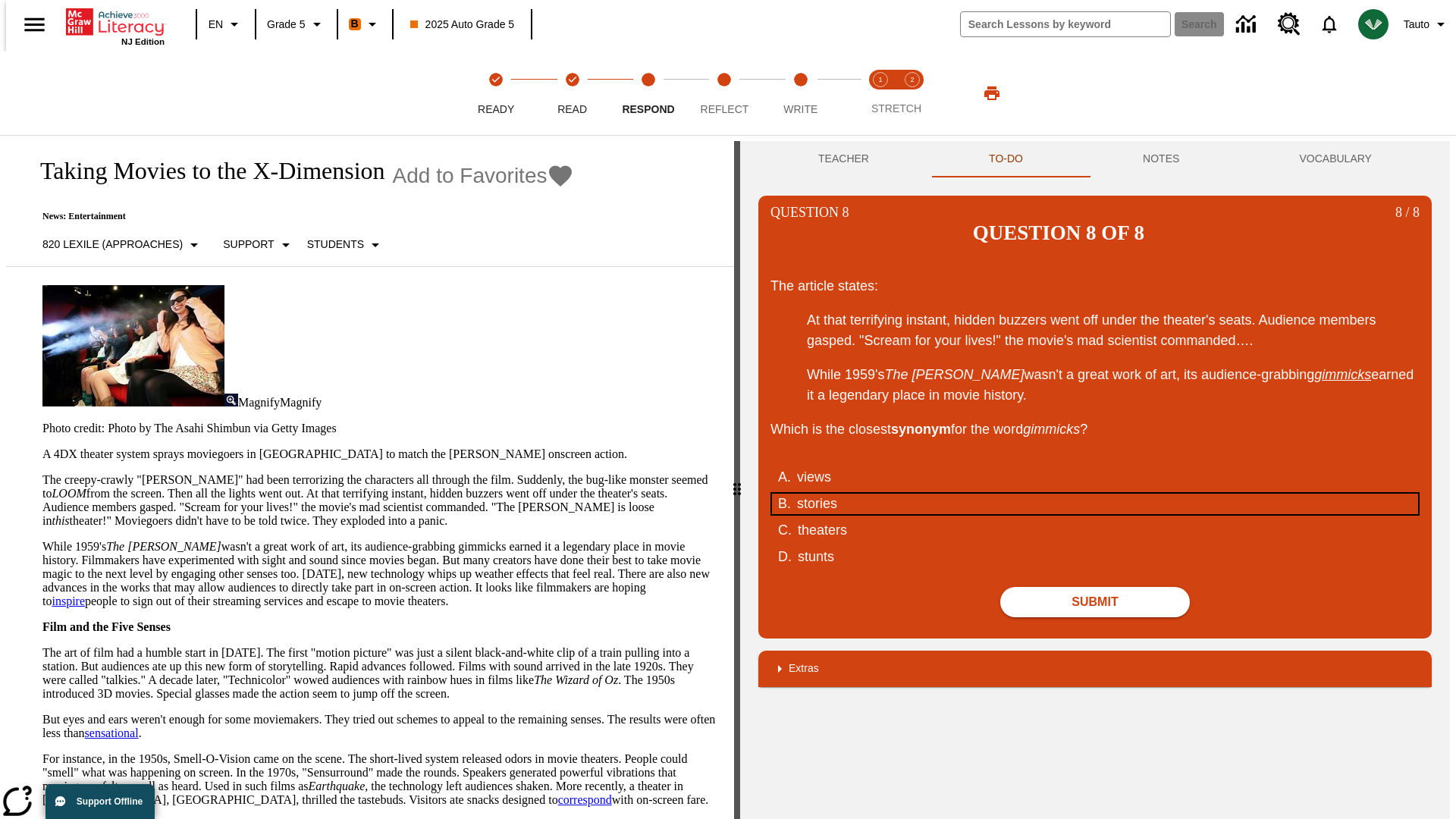
click at [1095, 494] on div "stories" at bounding box center [1084, 503] width 576 height 21
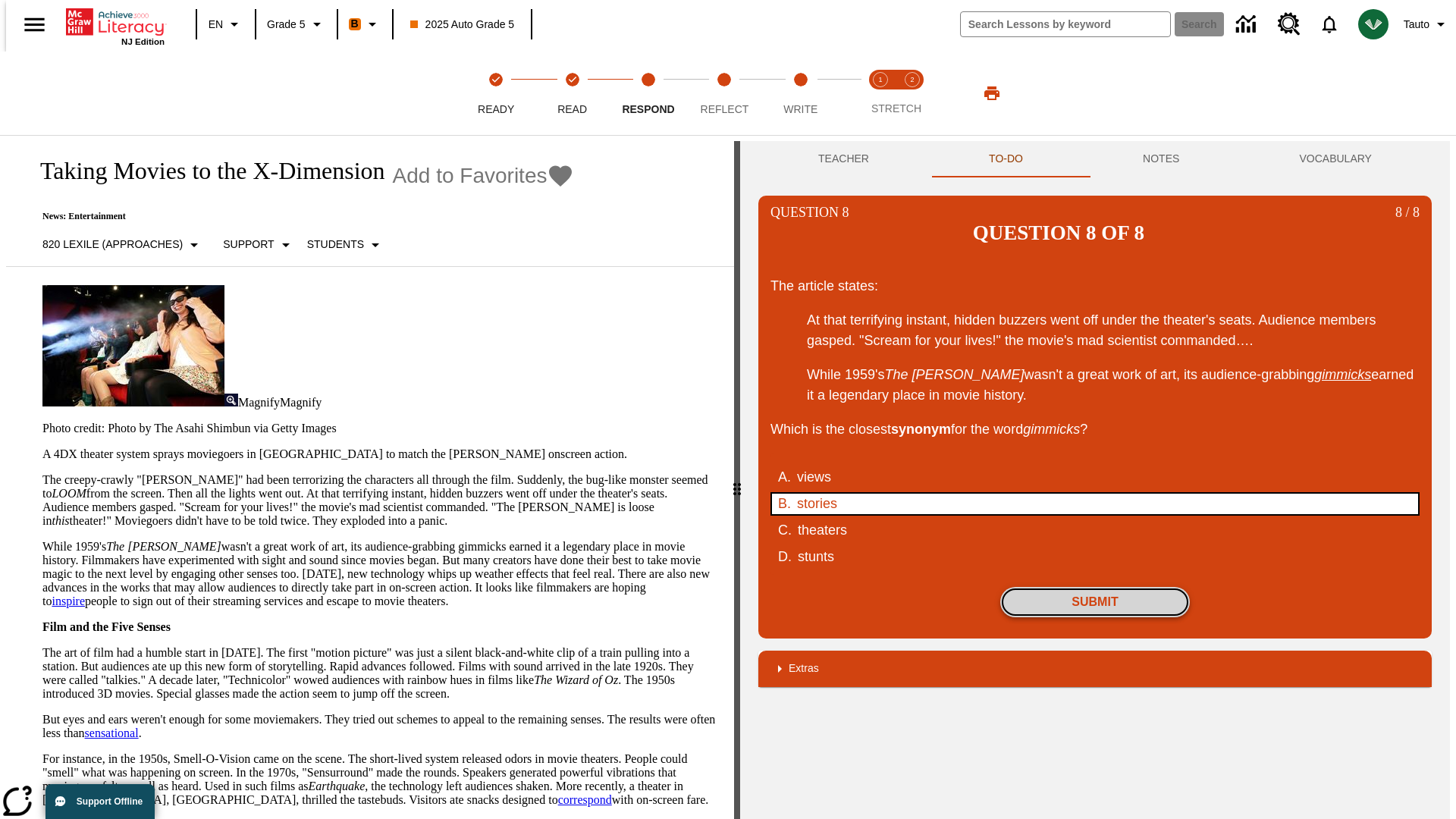
click at [1095, 587] on button "Submit" at bounding box center [1095, 601] width 190 height 30
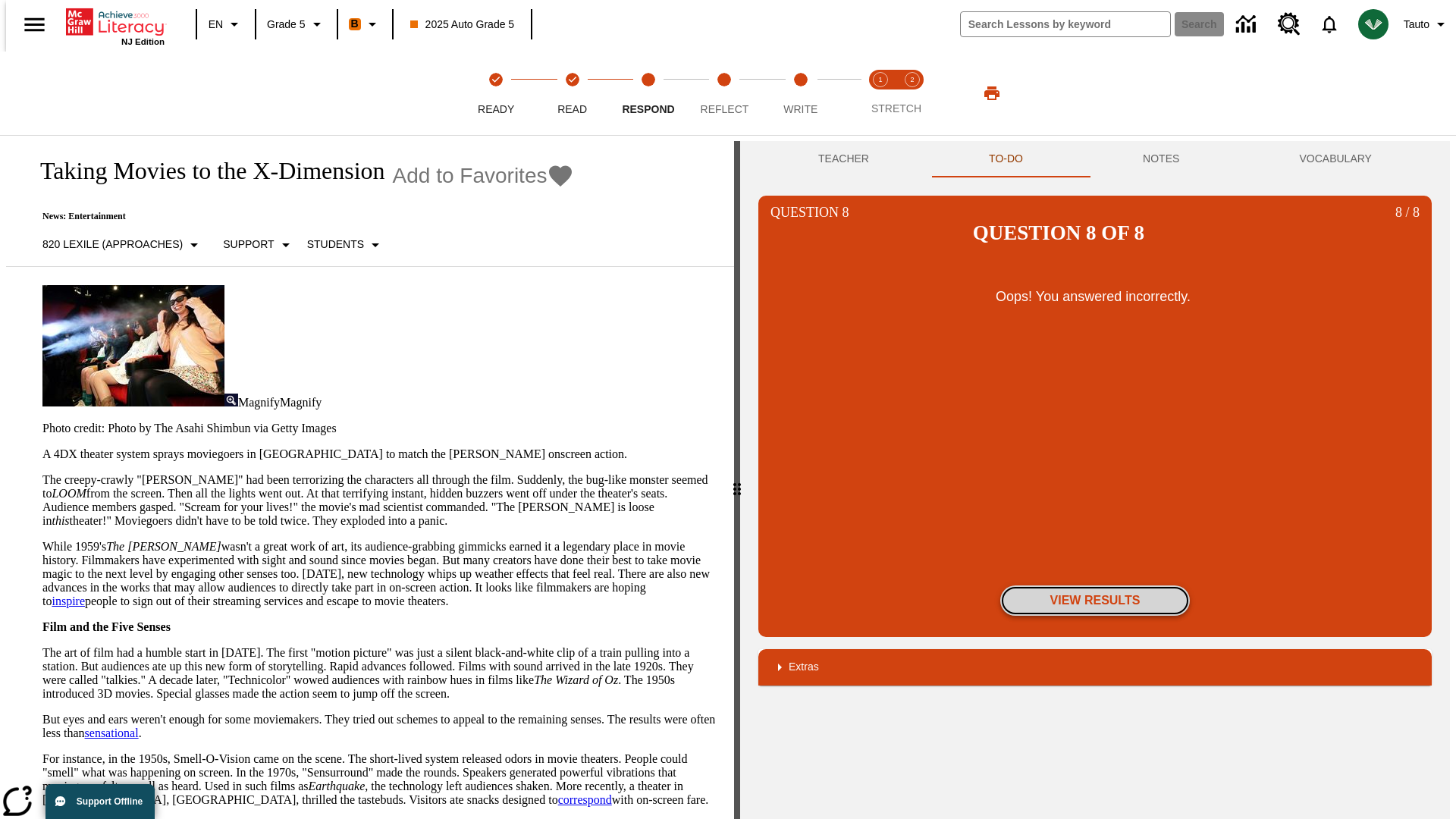
click at [1095, 585] on button "View Results" at bounding box center [1095, 600] width 190 height 30
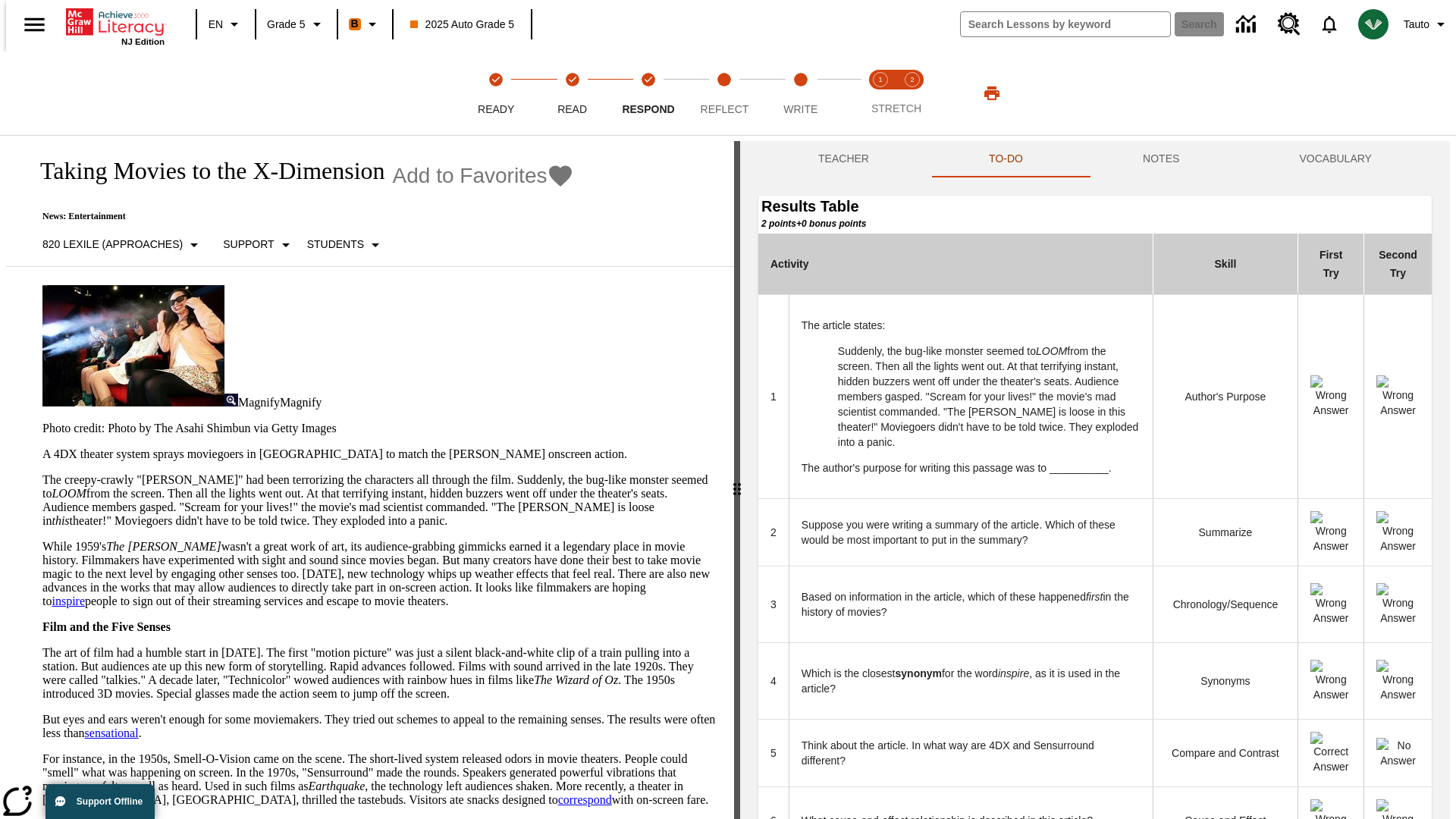
scroll to position [414, 0]
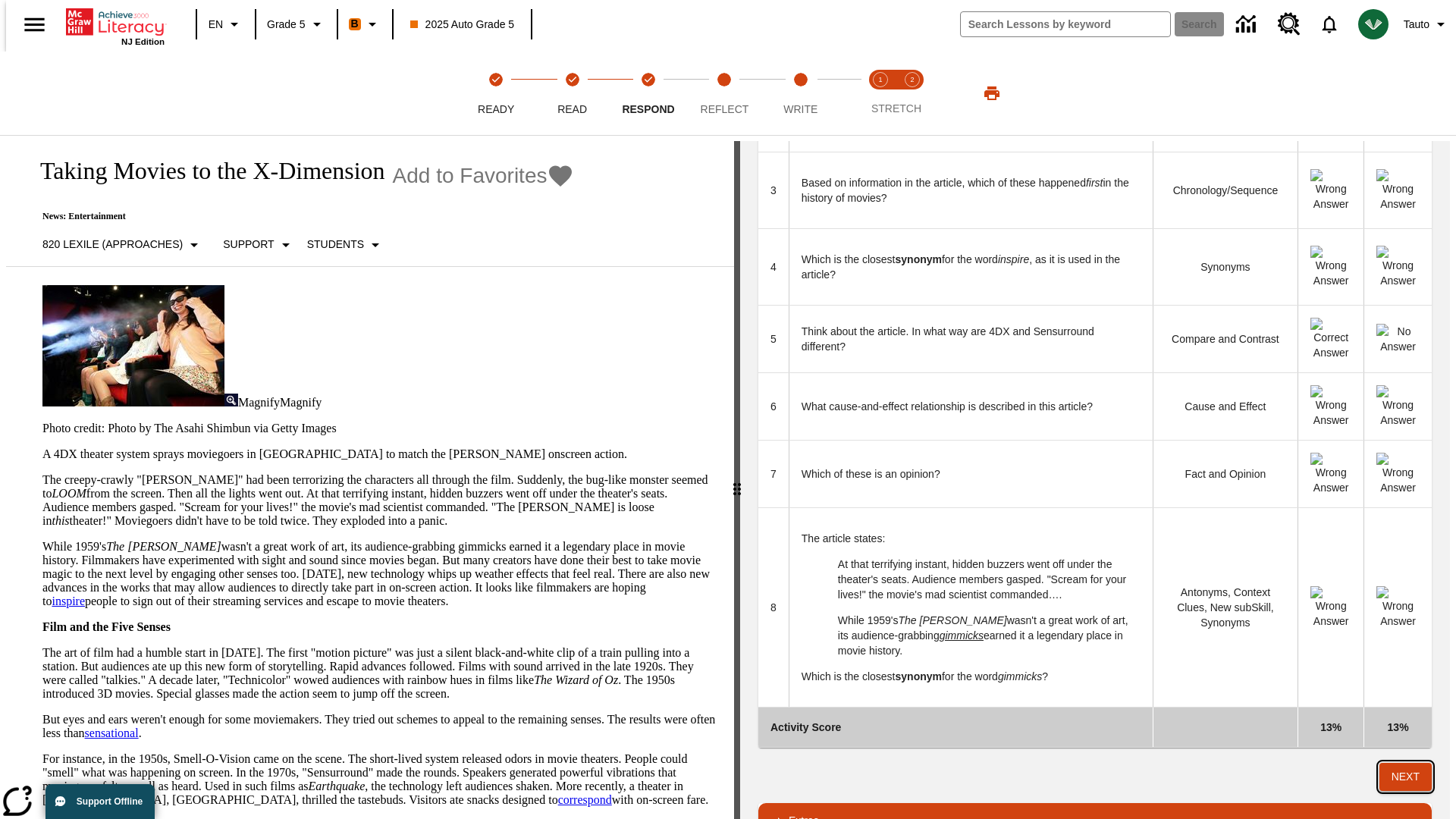
click at [1412, 763] on button "Next" at bounding box center [1405, 777] width 52 height 28
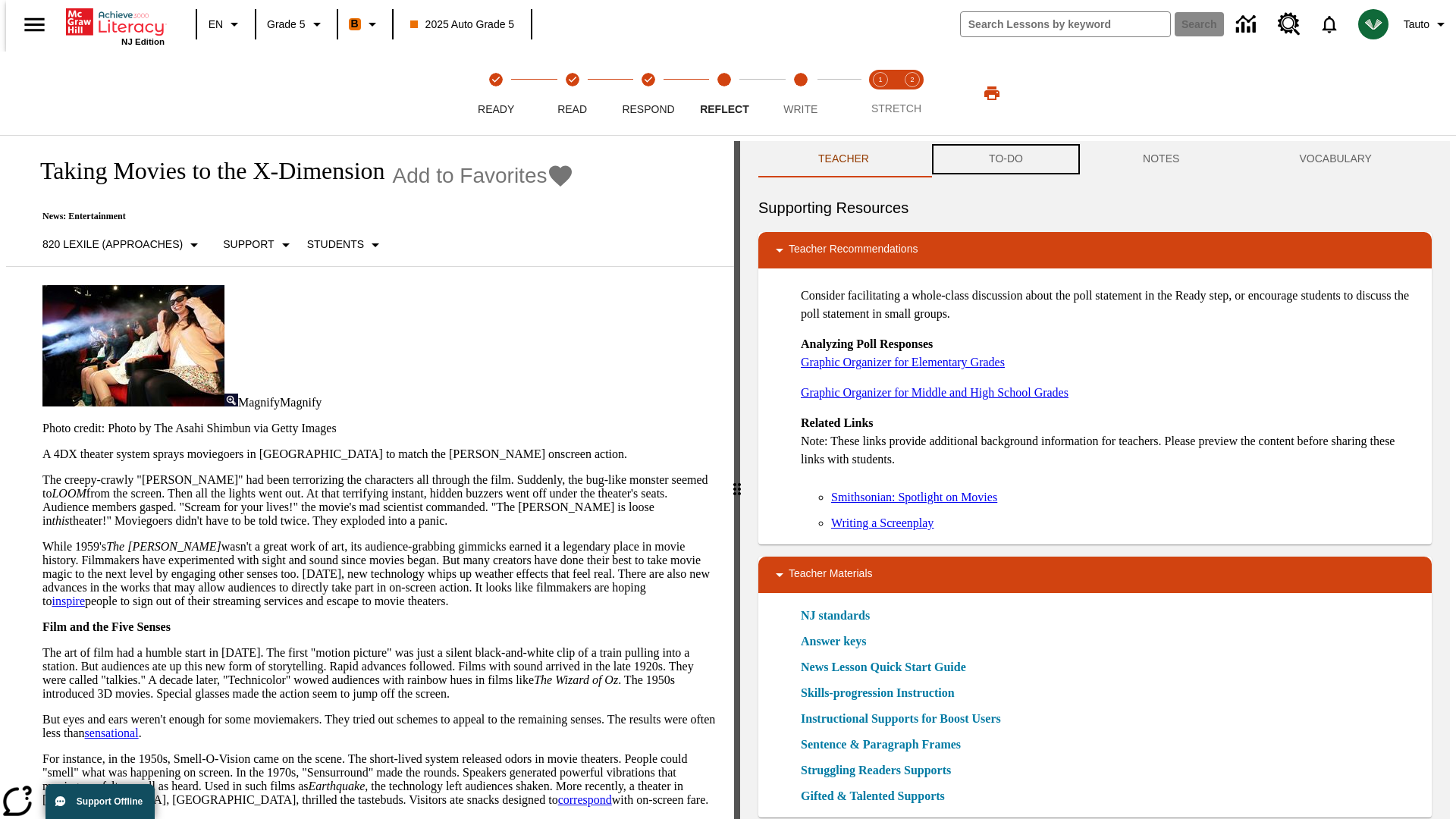
click at [1004, 159] on button "TO-DO" at bounding box center [1005, 159] width 154 height 36
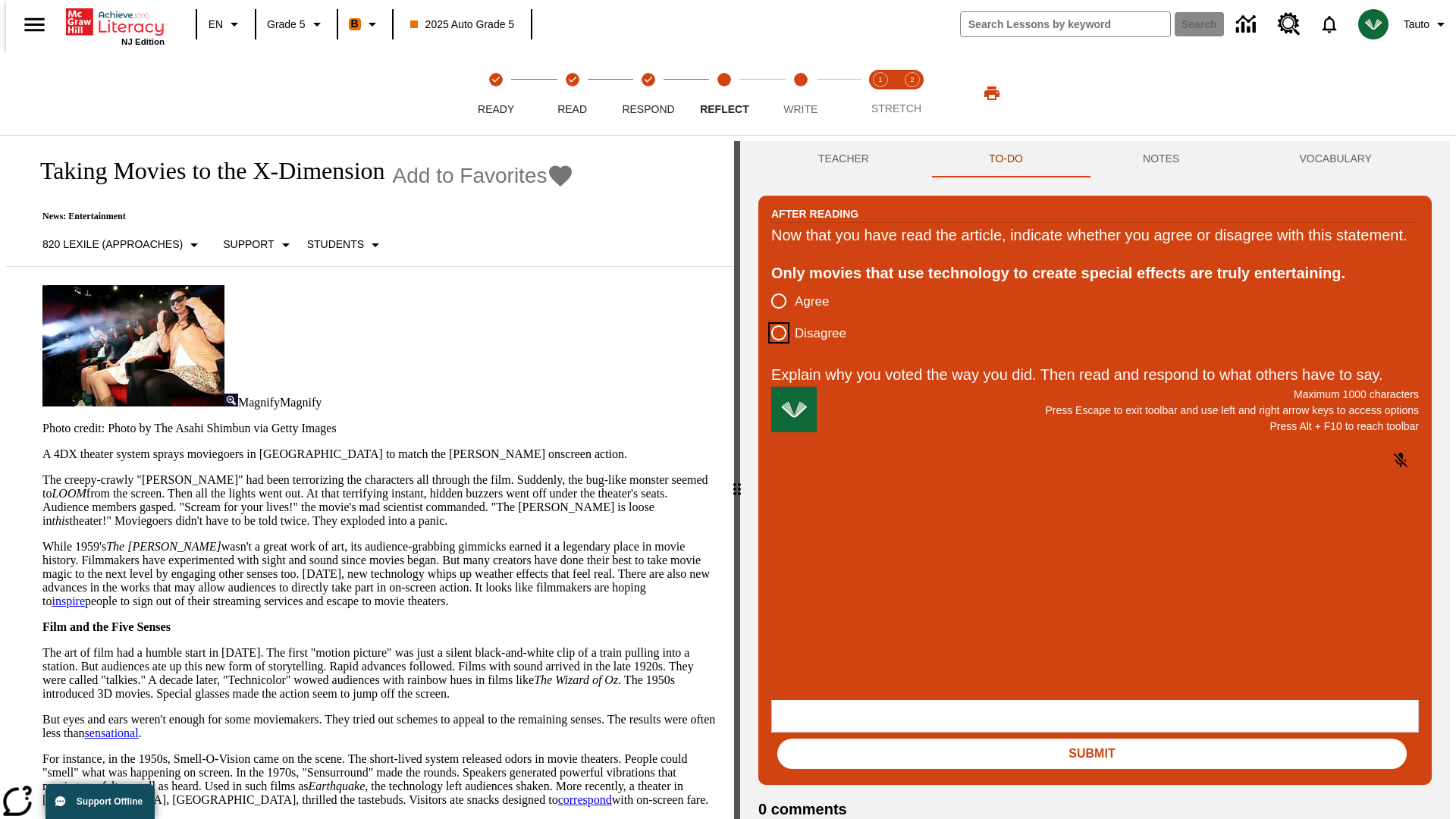
click at [773, 349] on input "Disagree" at bounding box center [779, 333] width 32 height 32
radio input "true"
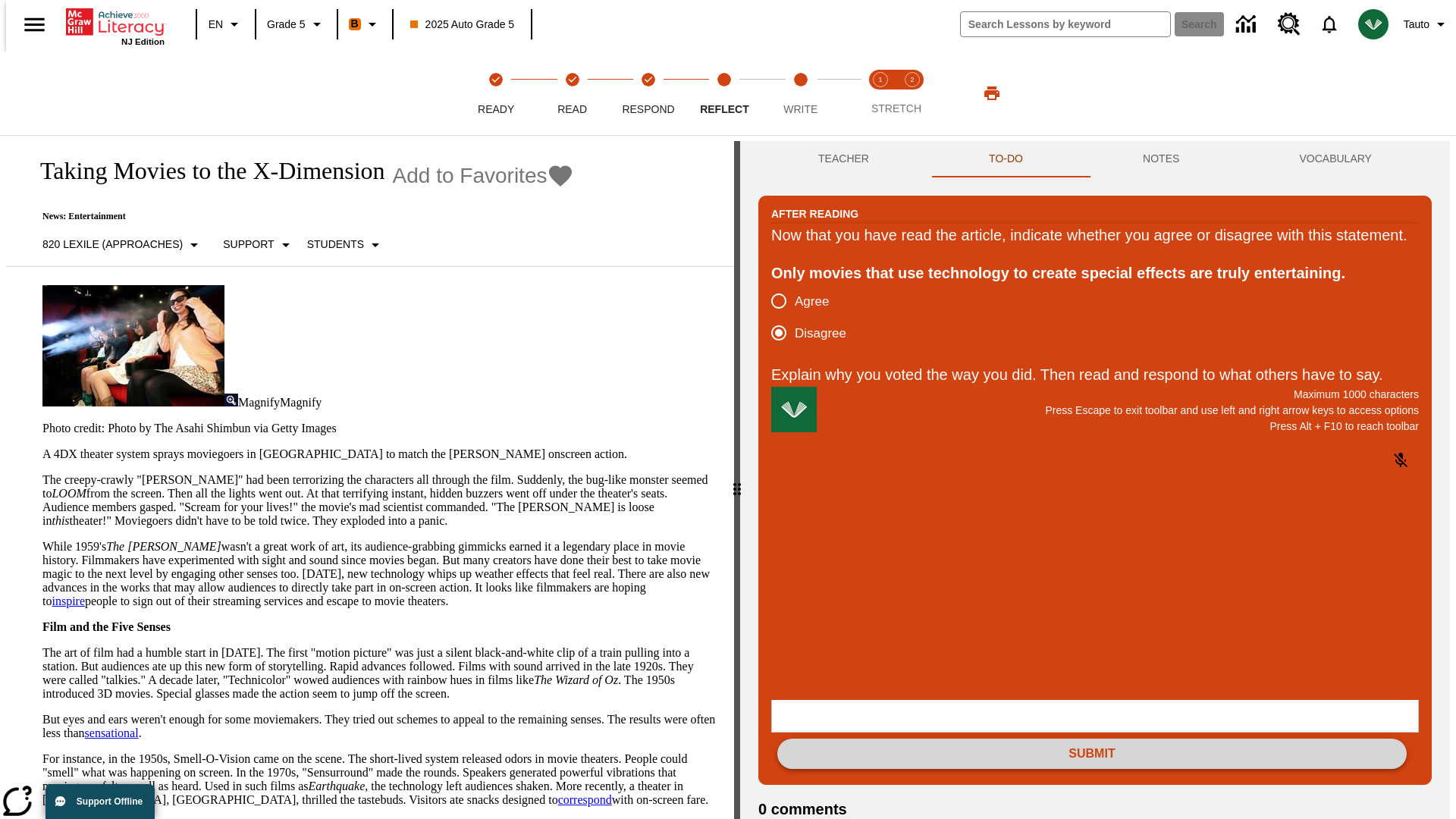
click at [1092, 738] on button "Submit" at bounding box center [1092, 753] width 630 height 30
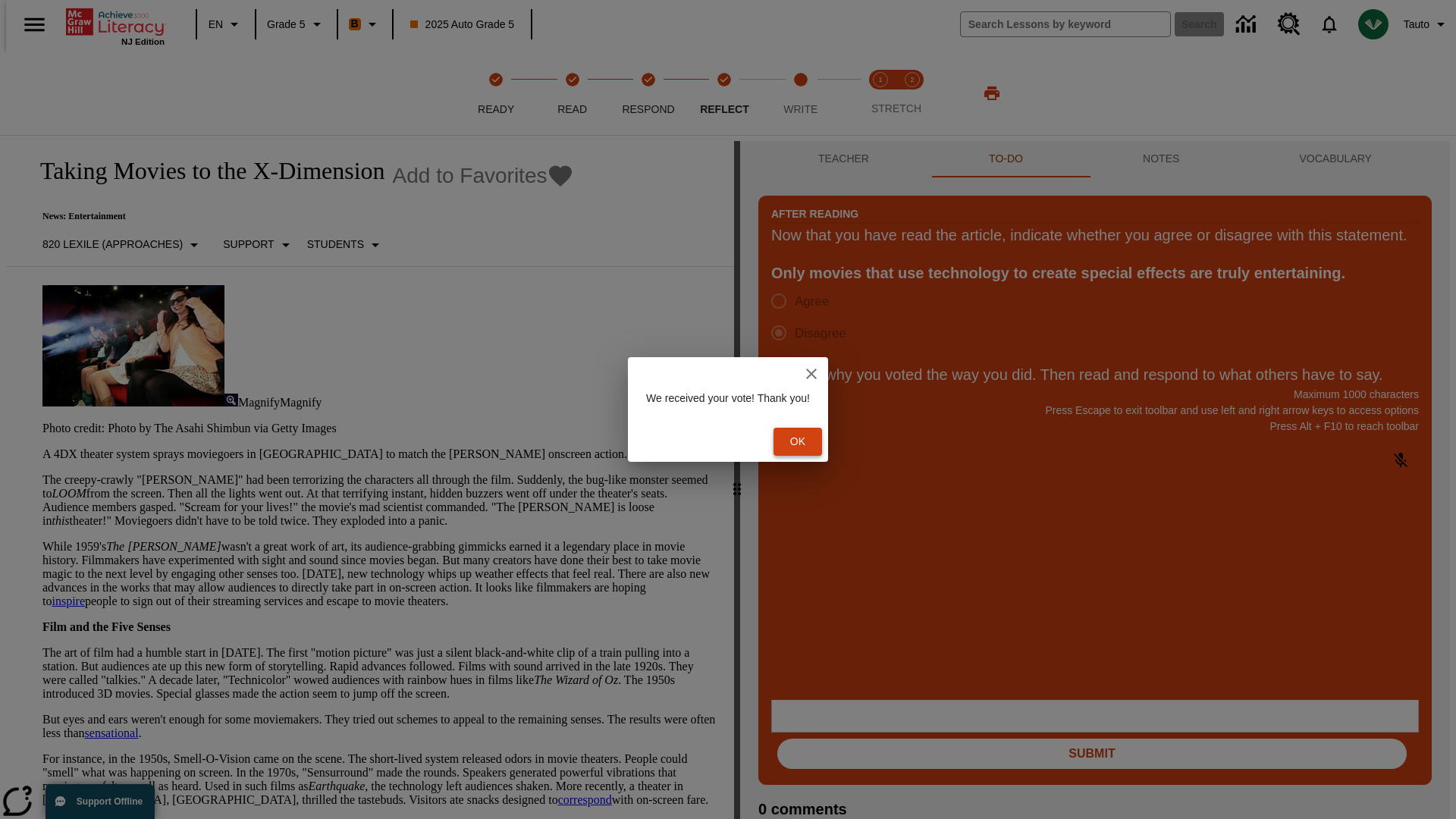
click at [805, 442] on button "Ok" at bounding box center [798, 442] width 49 height 28
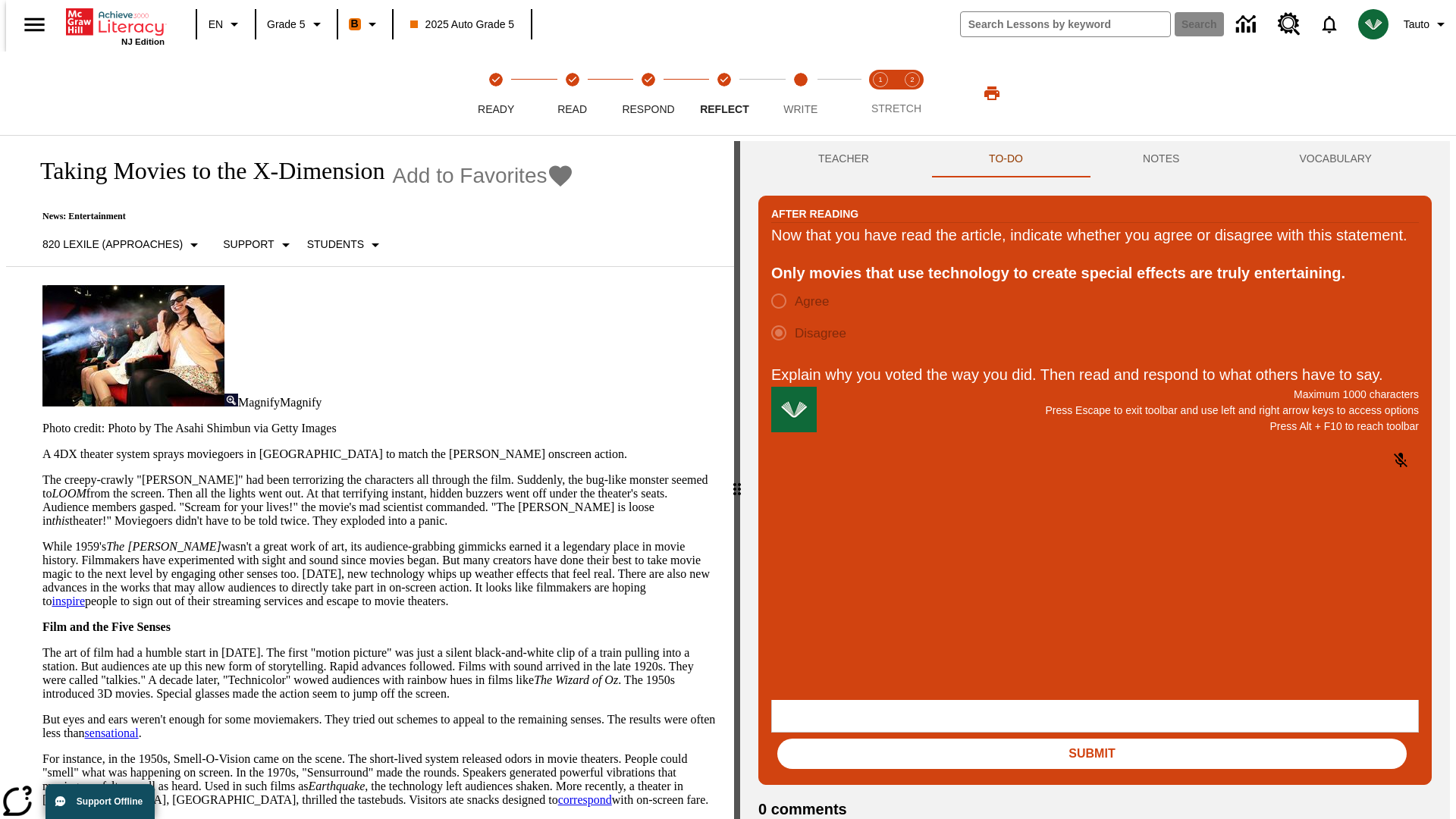
scroll to position [24, 0]
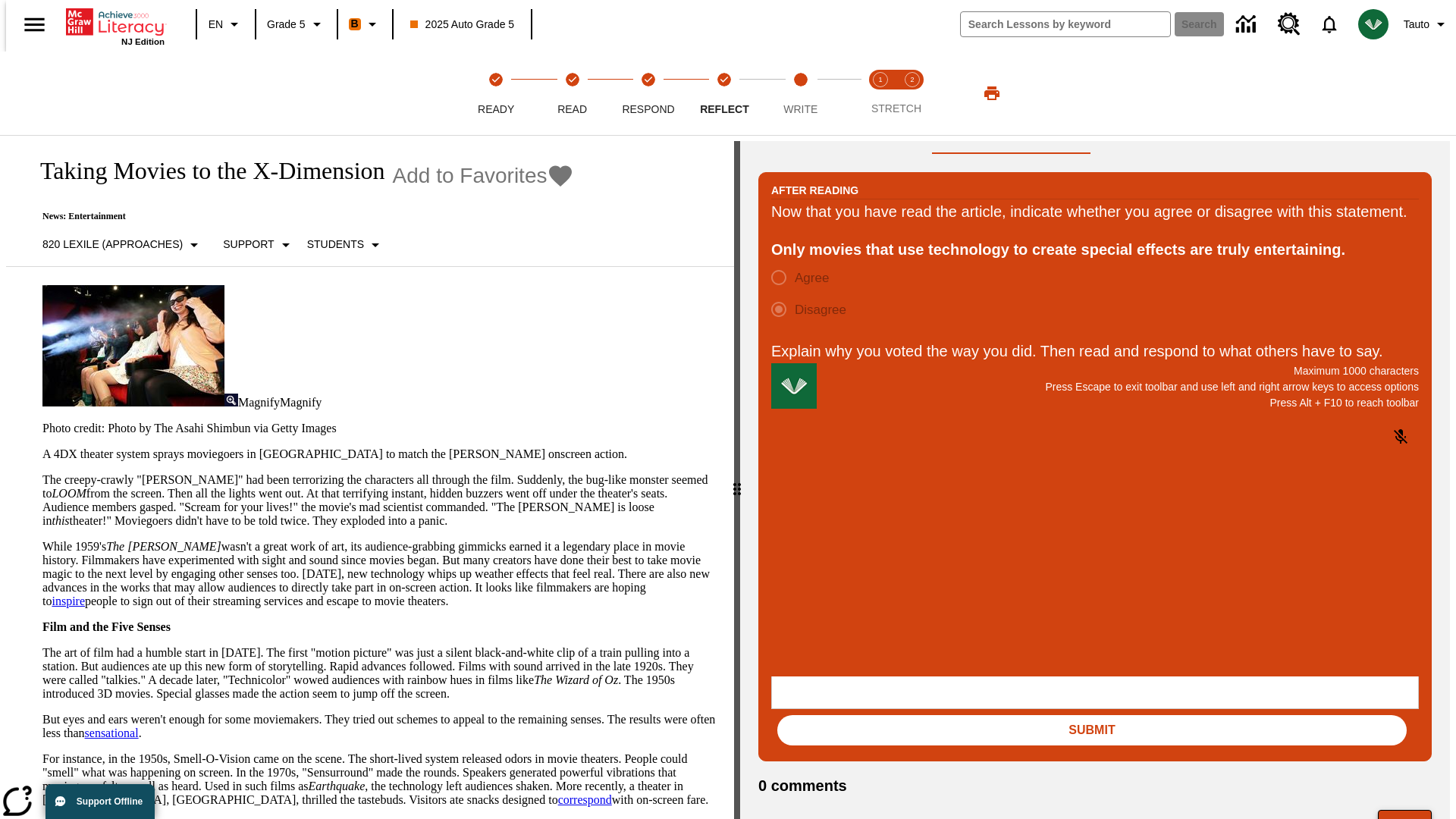
click at [1412, 810] on button "Next" at bounding box center [1404, 824] width 54 height 29
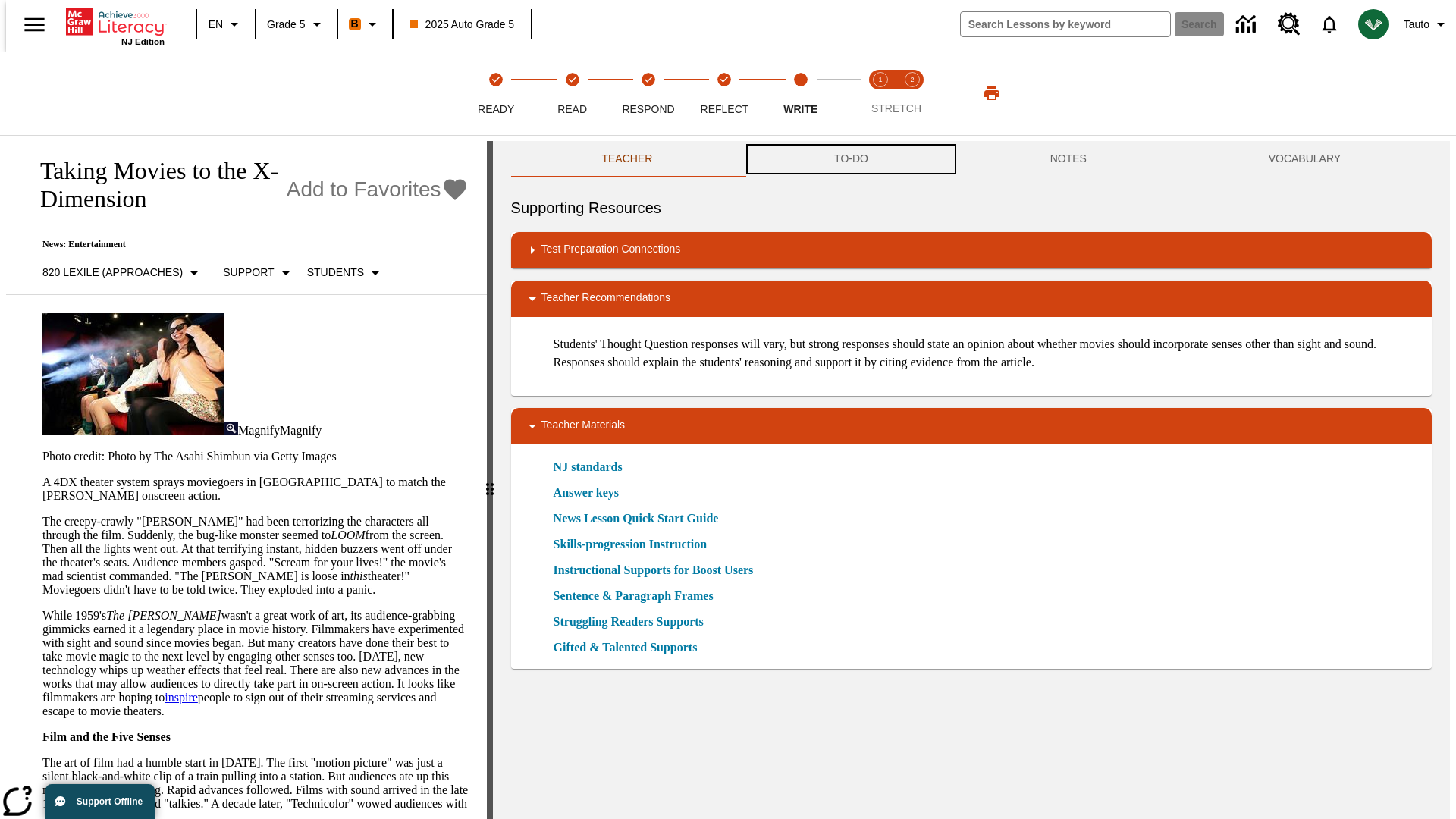
scroll to position [1, 0]
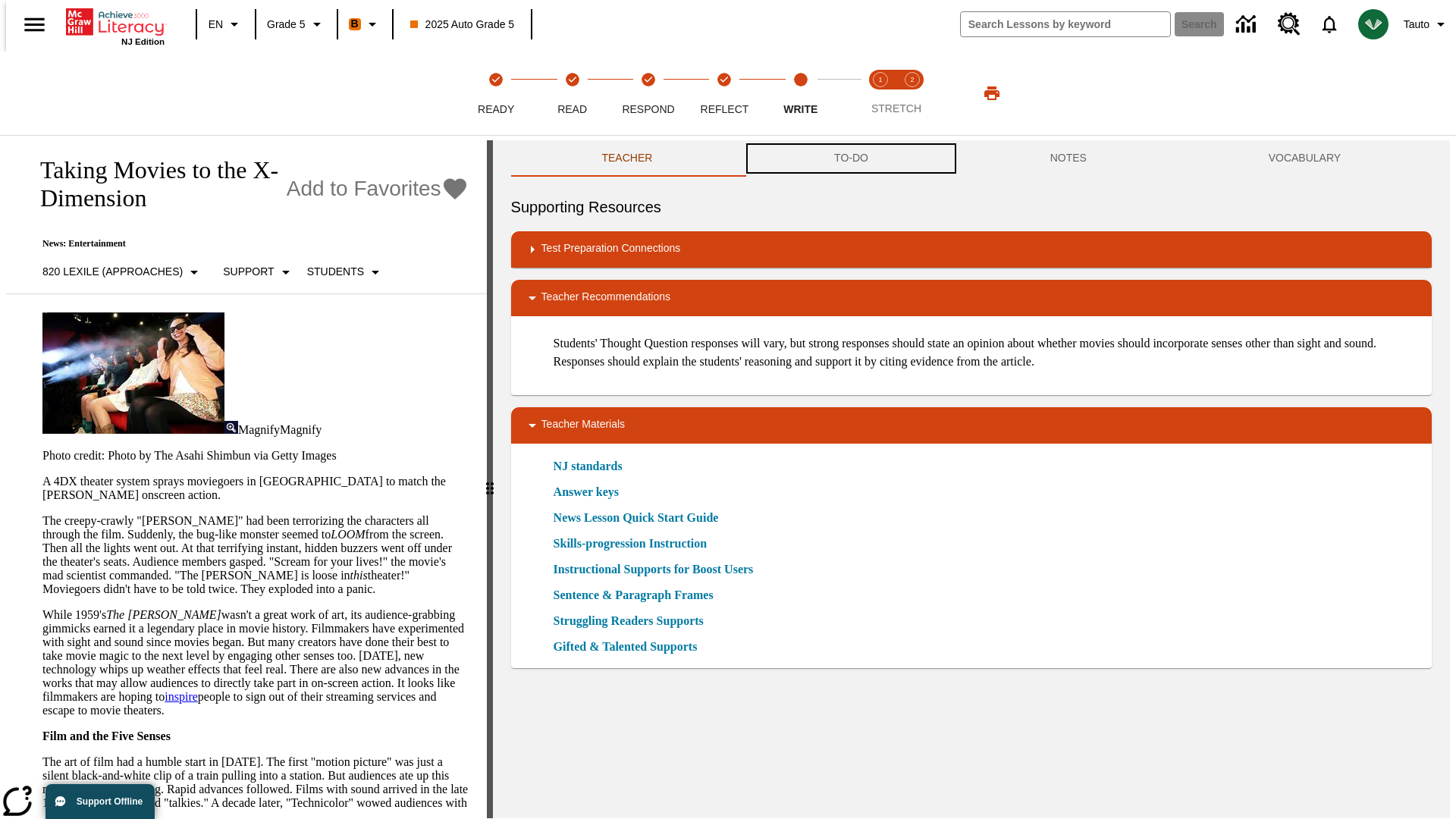
click at [850, 159] on button "TO-DO" at bounding box center [851, 158] width 216 height 36
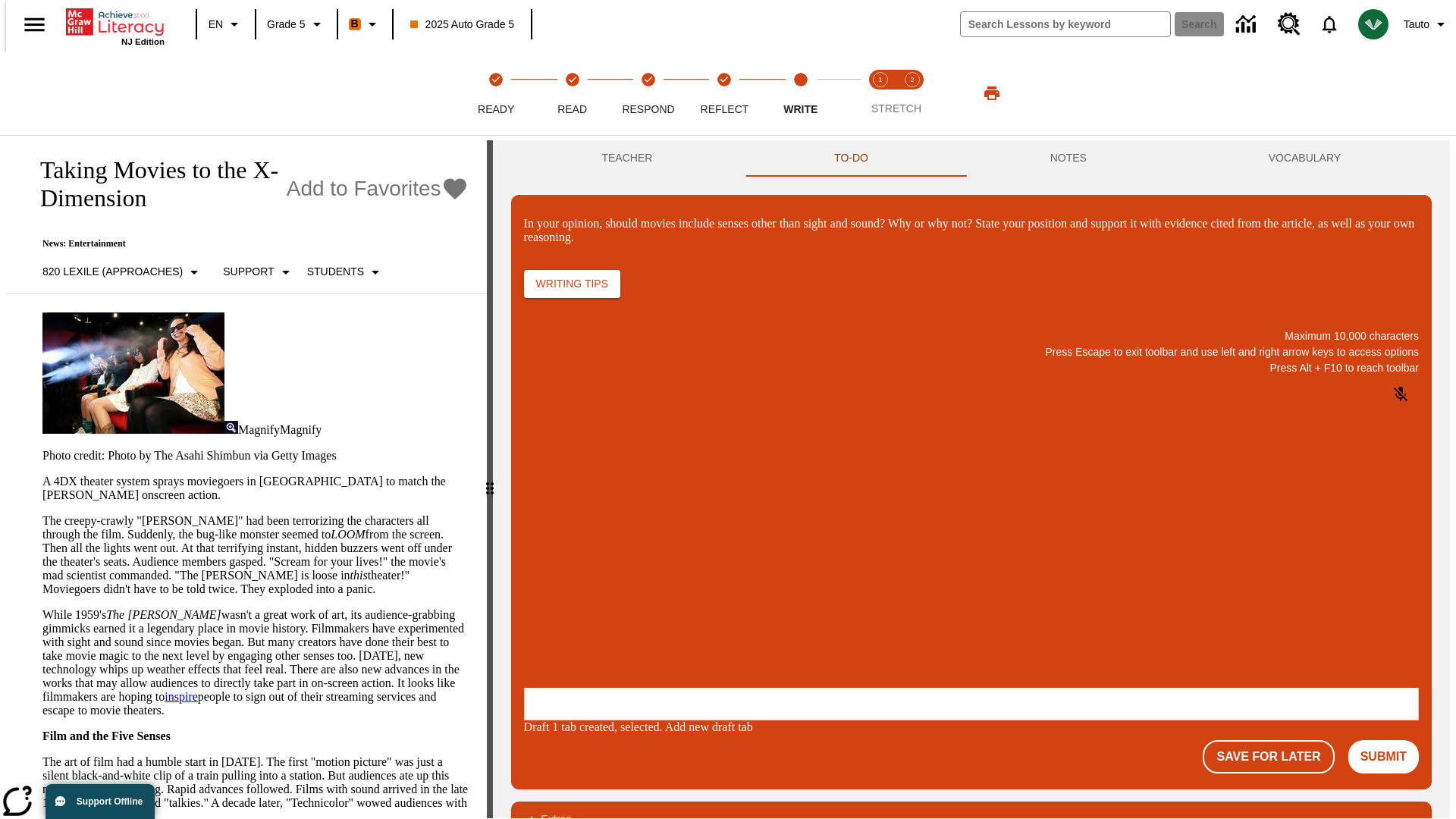
scroll to position [0, 0]
click at [745, 591] on p "\a\9In your opinion, should movies include senses other than sight and sound? W…" at bounding box center [636, 589] width 215 height 14
click at [1390, 740] on button "Submit" at bounding box center [1383, 756] width 71 height 33
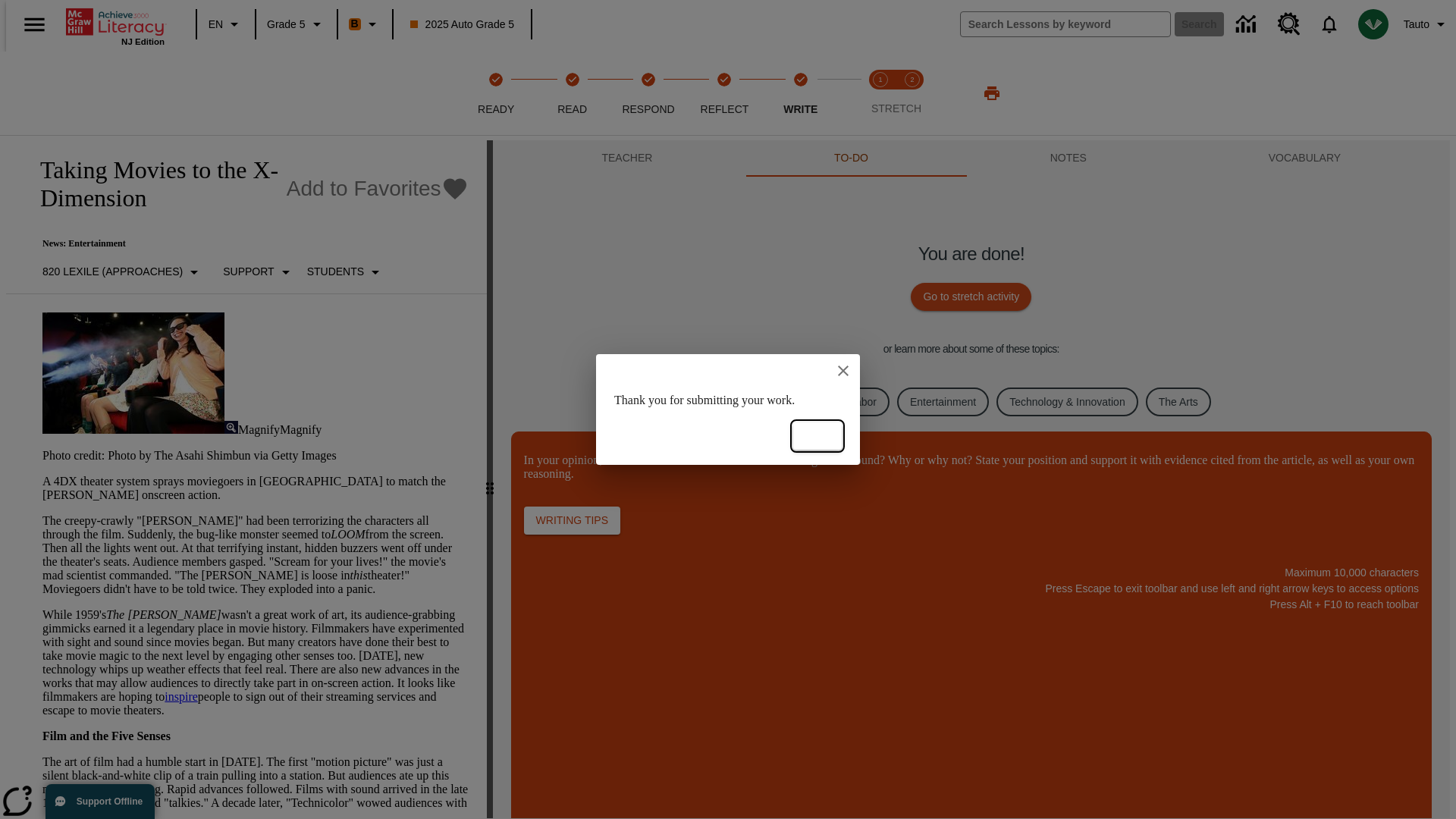
click at [817, 436] on button "Ok" at bounding box center [817, 437] width 49 height 28
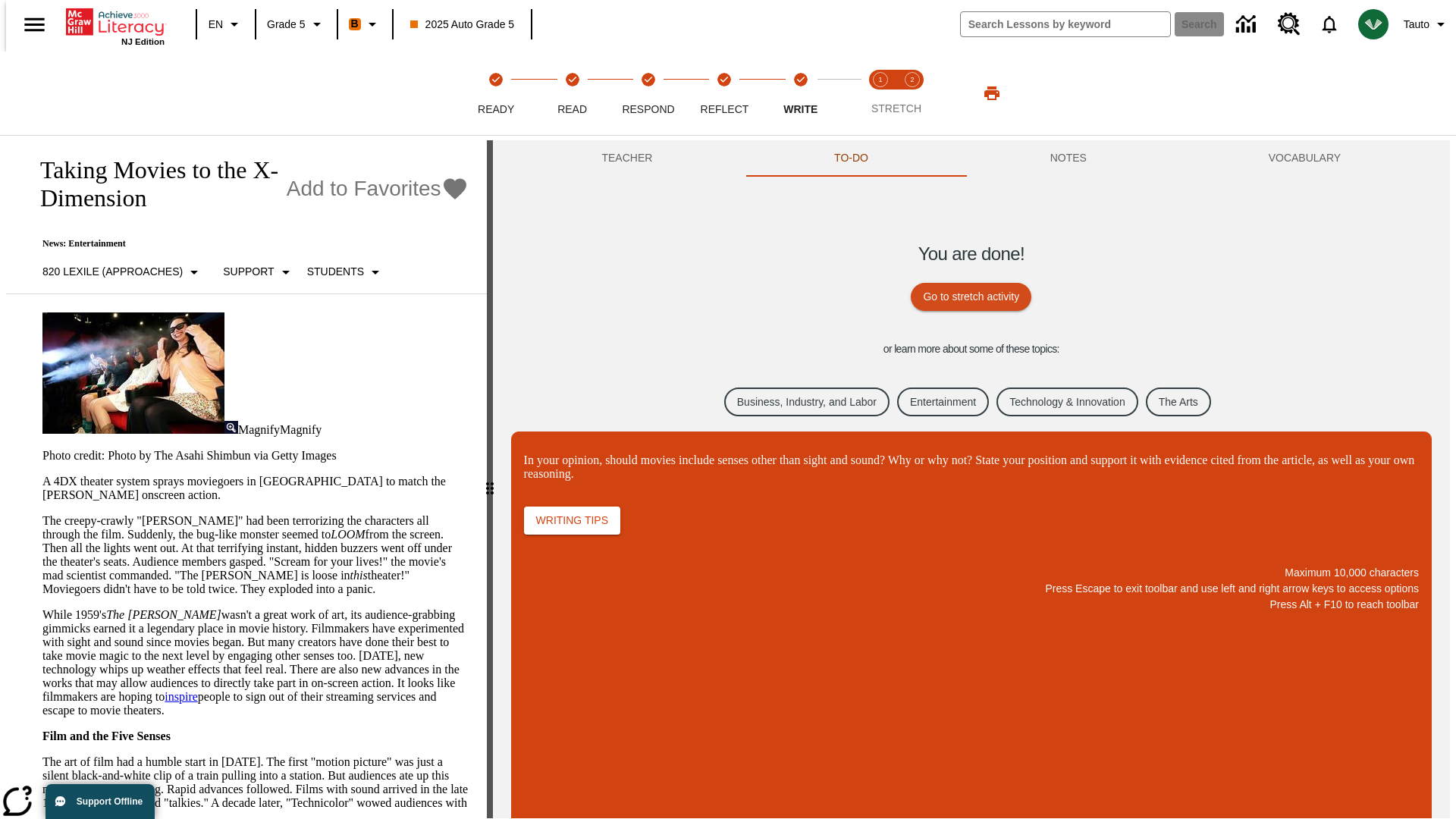
click at [794, 401] on link "Business, Industry, and Labor" at bounding box center [807, 402] width 166 height 30
